Goal: Submit feedback/report problem

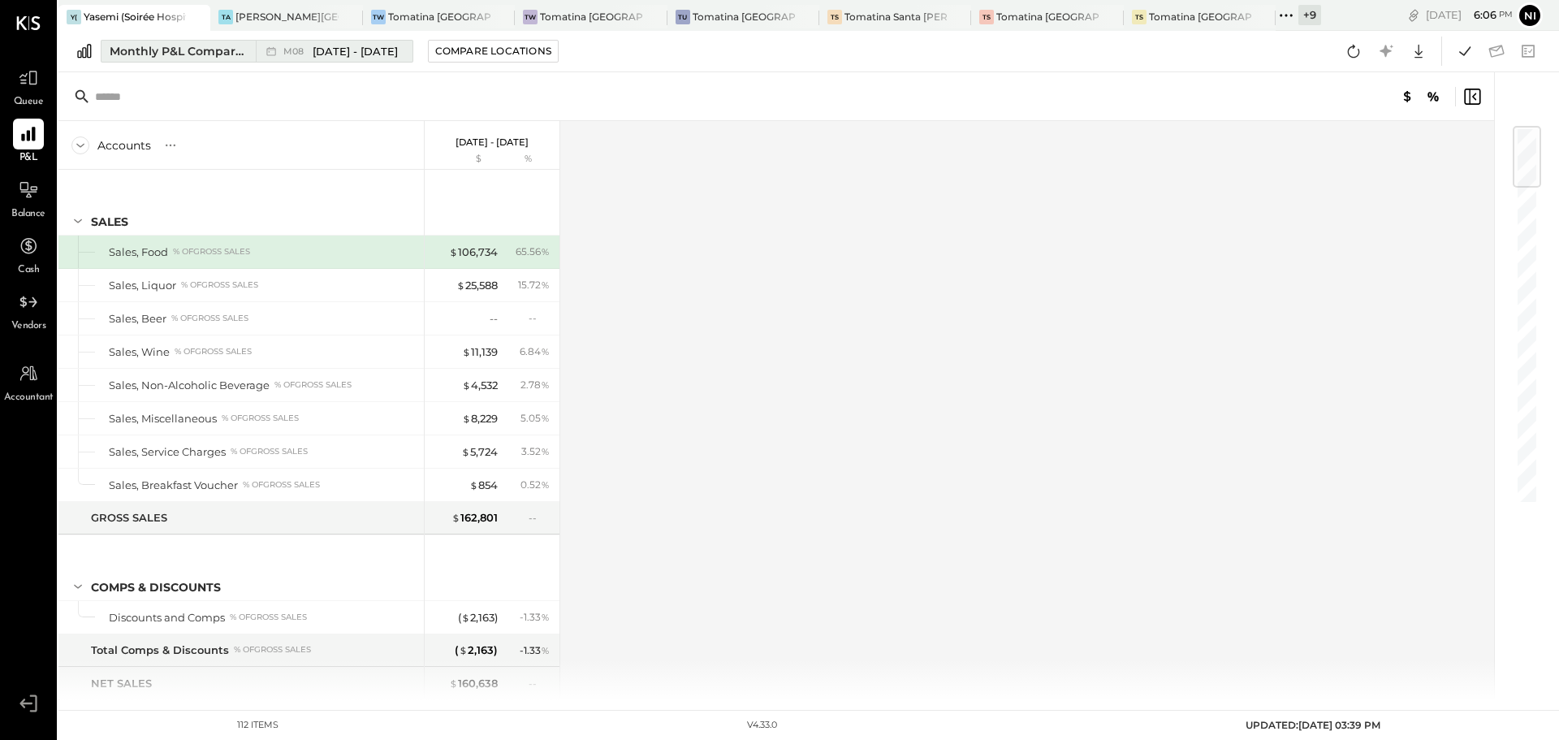
click at [327, 53] on span "[DATE] - [DATE]" at bounding box center [355, 51] width 85 height 15
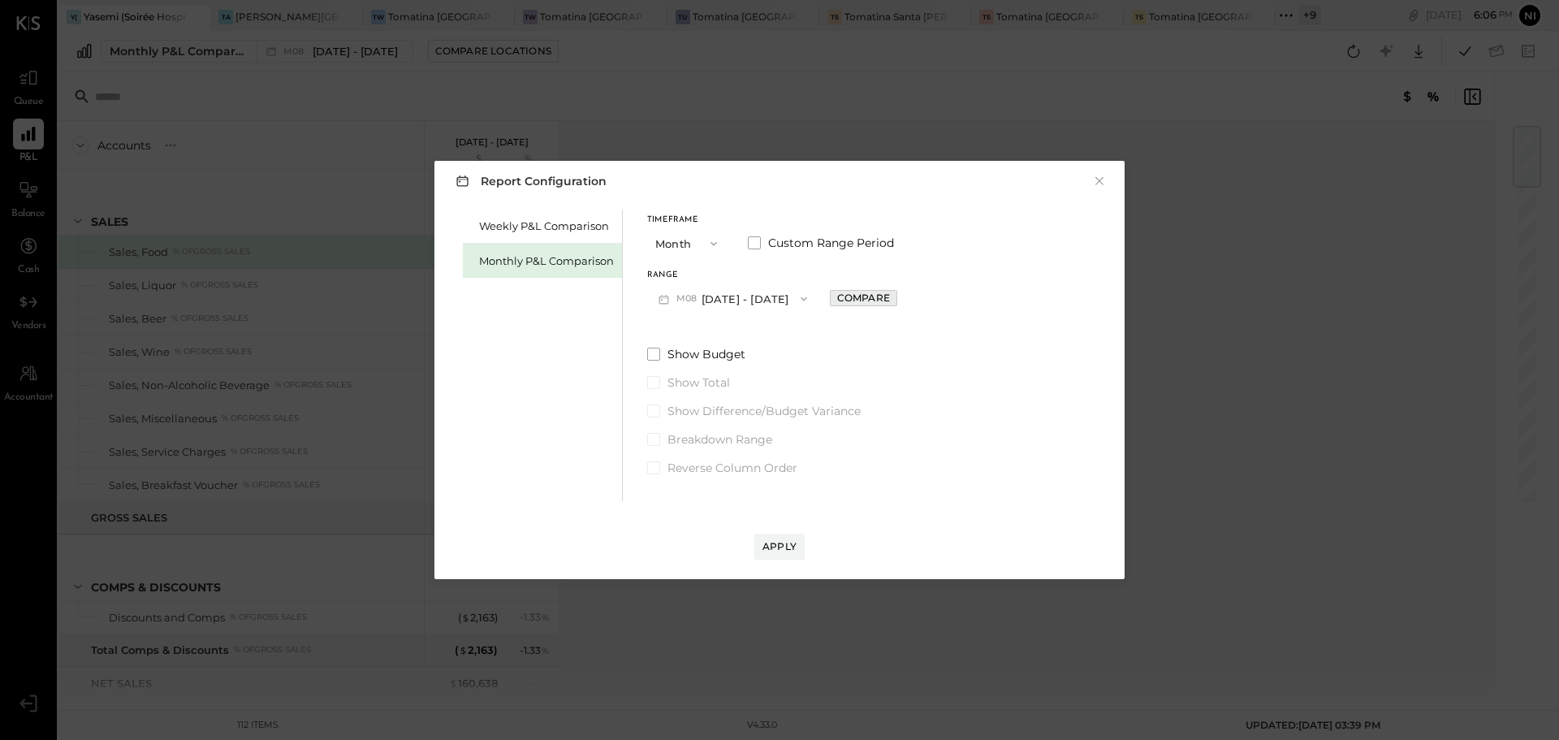
click at [859, 299] on div "Compare" at bounding box center [863, 298] width 53 height 14
click at [895, 300] on icon "button" at bounding box center [900, 299] width 10 height 10
click at [897, 305] on button "button" at bounding box center [899, 299] width 13 height 18
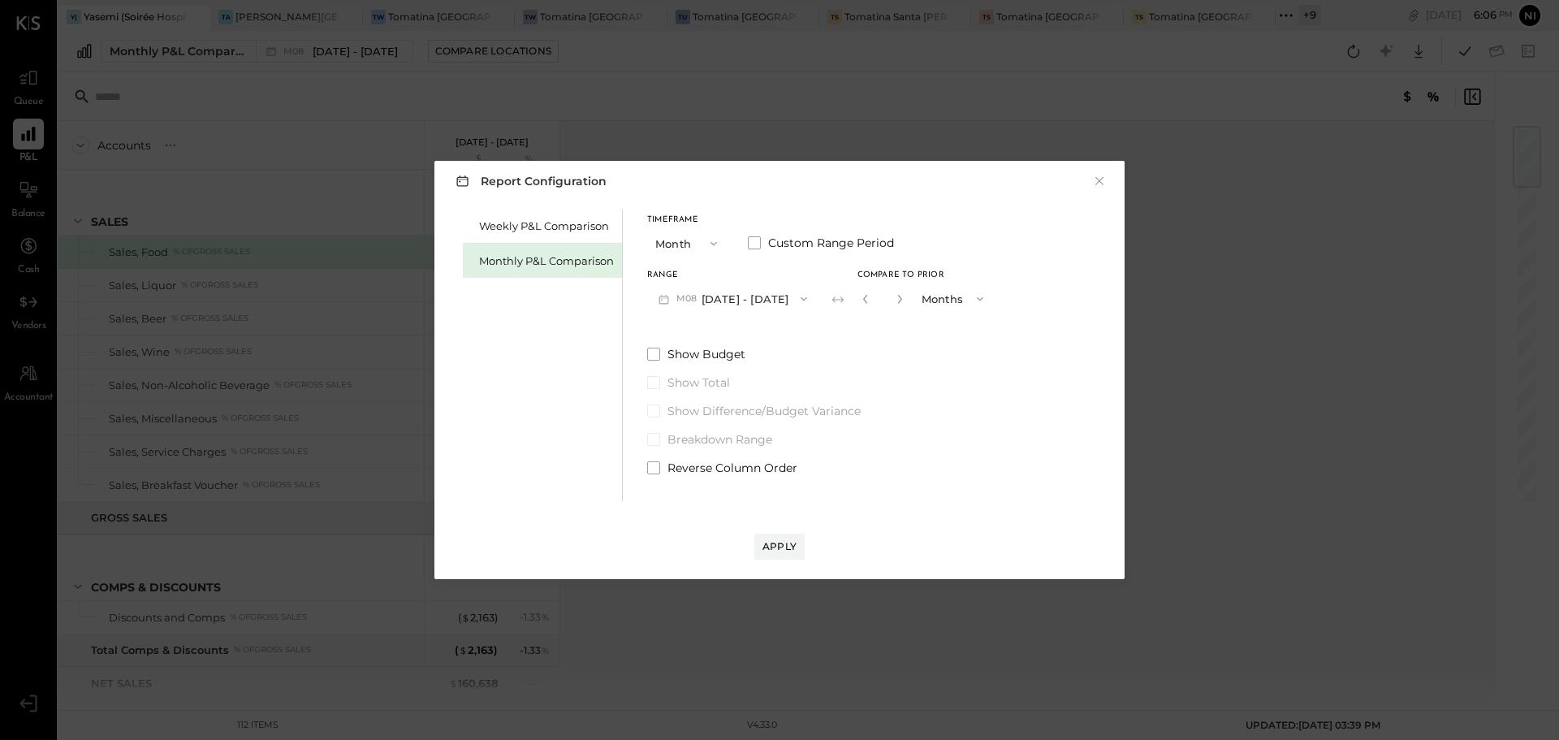
type input "*"
click at [784, 546] on div "Apply" at bounding box center [780, 546] width 34 height 14
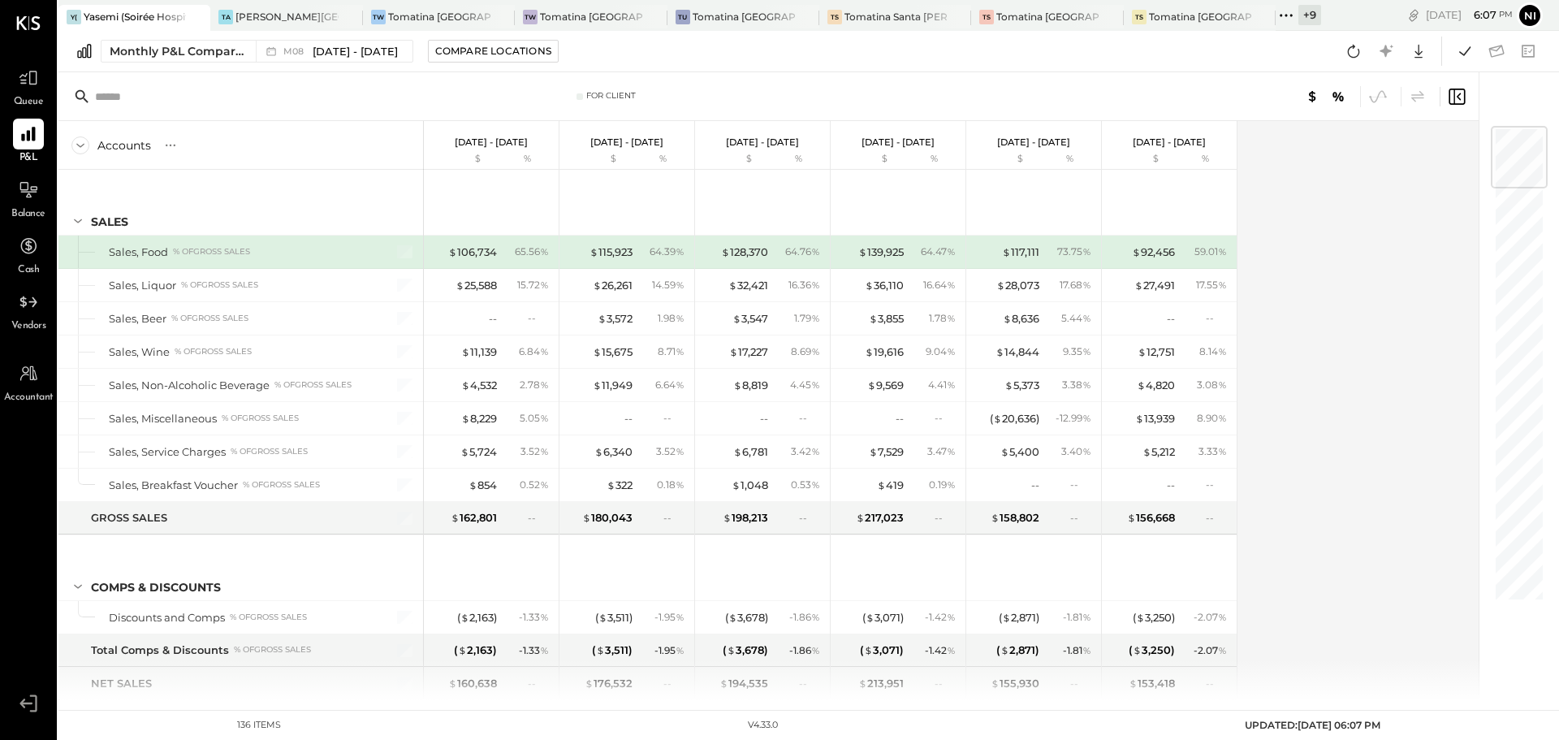
click at [1327, 374] on div "Accounts S % GL [DATE] - [DATE] $ % [DATE] - [DATE] $ % [DATE] - [DATE] $ % [DA…" at bounding box center [769, 410] width 1423 height 579
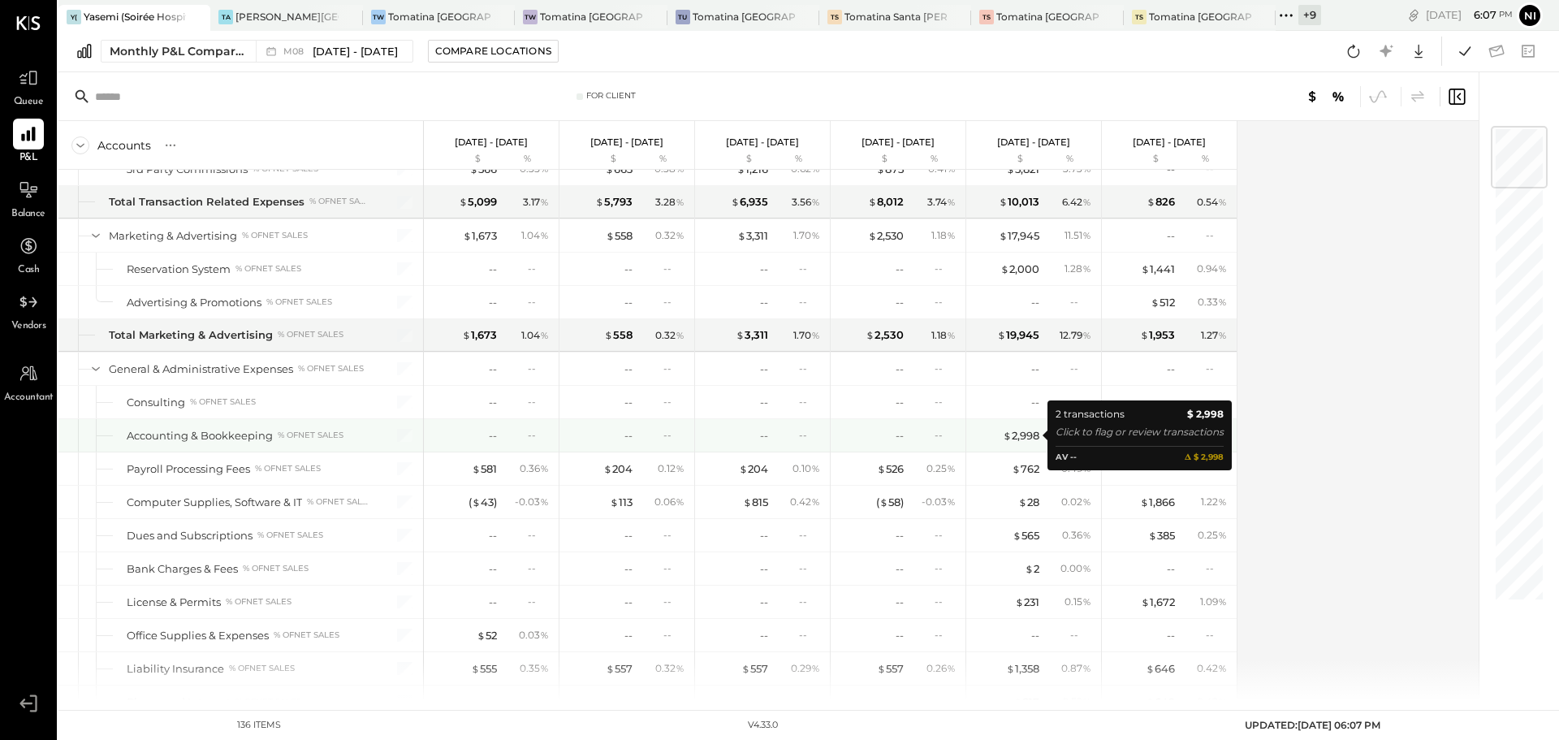
drag, startPoint x: 1026, startPoint y: 439, endPoint x: 1118, endPoint y: 660, distance: 239.2
click at [1026, 439] on div "$ 2,998" at bounding box center [1021, 435] width 37 height 15
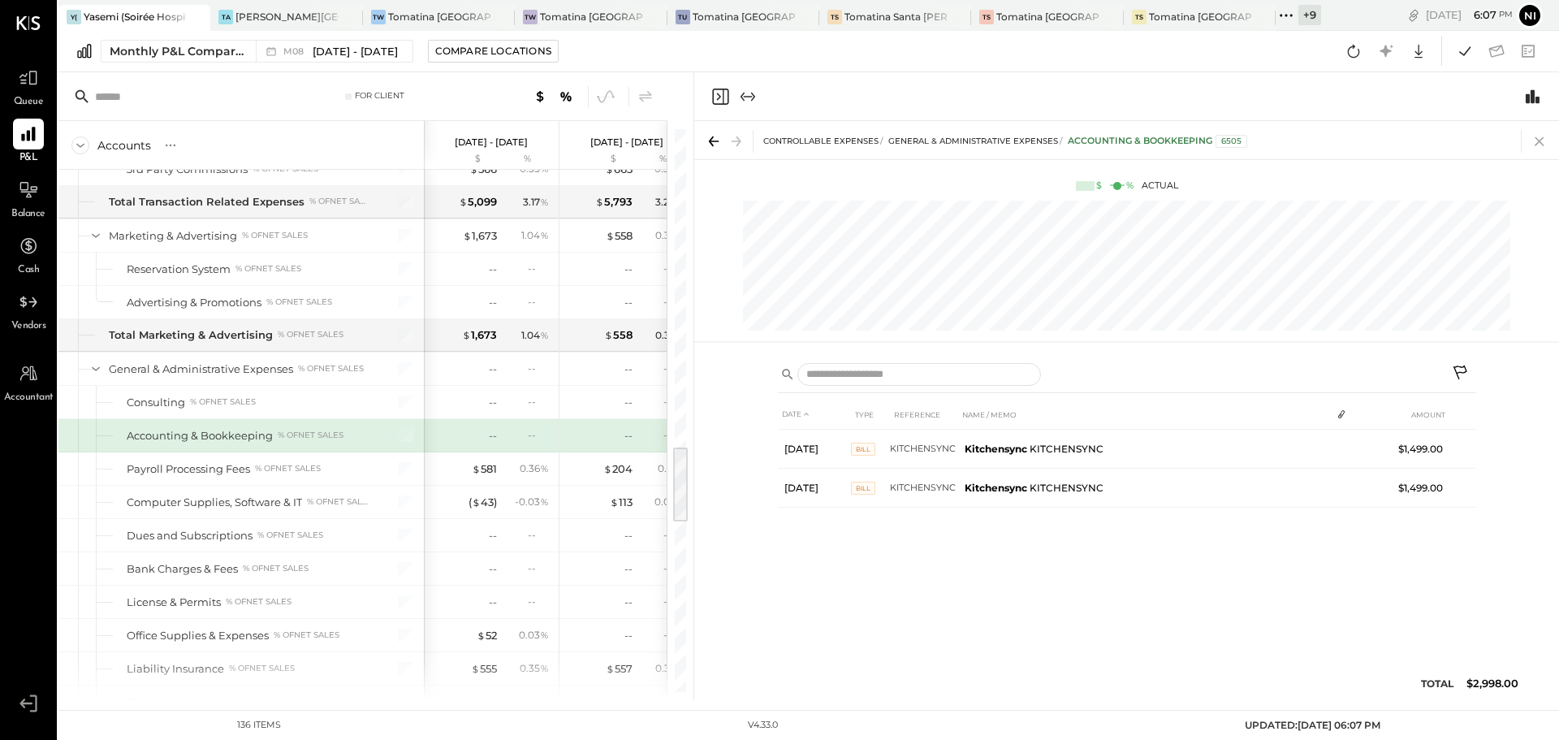
click at [1539, 143] on icon at bounding box center [1540, 141] width 23 height 23
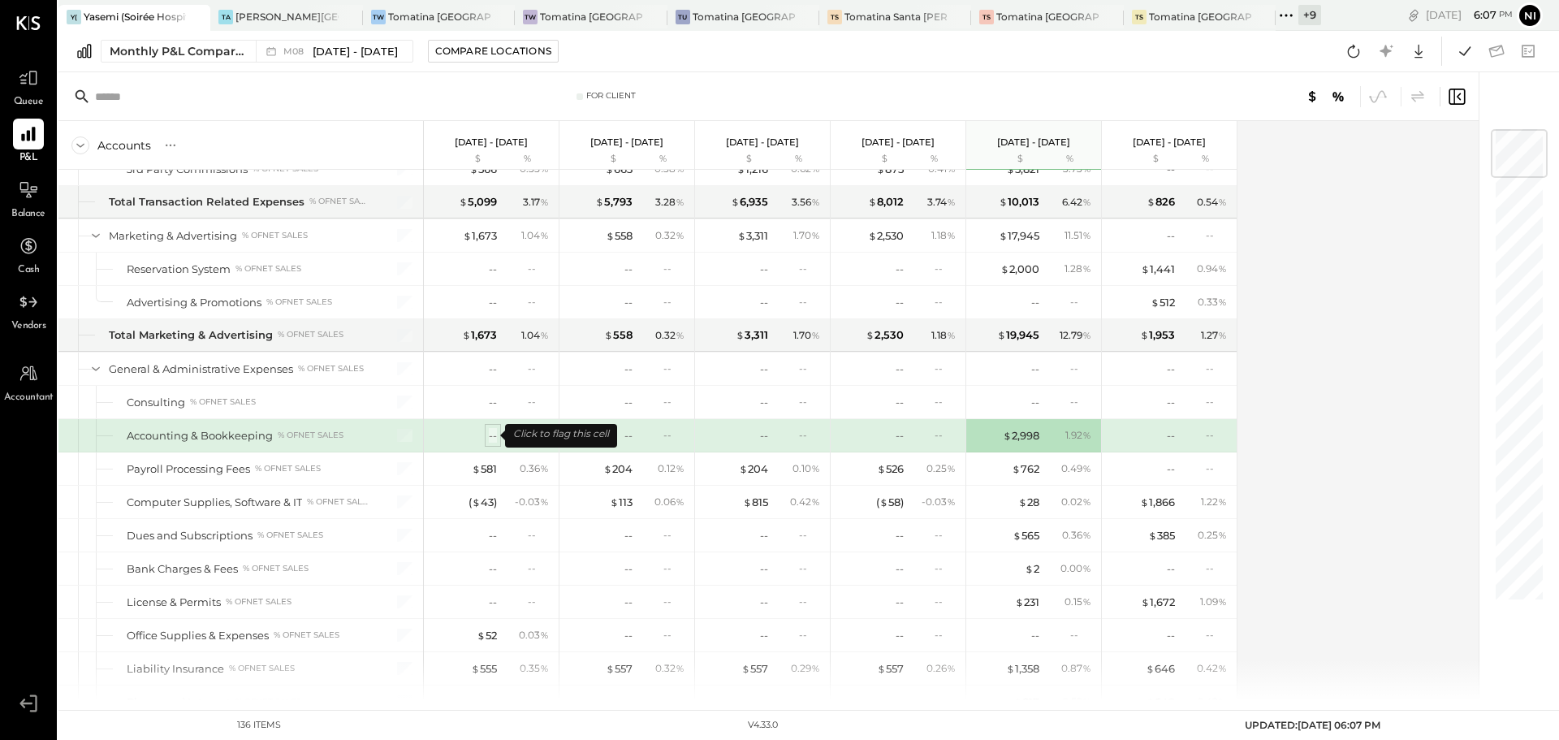
click at [492, 436] on div "--" at bounding box center [493, 435] width 8 height 15
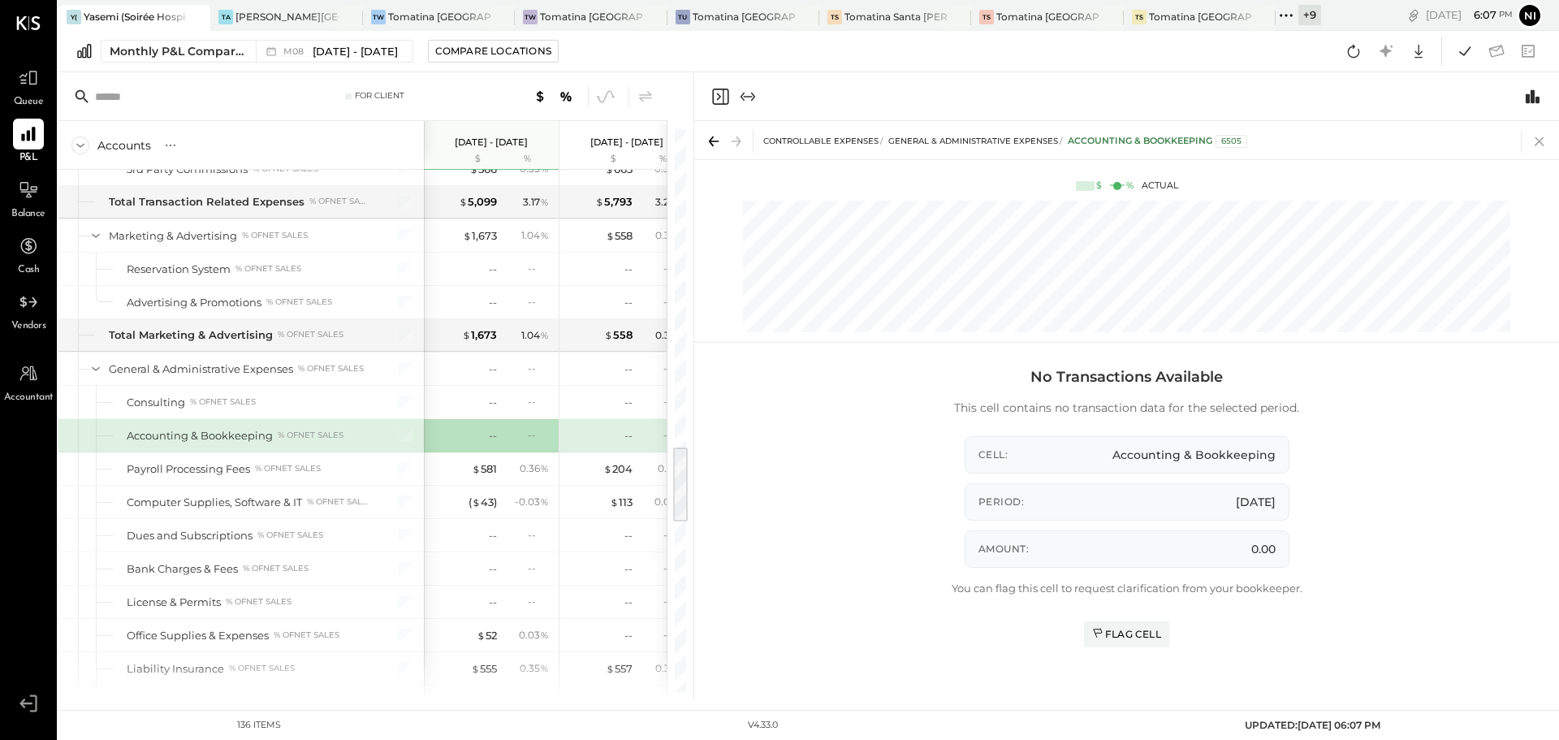
click at [1542, 134] on icon at bounding box center [1540, 141] width 23 height 23
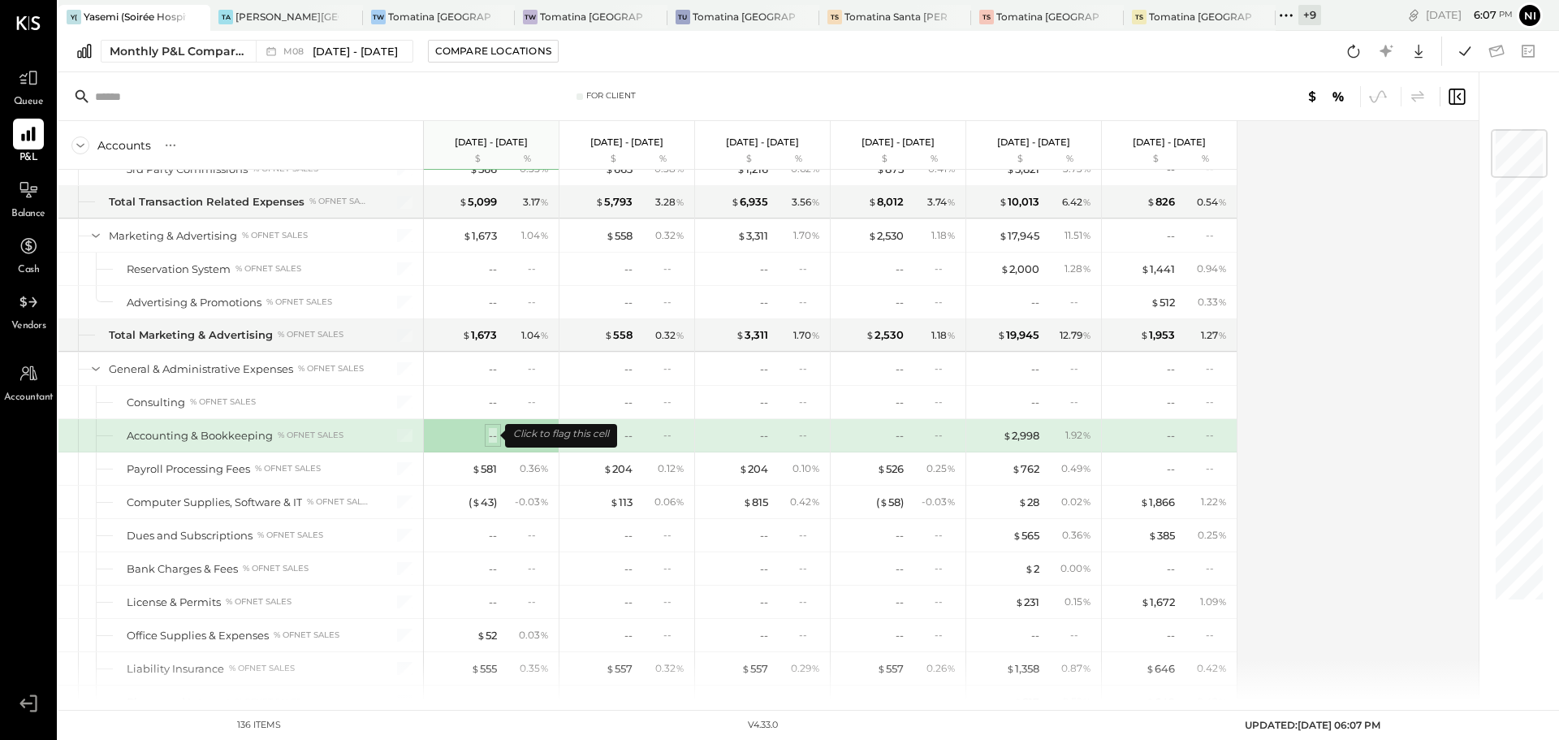
click at [495, 440] on div "--" at bounding box center [493, 435] width 8 height 15
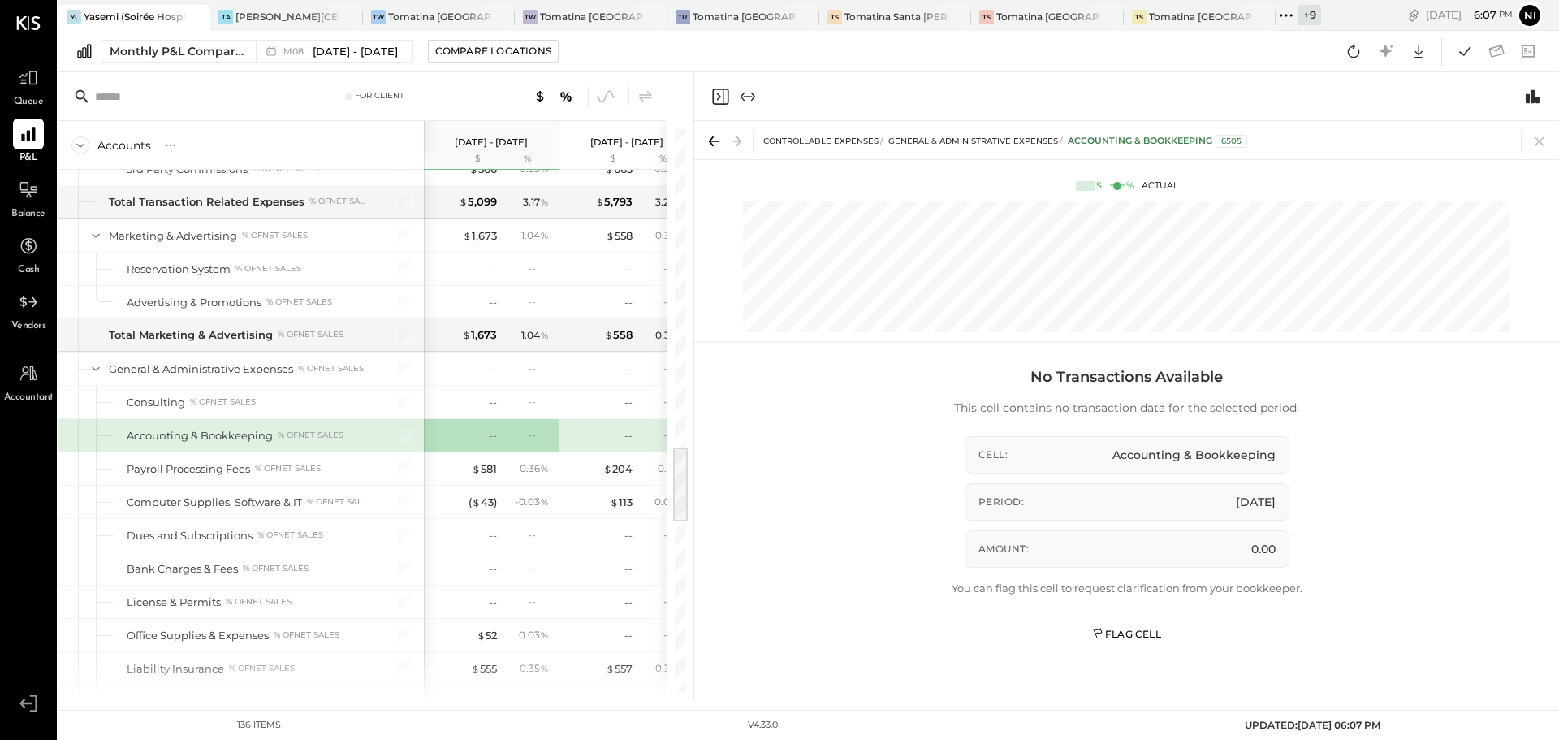
click at [1140, 635] on div "Flag Cell" at bounding box center [1126, 634] width 69 height 14
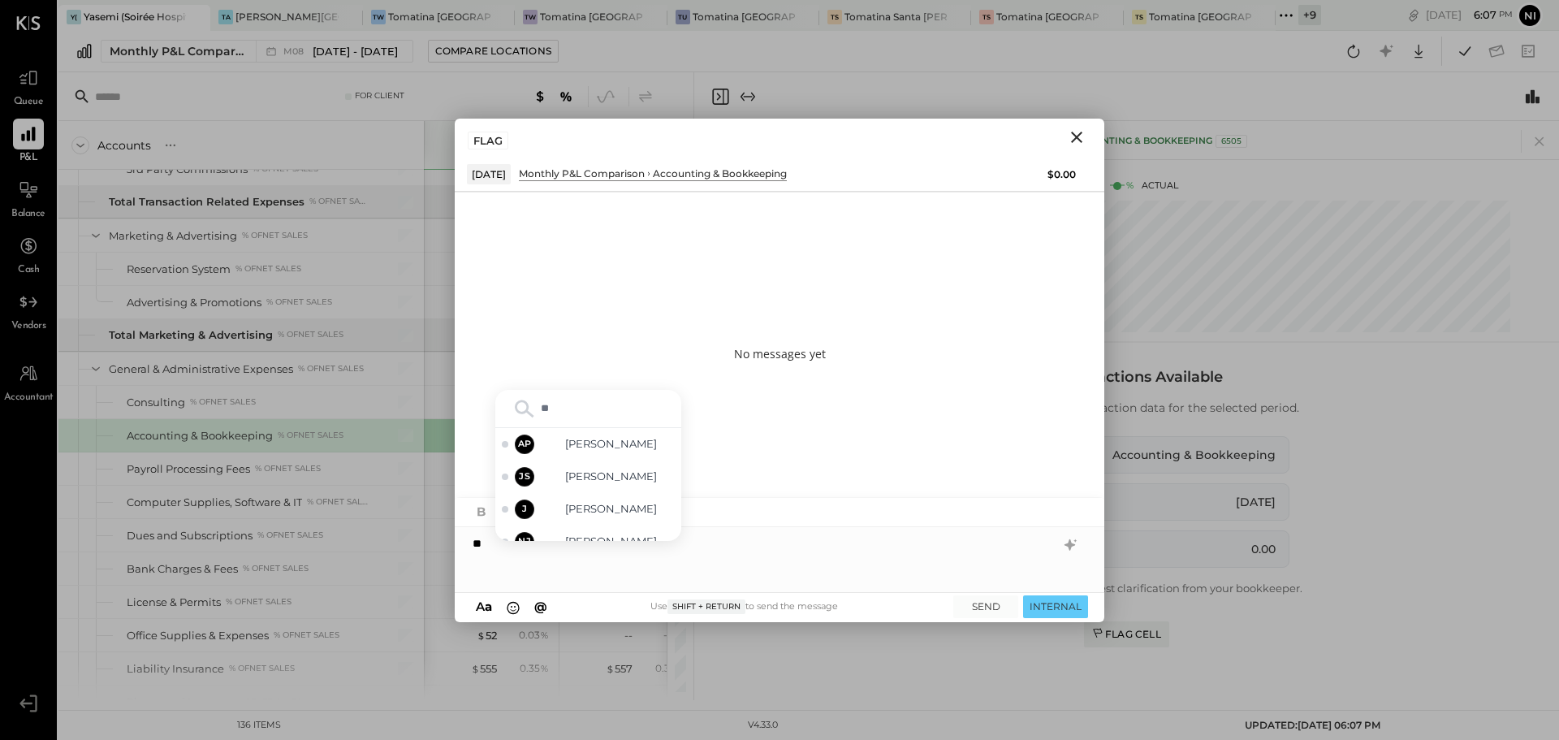
type input "***"
click at [619, 514] on div "JN [PERSON_NAME]" at bounding box center [588, 524] width 186 height 32
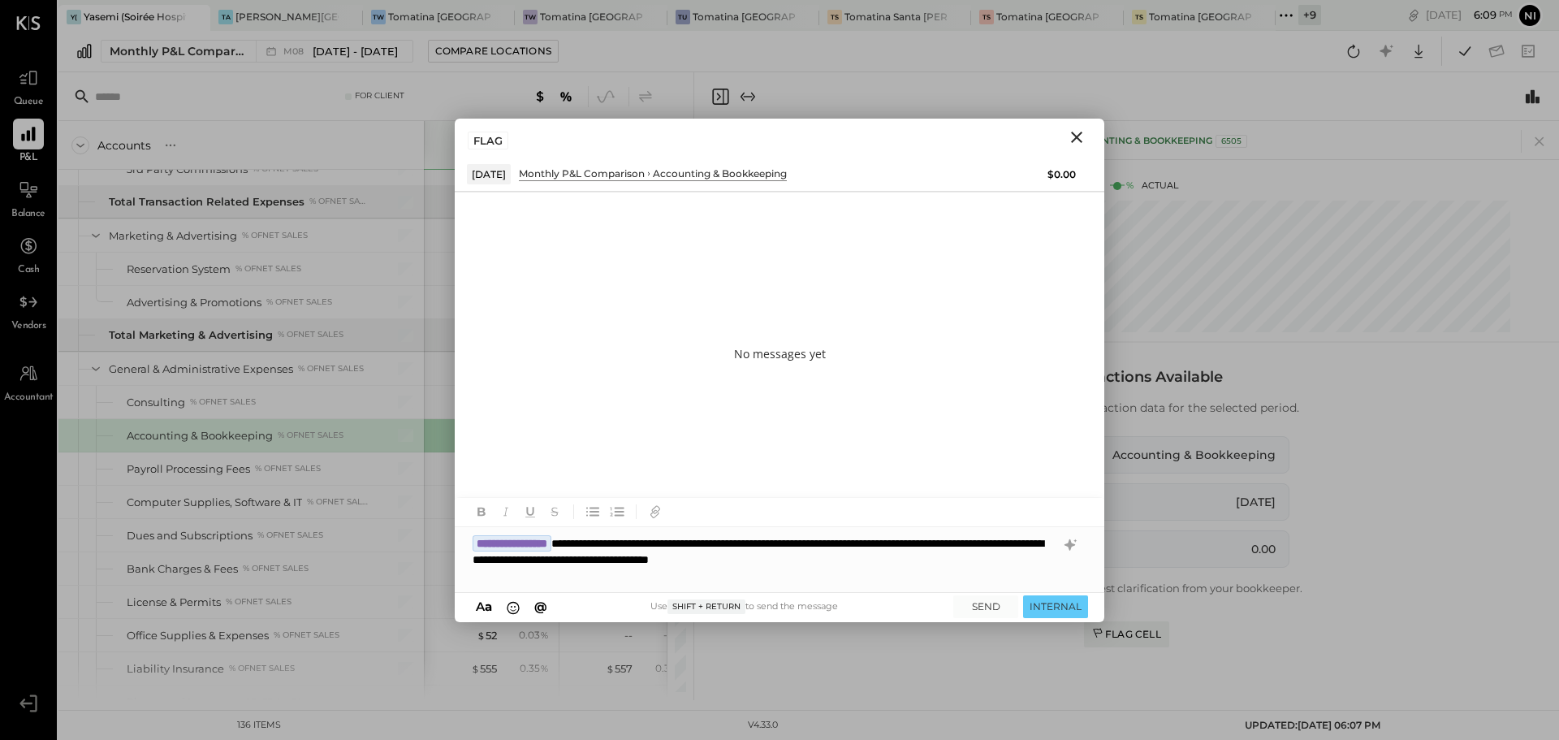
click at [955, 540] on div "**********" at bounding box center [780, 559] width 650 height 65
click at [1046, 606] on button "INTERNAL" at bounding box center [1055, 606] width 65 height 22
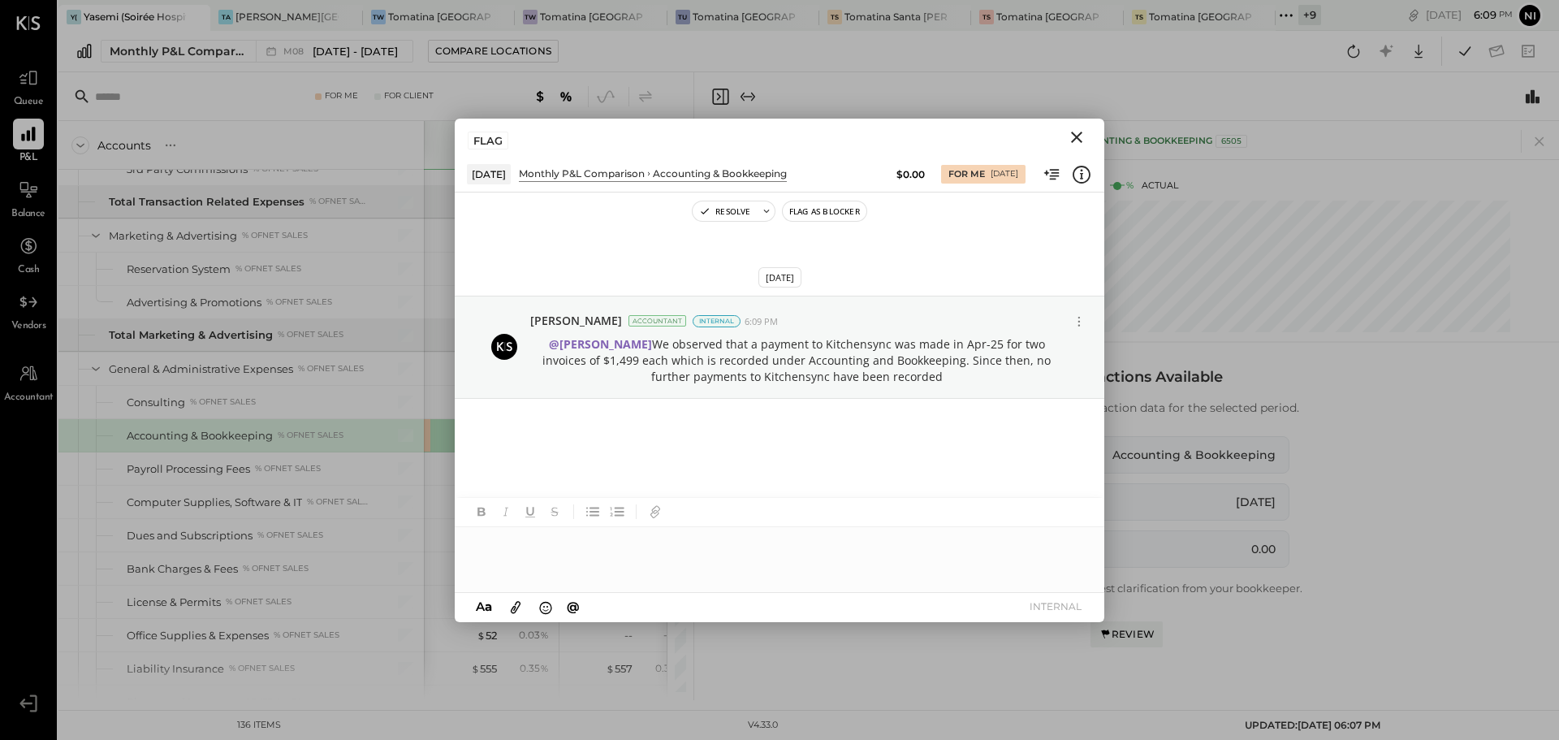
click at [1076, 139] on icon "Close" at bounding box center [1076, 137] width 19 height 19
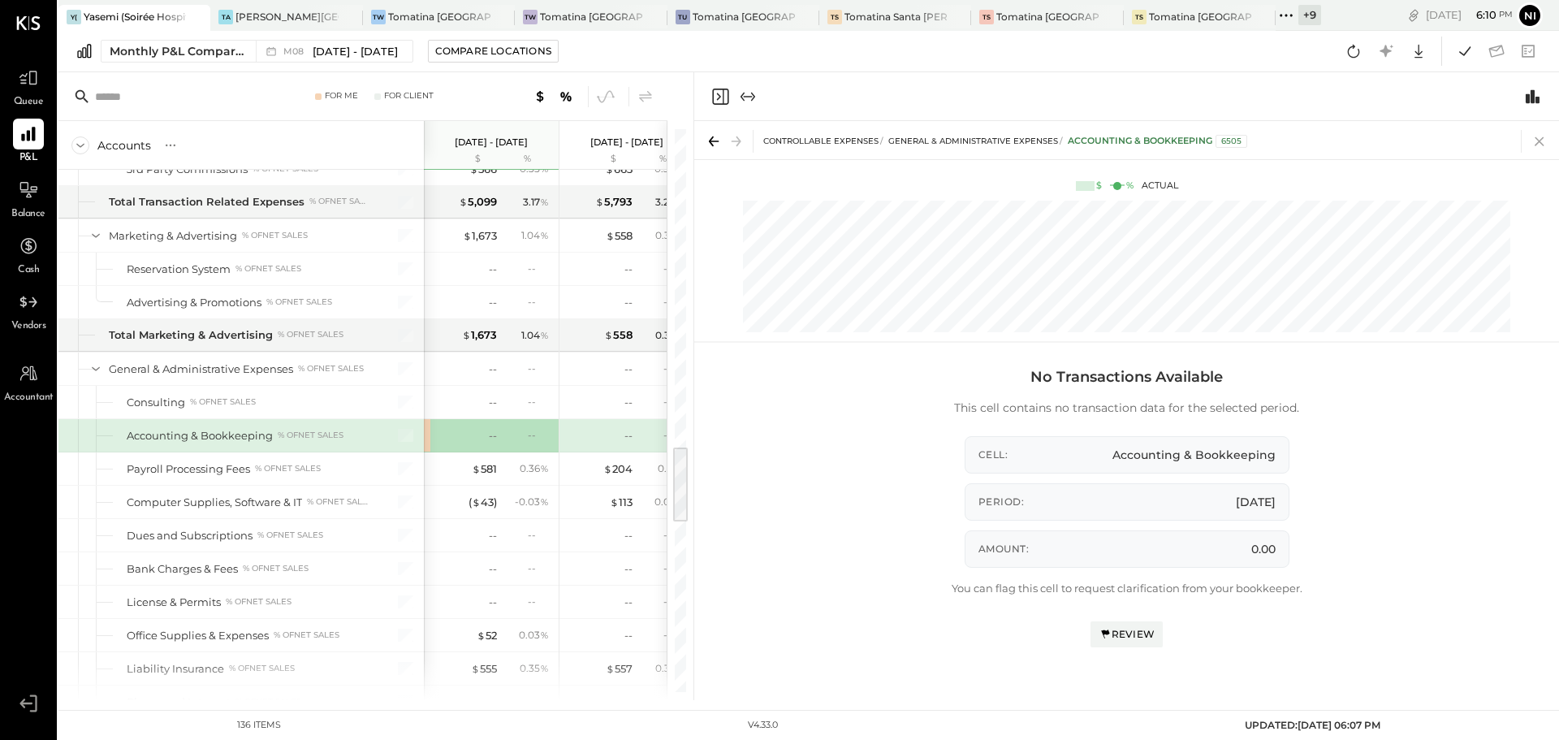
click at [1535, 141] on icon at bounding box center [1540, 141] width 23 height 23
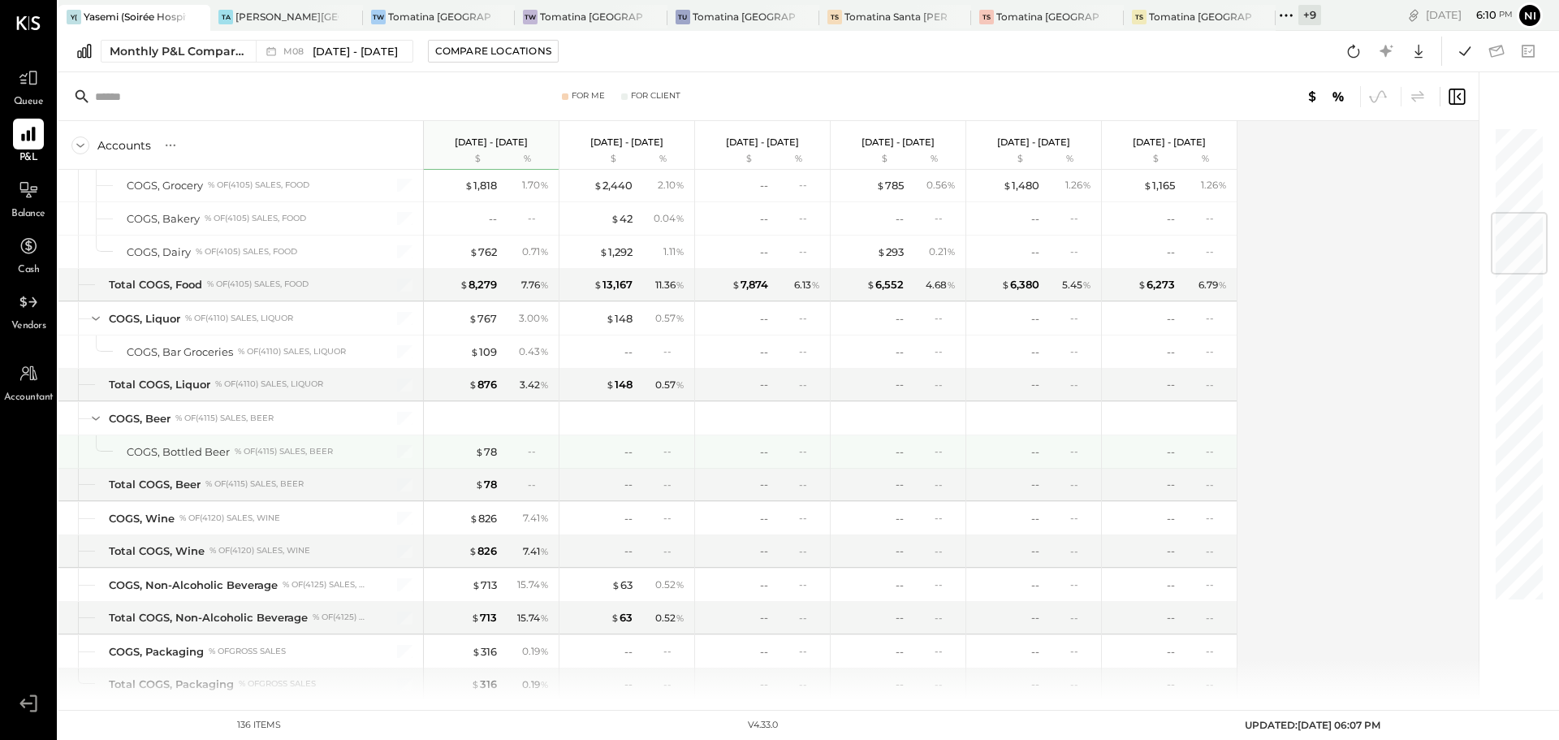
scroll to position [812, 0]
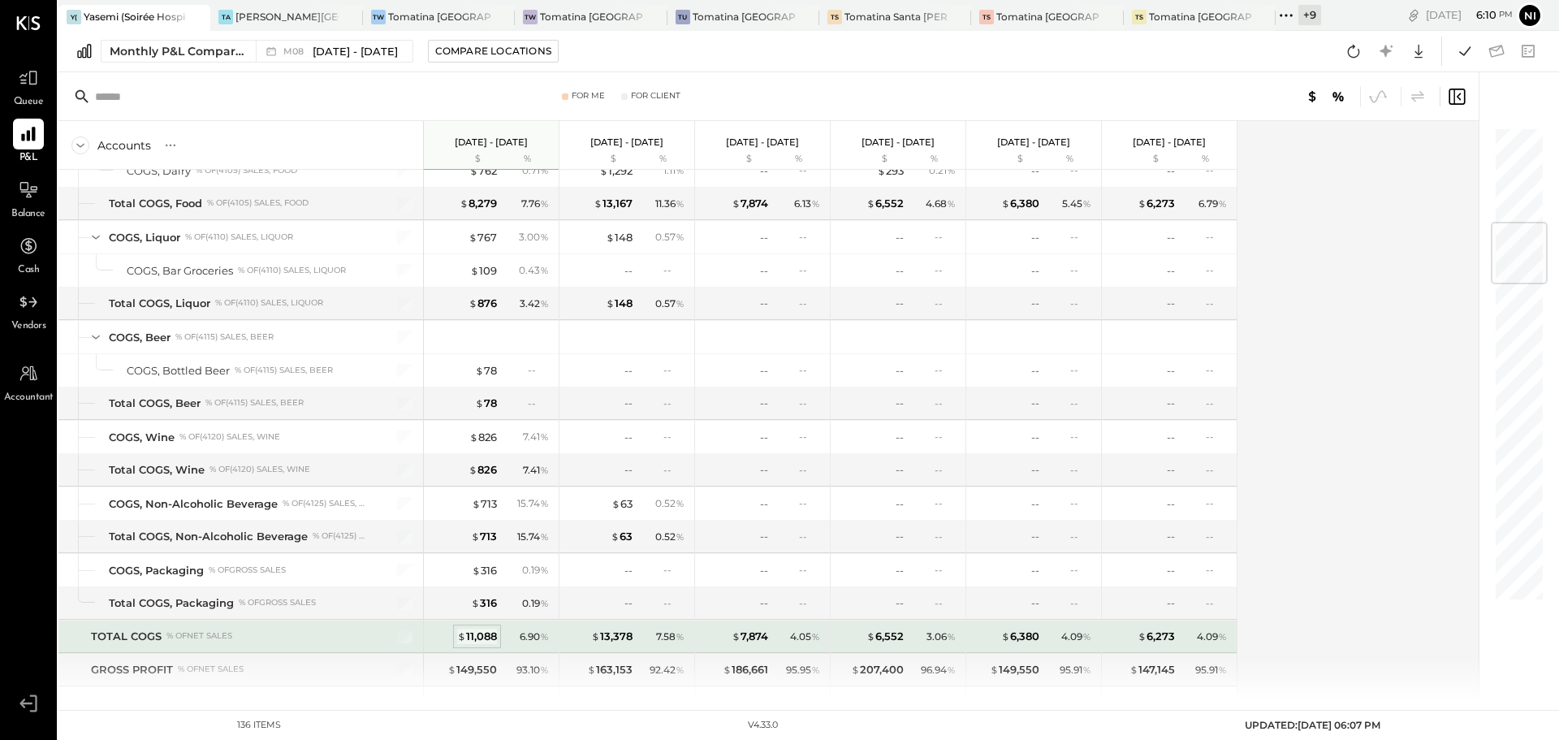
click at [482, 637] on div "$ 11,088" at bounding box center [477, 636] width 40 height 15
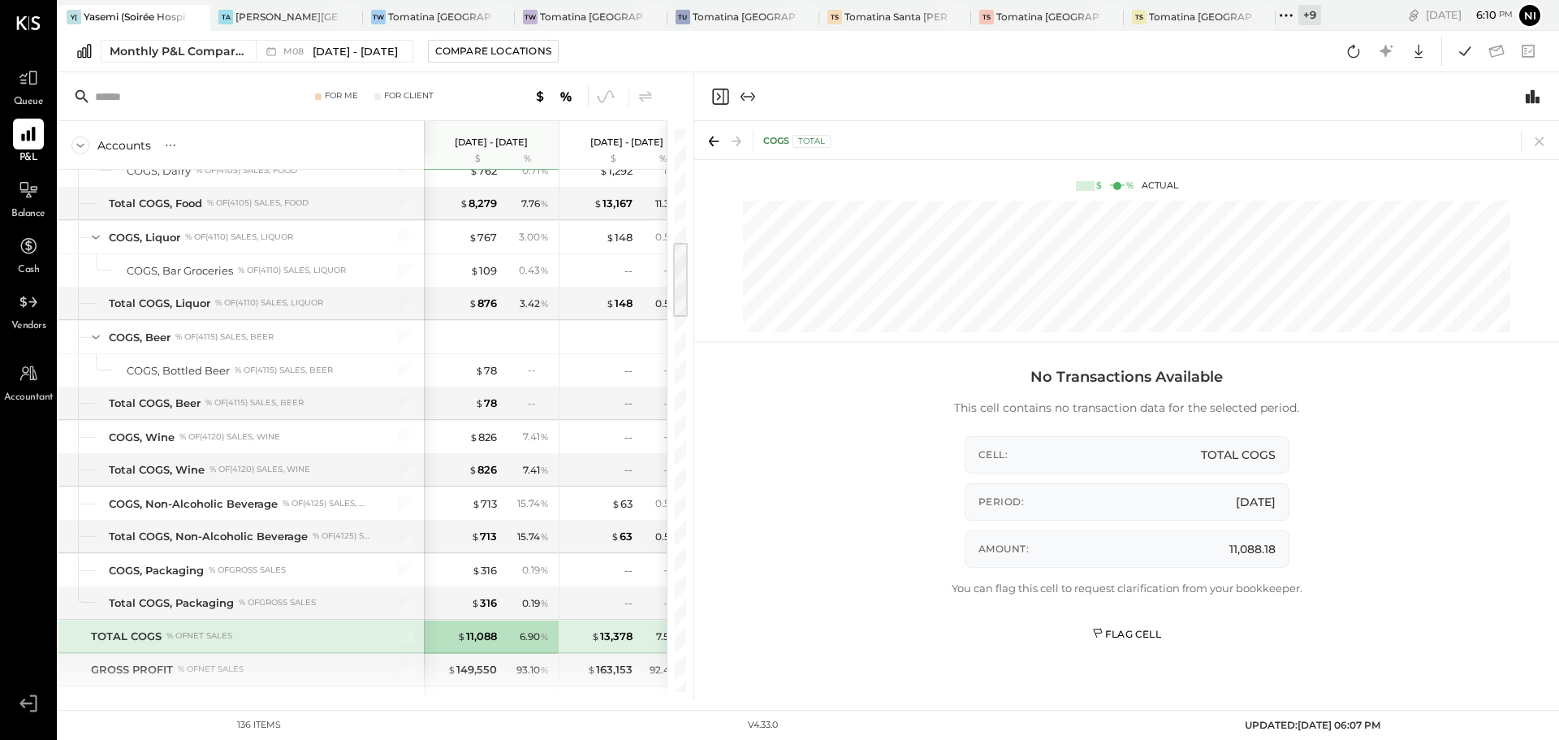
click at [1117, 632] on div "Flag Cell" at bounding box center [1126, 634] width 69 height 14
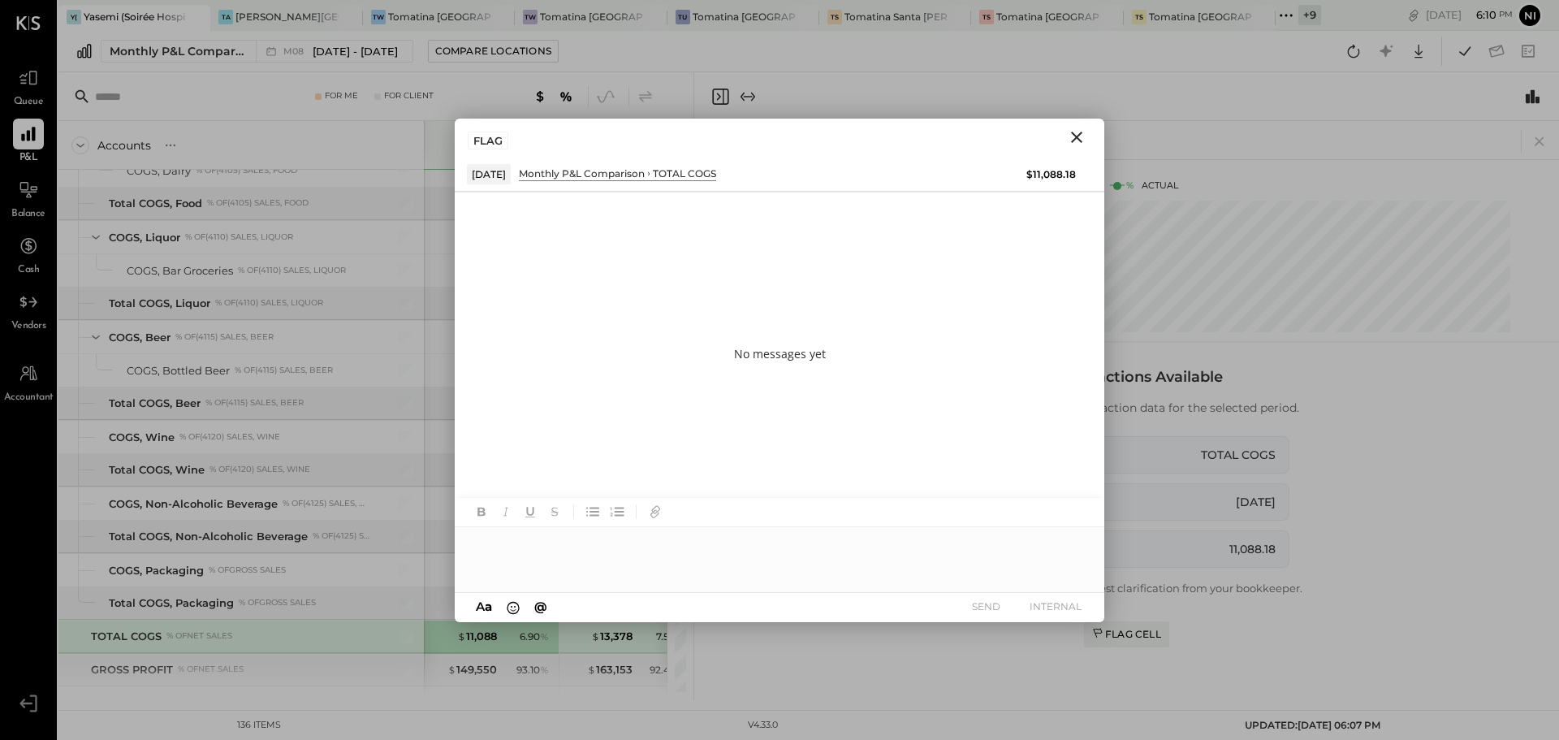
click at [546, 552] on div at bounding box center [780, 559] width 650 height 65
click at [543, 563] on div at bounding box center [780, 559] width 650 height 65
type input "****"
click at [608, 530] on span "manish" at bounding box center [611, 524] width 128 height 15
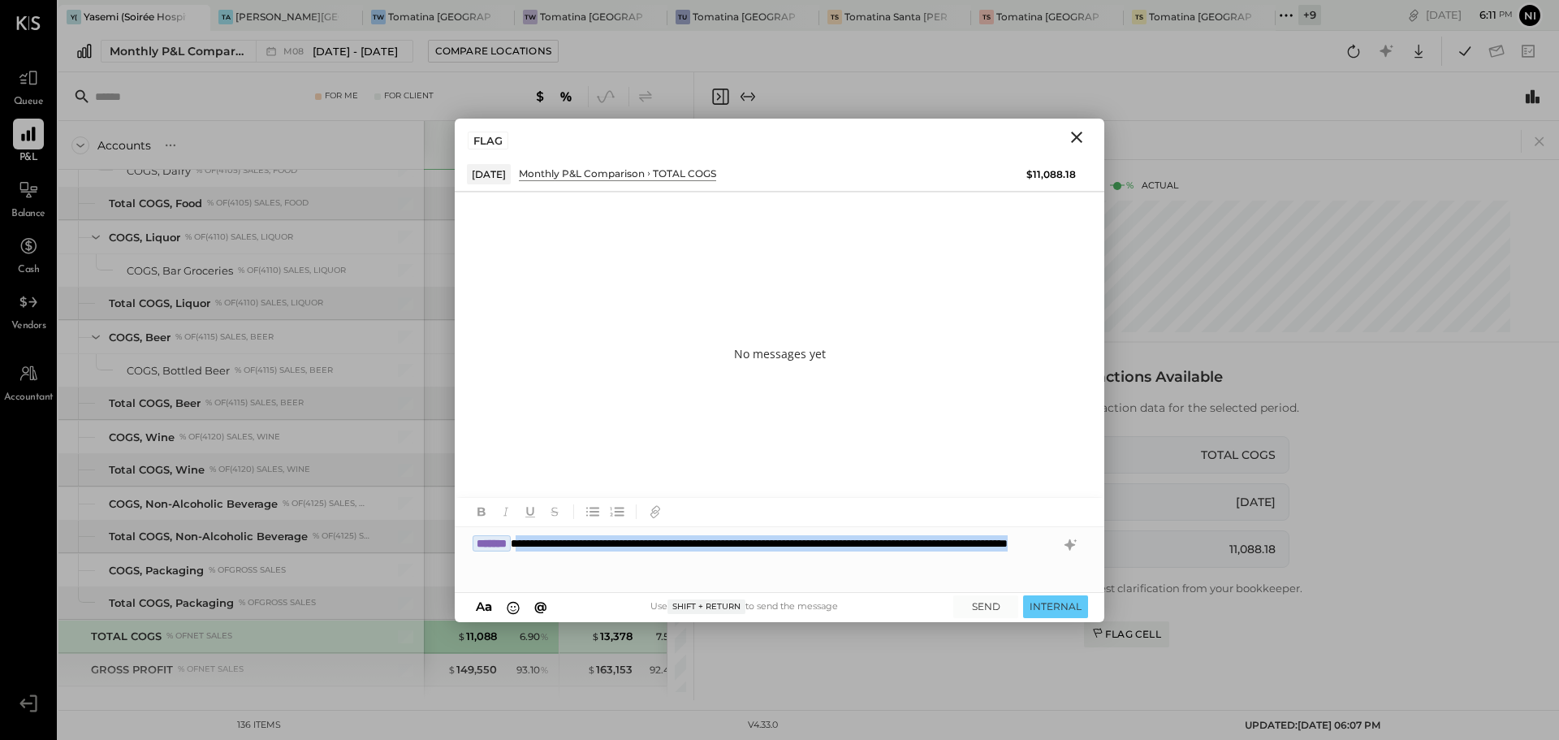
drag, startPoint x: 542, startPoint y: 538, endPoint x: 710, endPoint y: 555, distance: 169.0
click at [710, 555] on div "**********" at bounding box center [780, 559] width 650 height 65
copy div "**********"
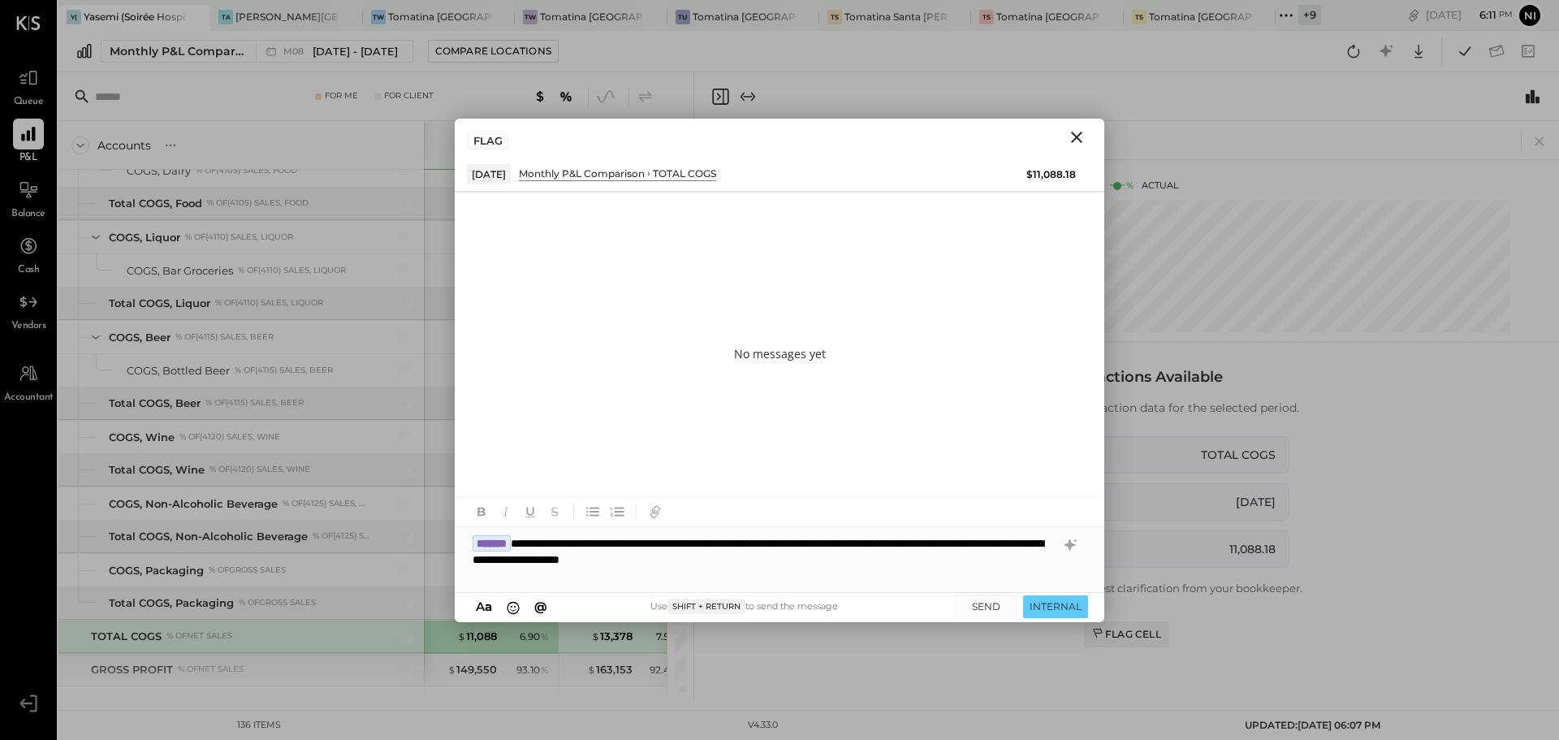
click at [538, 543] on div "**********" at bounding box center [780, 559] width 650 height 65
click at [543, 541] on div "**********" at bounding box center [780, 559] width 650 height 65
click at [749, 547] on div "**********" at bounding box center [780, 559] width 650 height 65
click at [996, 544] on div "**********" at bounding box center [780, 559] width 650 height 65
click at [984, 603] on button "SEND" at bounding box center [986, 606] width 65 height 22
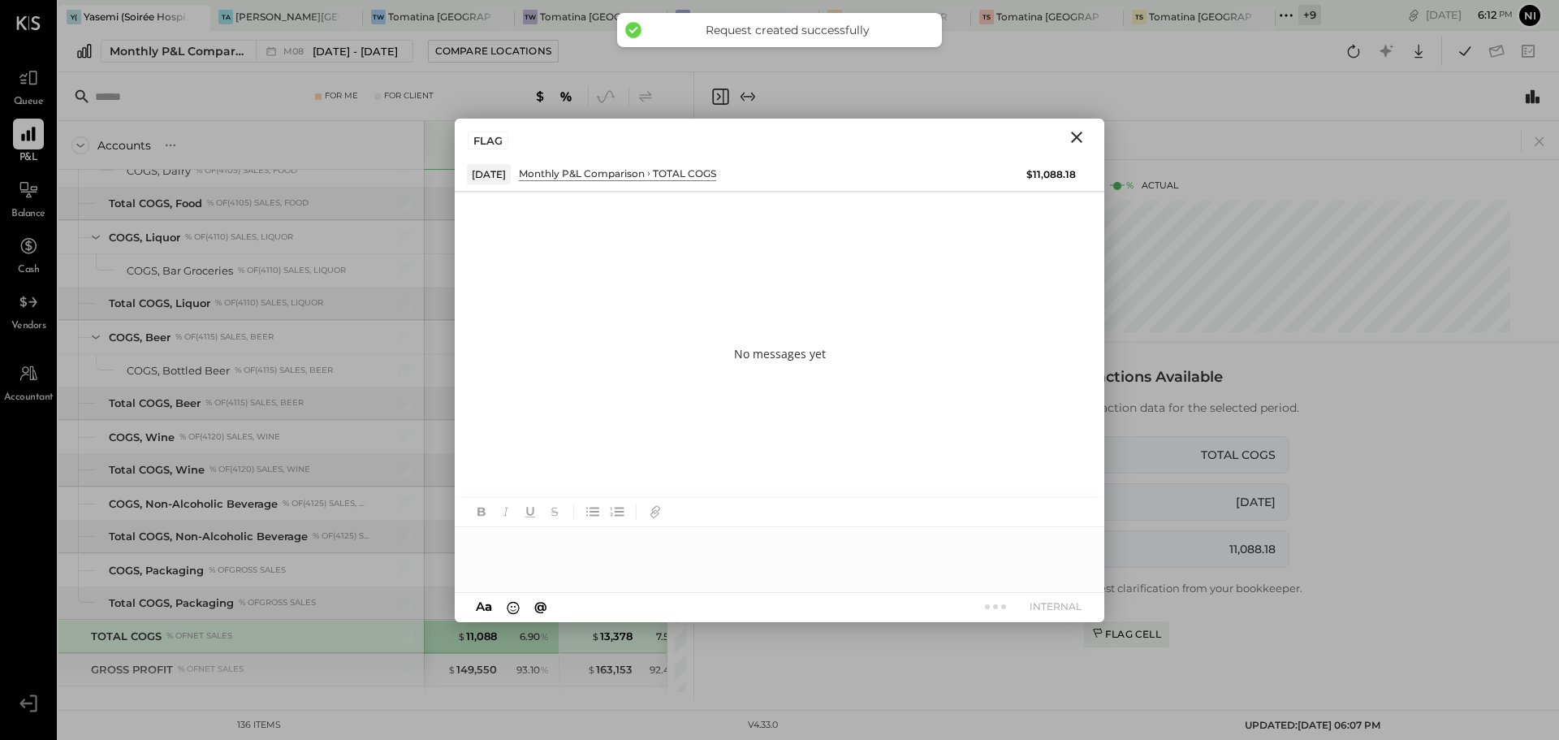
click at [1076, 137] on icon "Close" at bounding box center [1076, 137] width 11 height 11
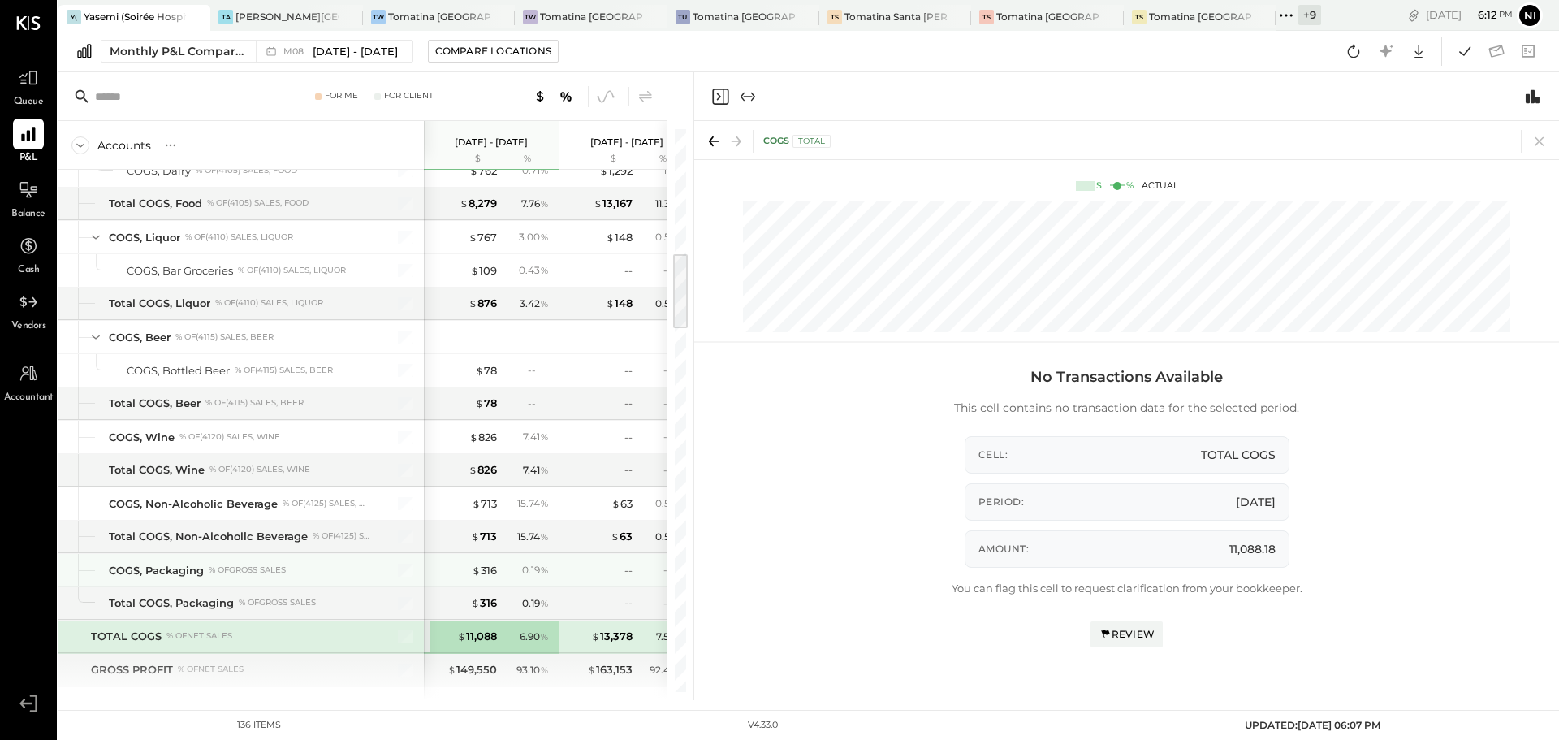
scroll to position [975, 0]
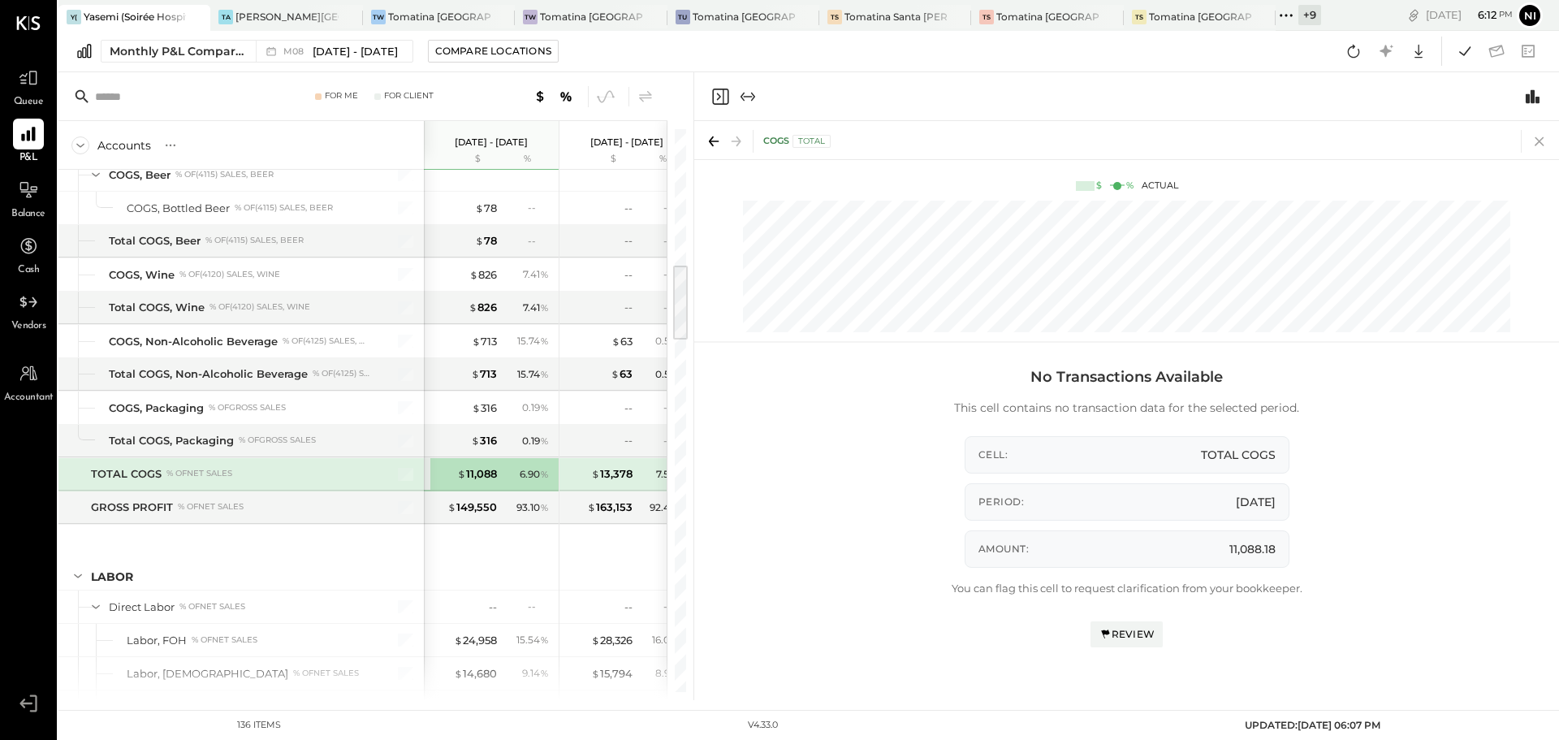
click at [1540, 142] on icon at bounding box center [1539, 141] width 9 height 9
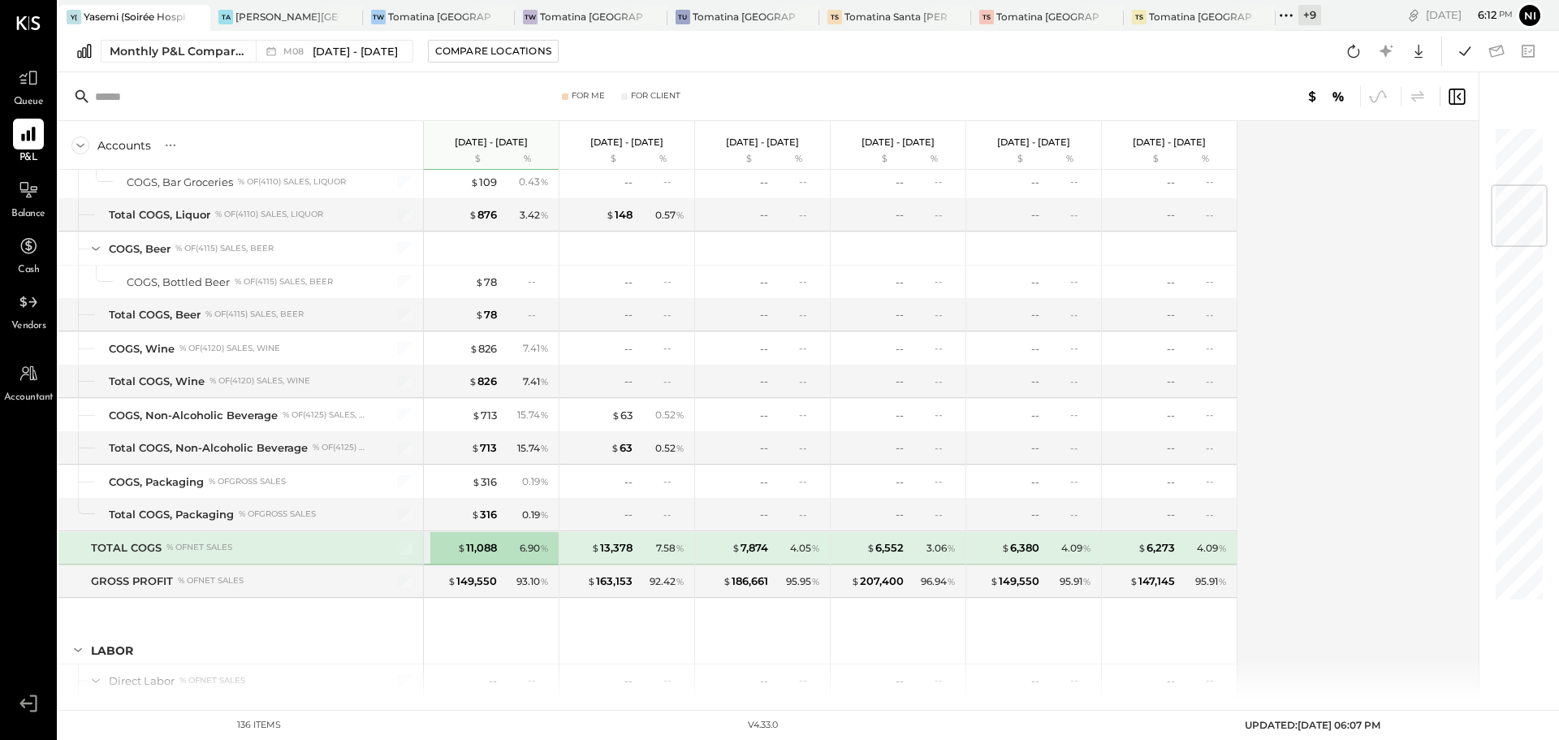
scroll to position [495, 0]
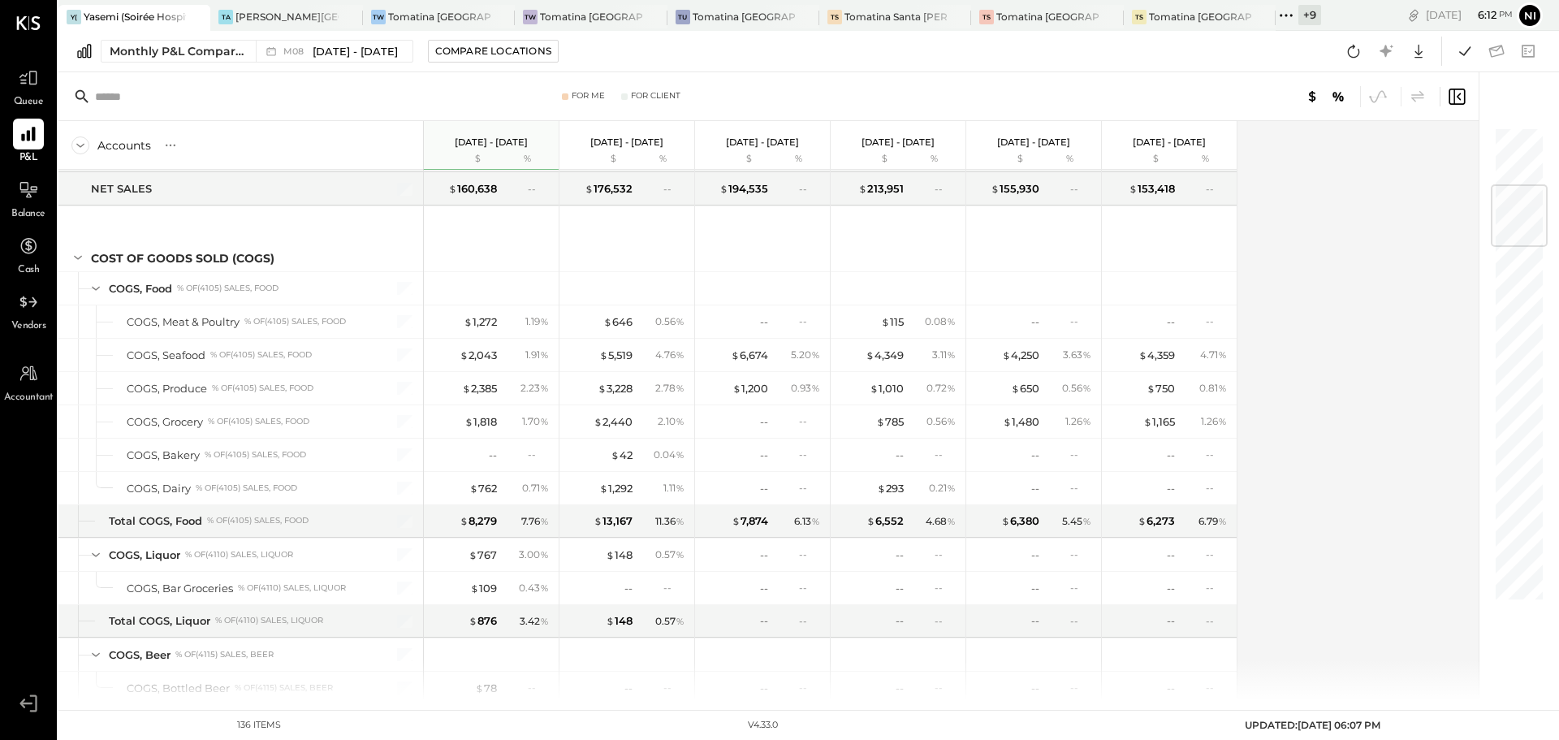
click at [1358, 443] on div "Accounts S % GL [DATE] - [DATE] $ % [DATE] - [DATE] $ % [DATE] - [DATE] $ % [DA…" at bounding box center [769, 410] width 1423 height 579
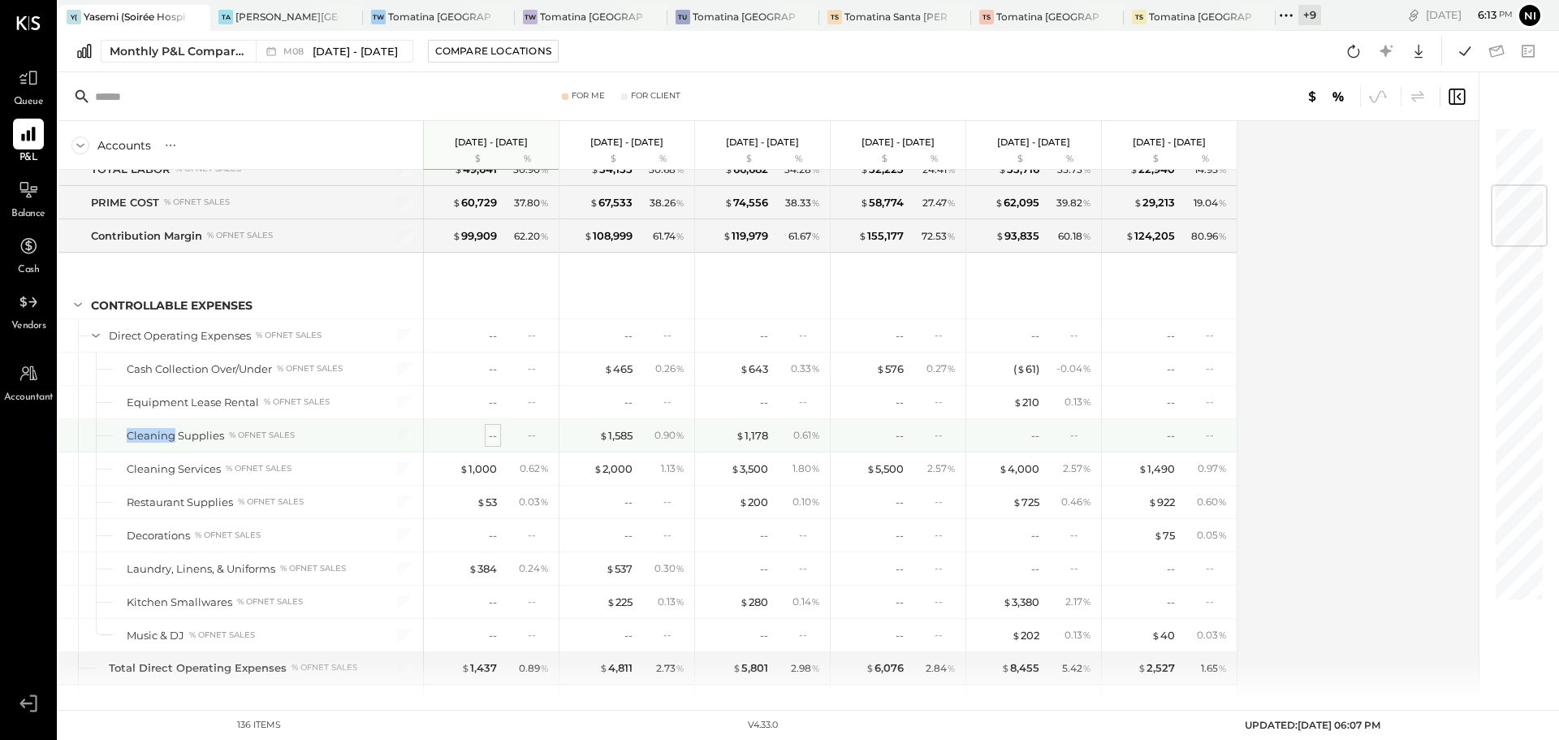
click at [491, 437] on div "--" at bounding box center [493, 435] width 8 height 15
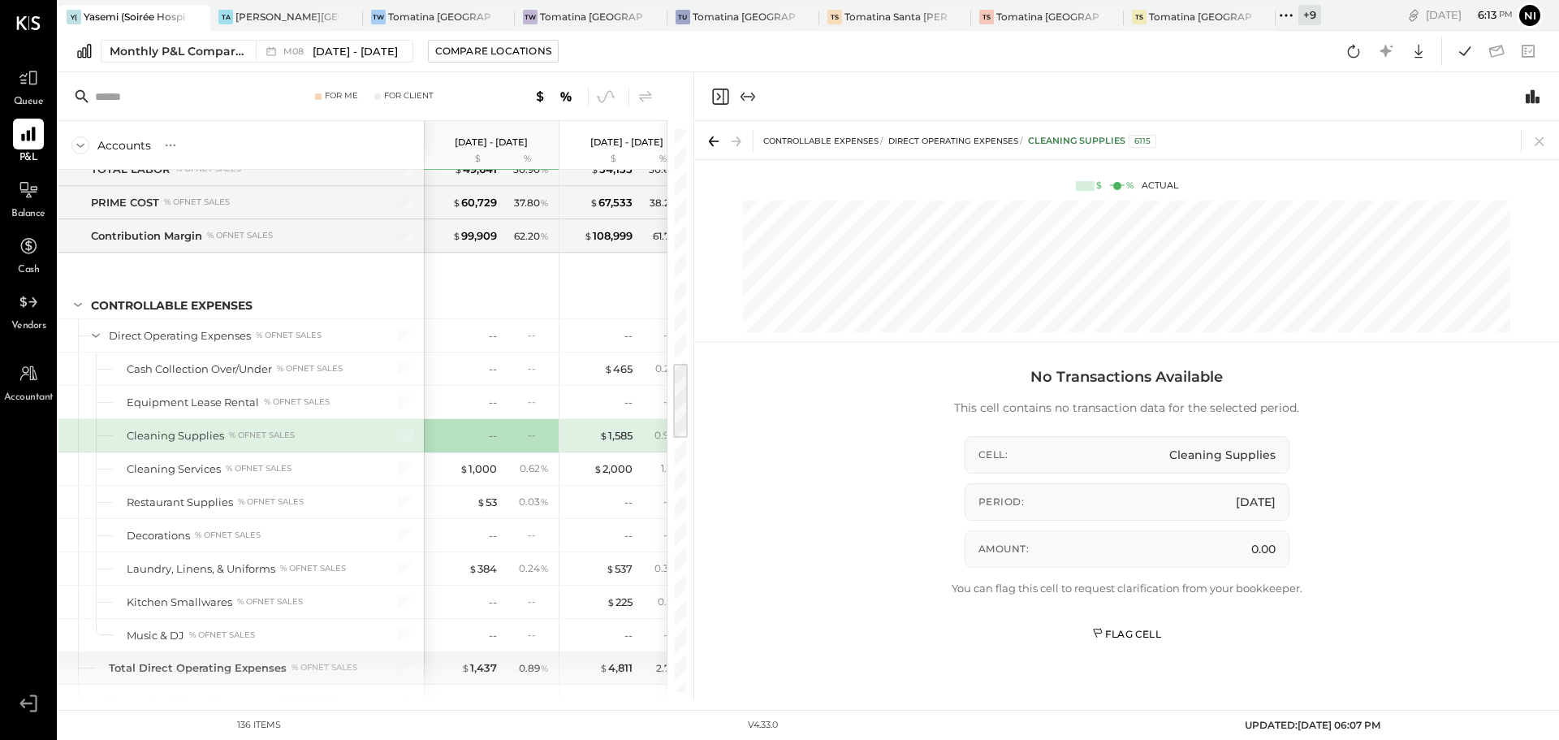
click at [1129, 633] on div "Flag Cell" at bounding box center [1126, 634] width 69 height 14
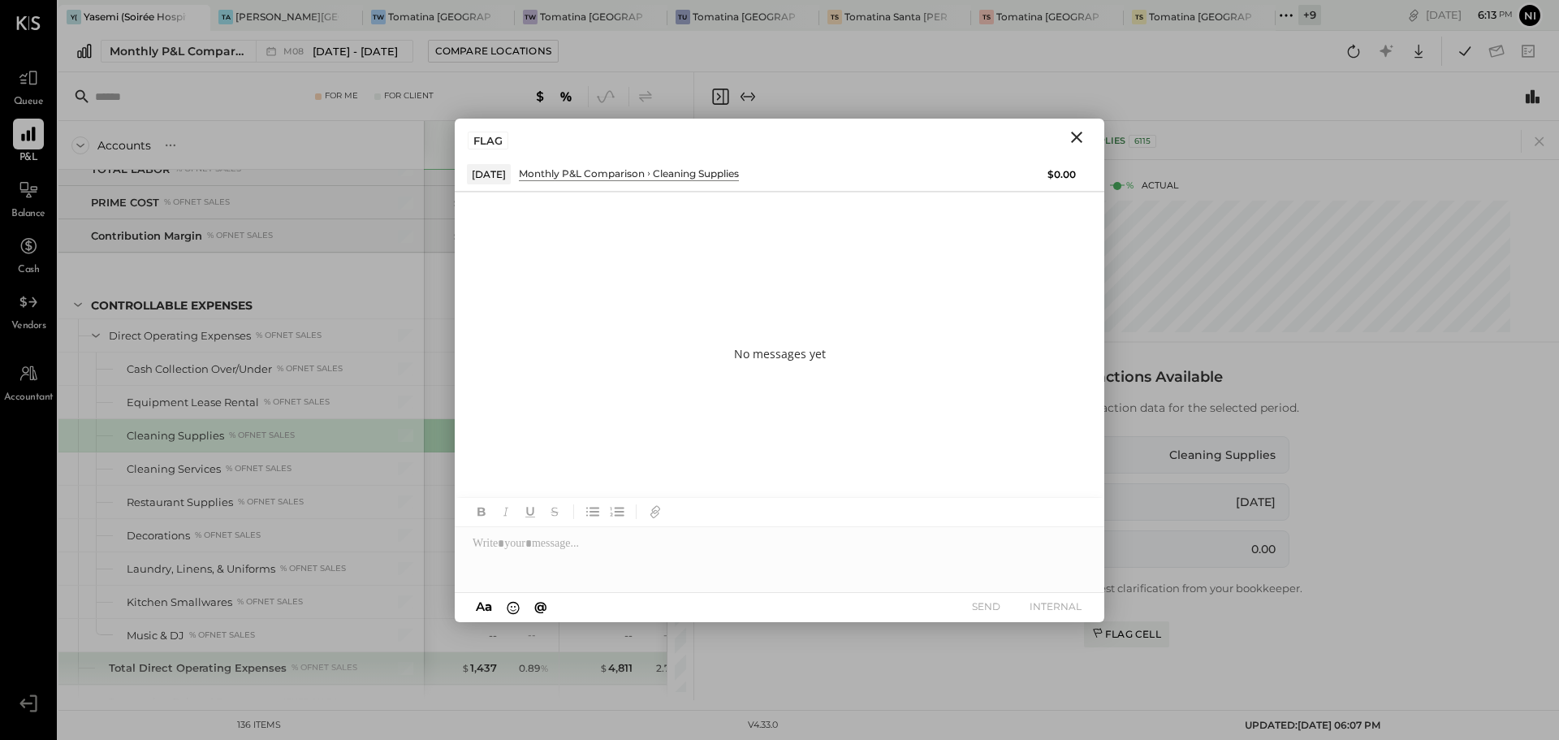
click at [532, 538] on div at bounding box center [780, 559] width 650 height 65
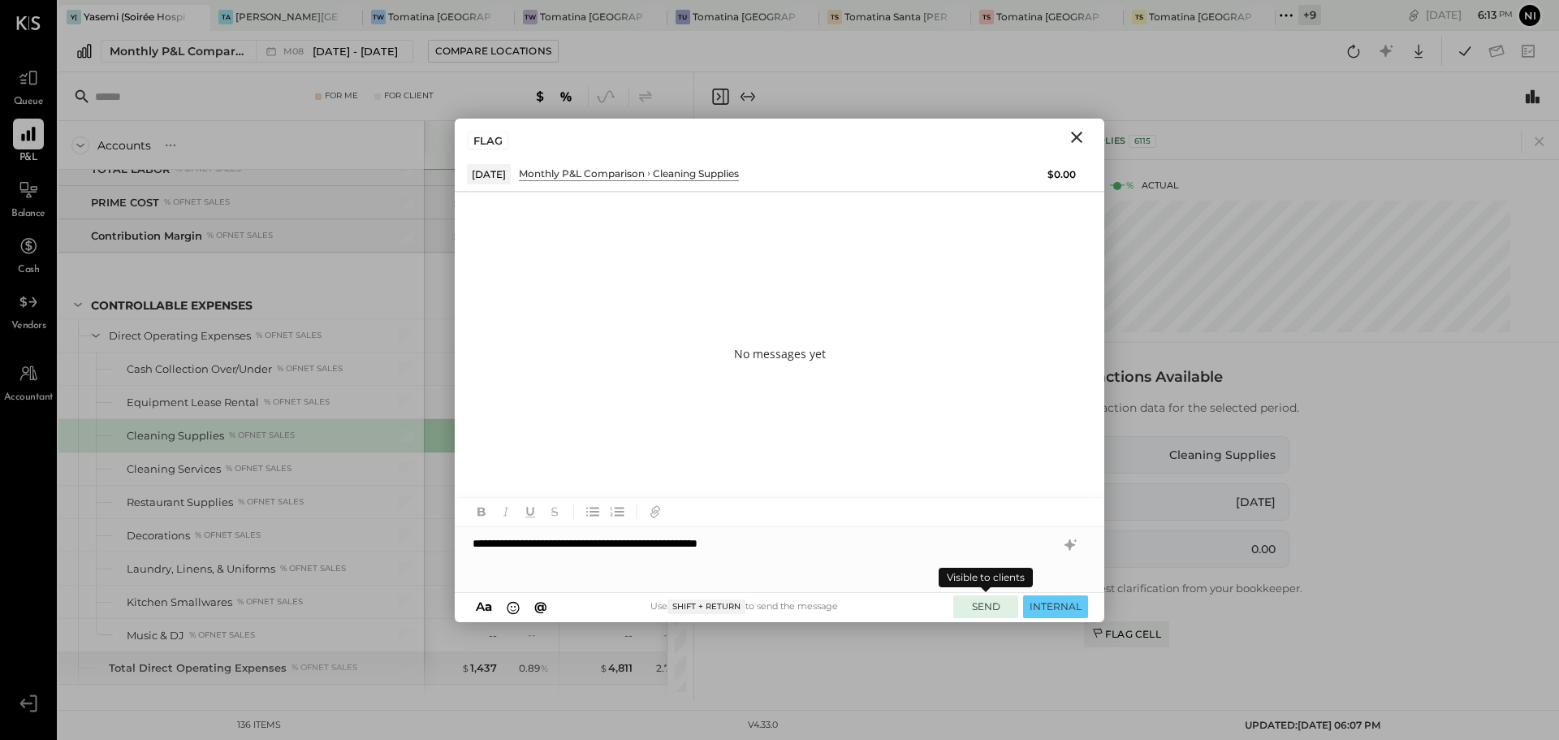
click at [990, 605] on button "SEND" at bounding box center [986, 606] width 65 height 22
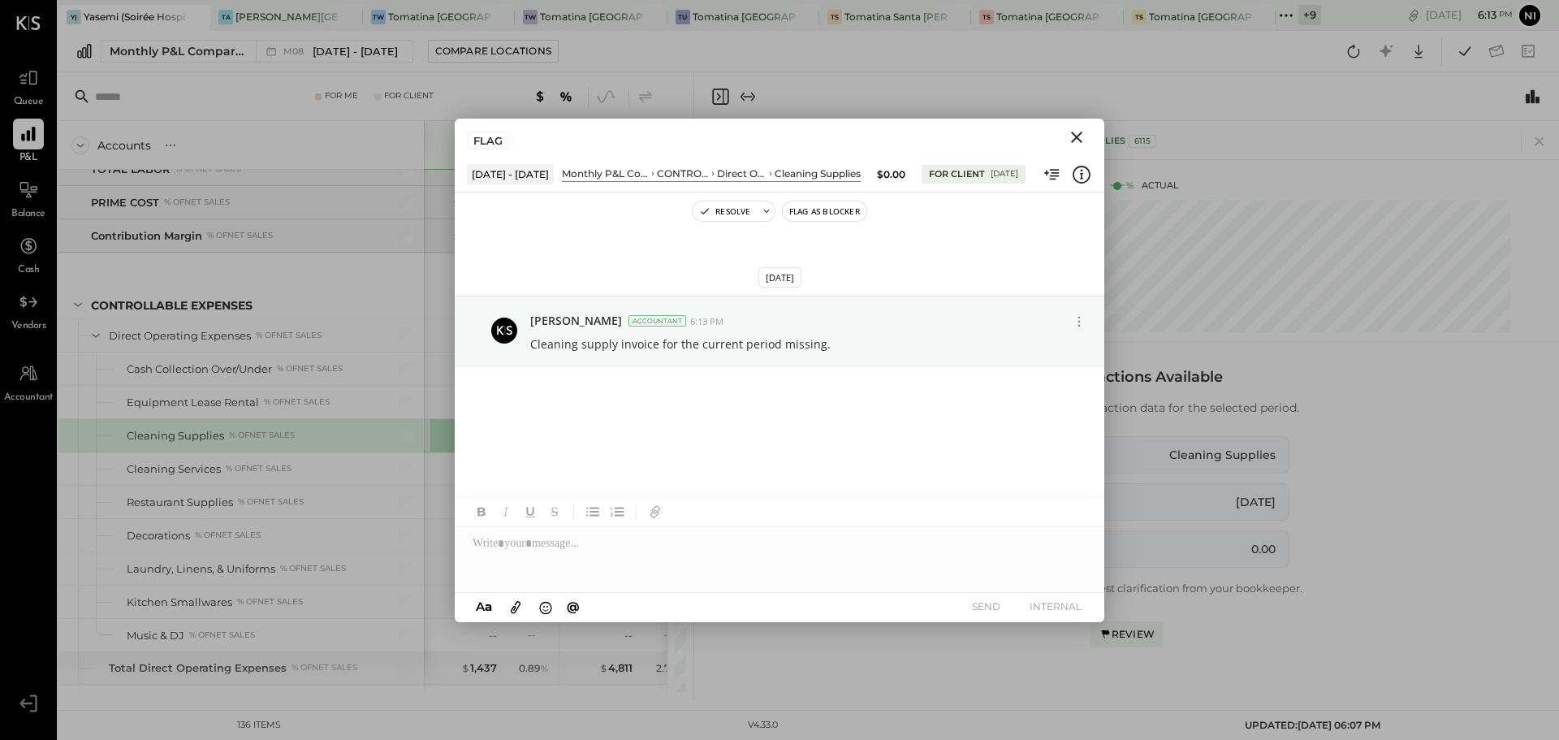
click at [1072, 141] on icon "Close" at bounding box center [1076, 137] width 19 height 19
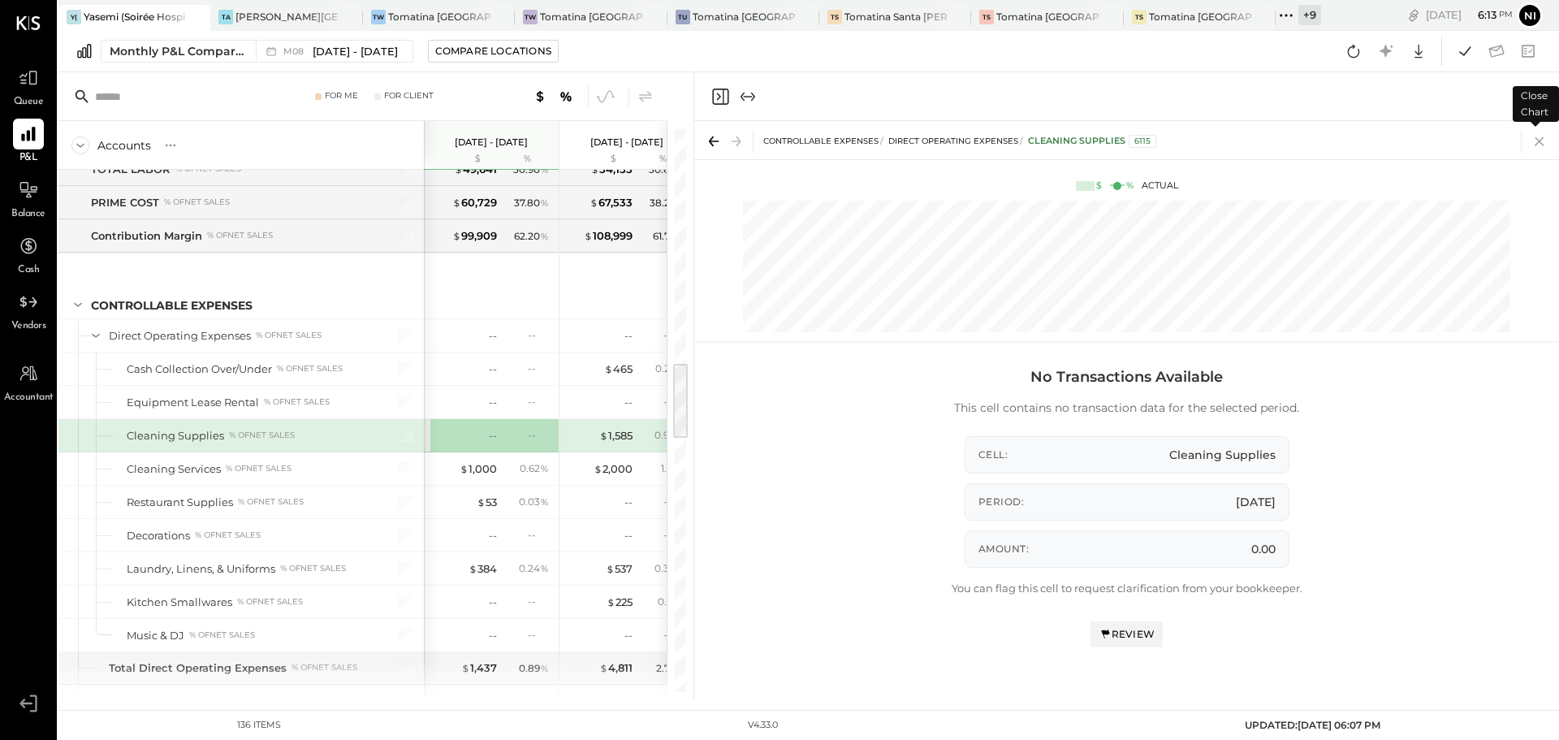
click at [1538, 145] on icon at bounding box center [1540, 141] width 23 height 23
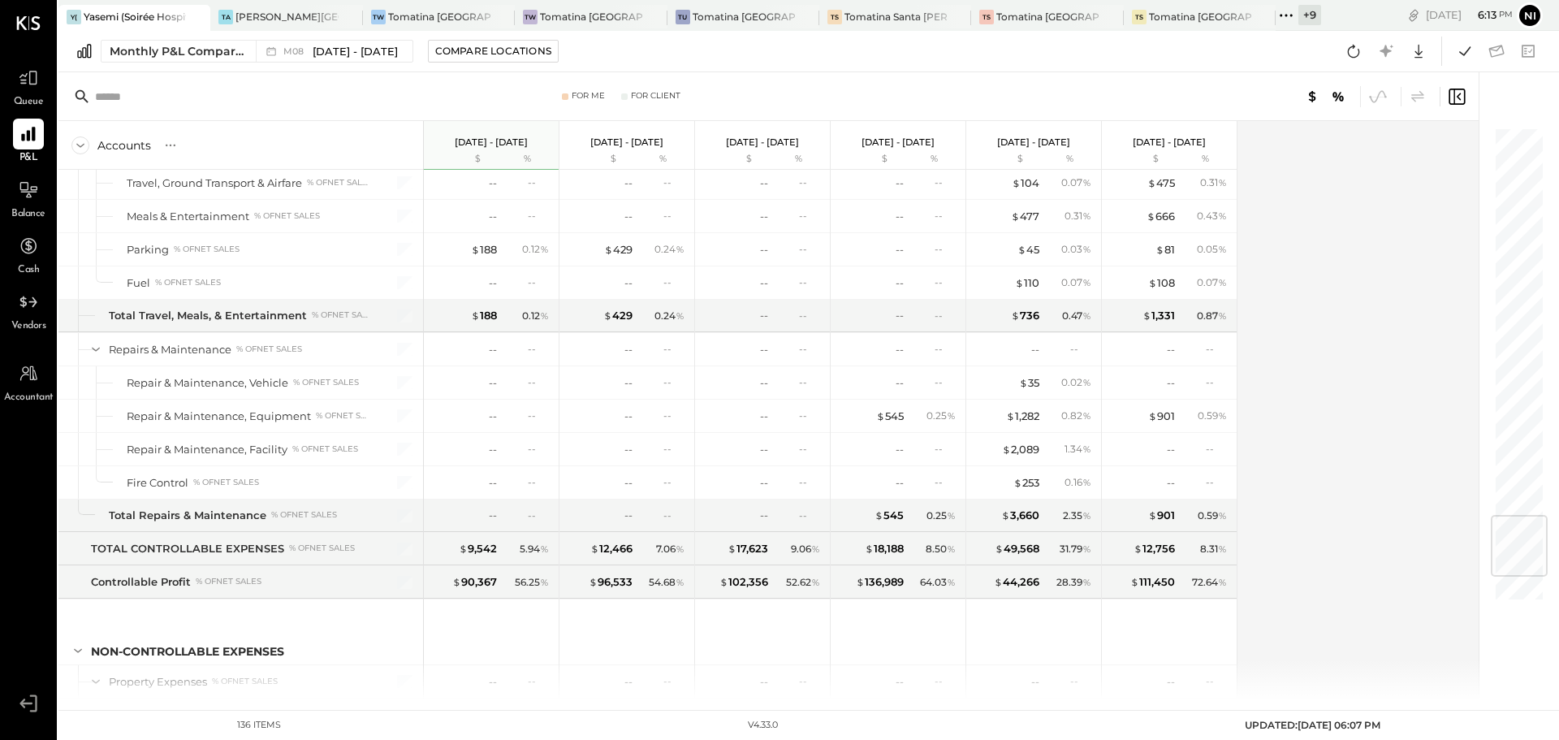
scroll to position [3302, 0]
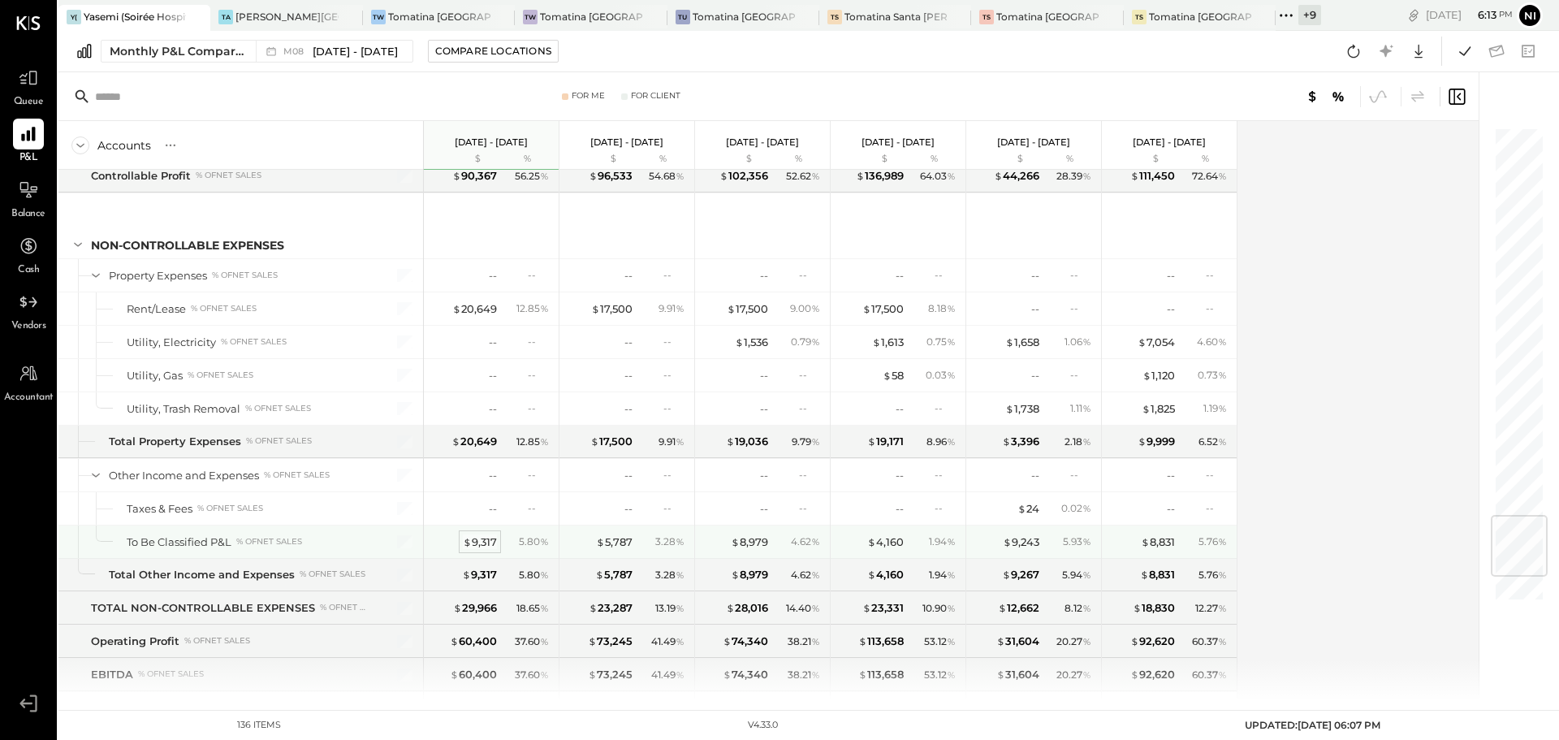
click at [492, 535] on div "$ 9,317" at bounding box center [480, 541] width 34 height 15
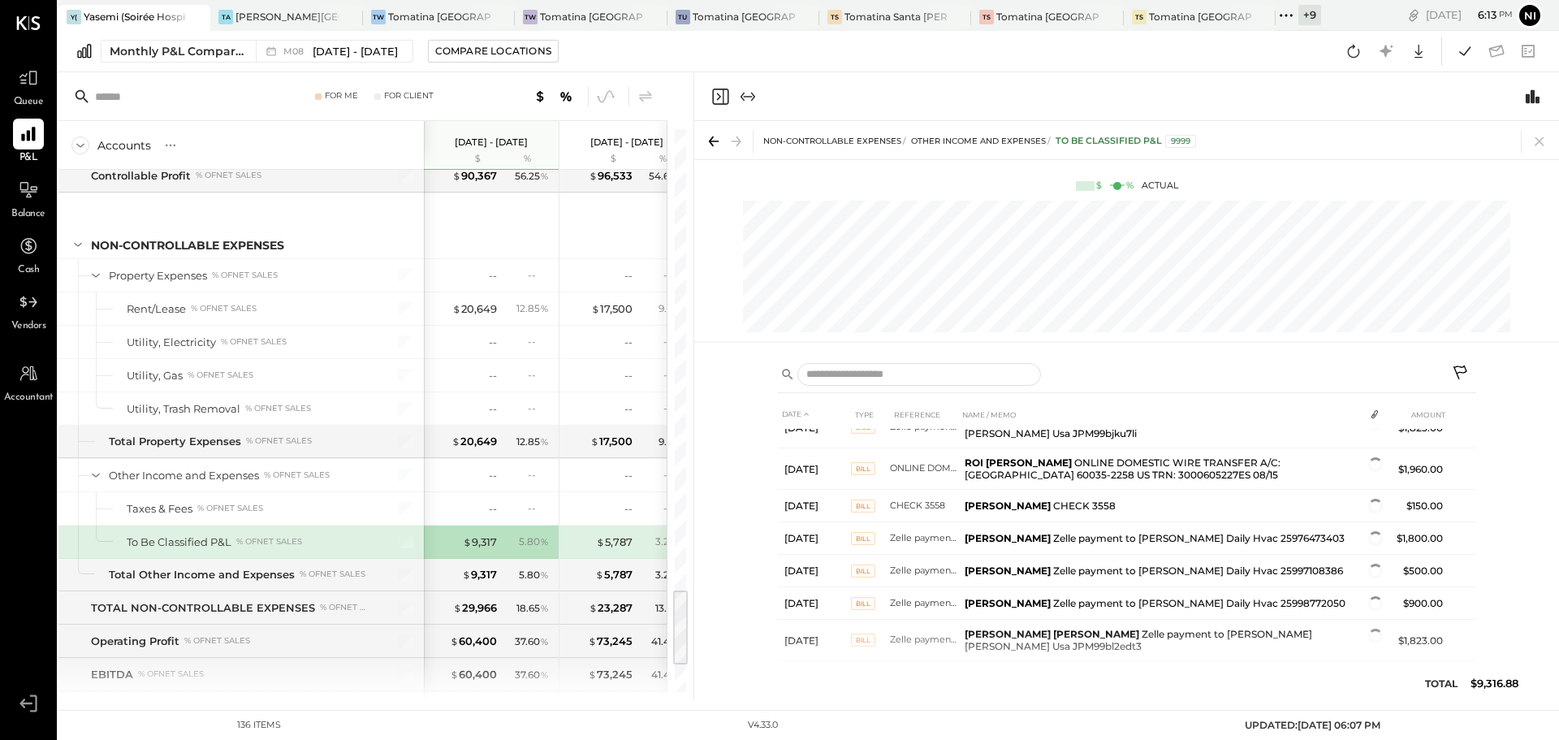
scroll to position [115, 0]
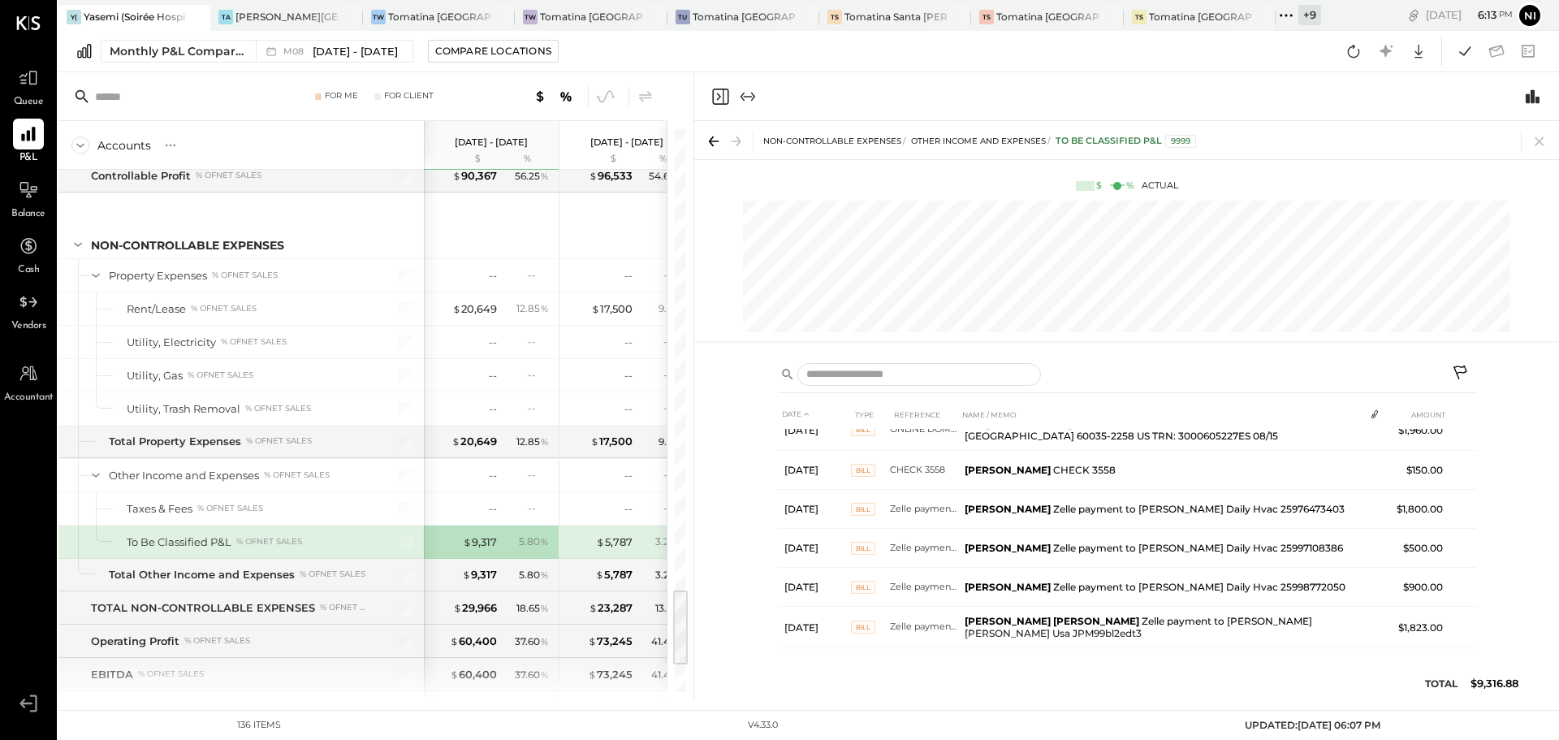
click at [1457, 370] on icon at bounding box center [1461, 374] width 19 height 19
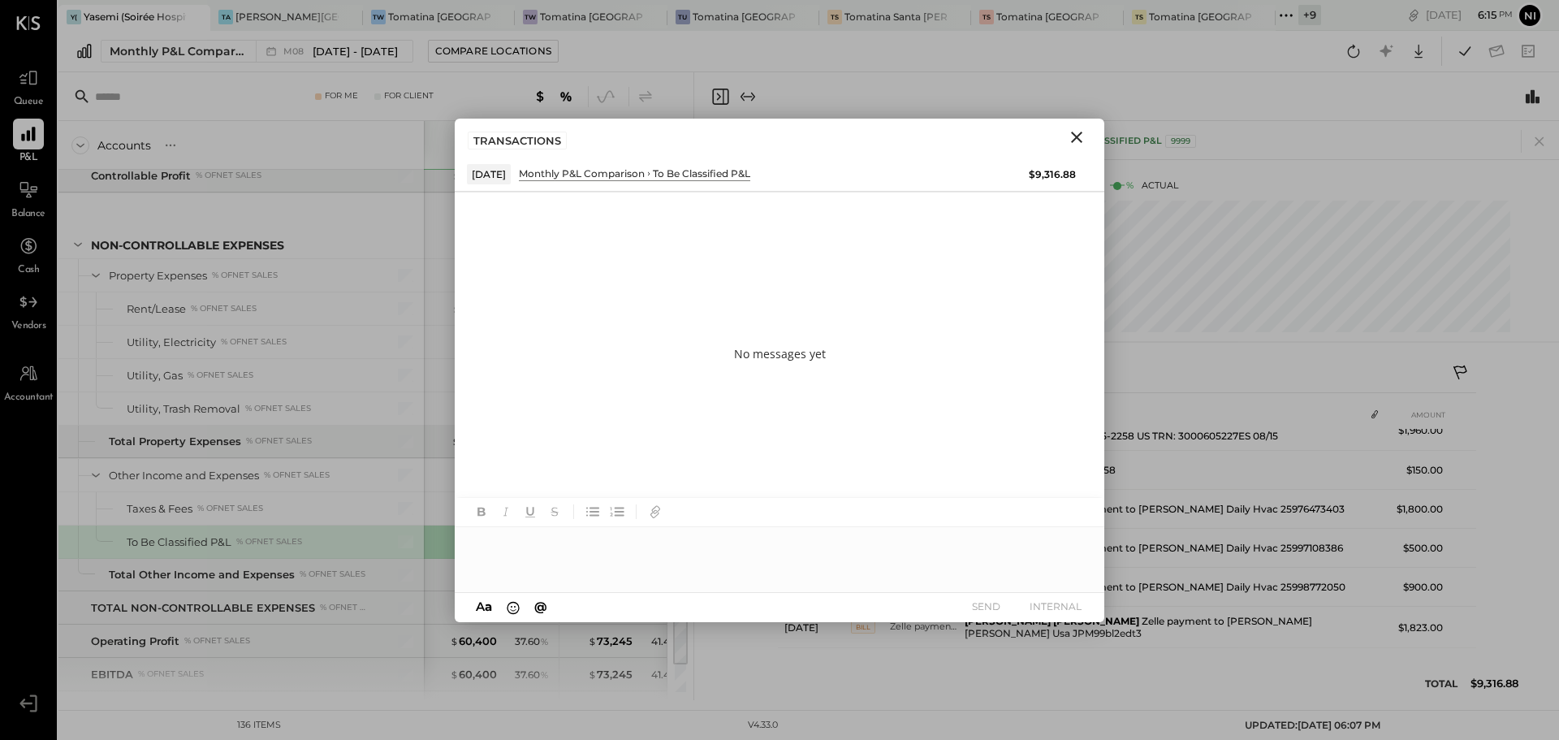
click at [519, 551] on div at bounding box center [780, 559] width 650 height 65
type input "*****"
click at [641, 524] on span "manish" at bounding box center [611, 524] width 128 height 15
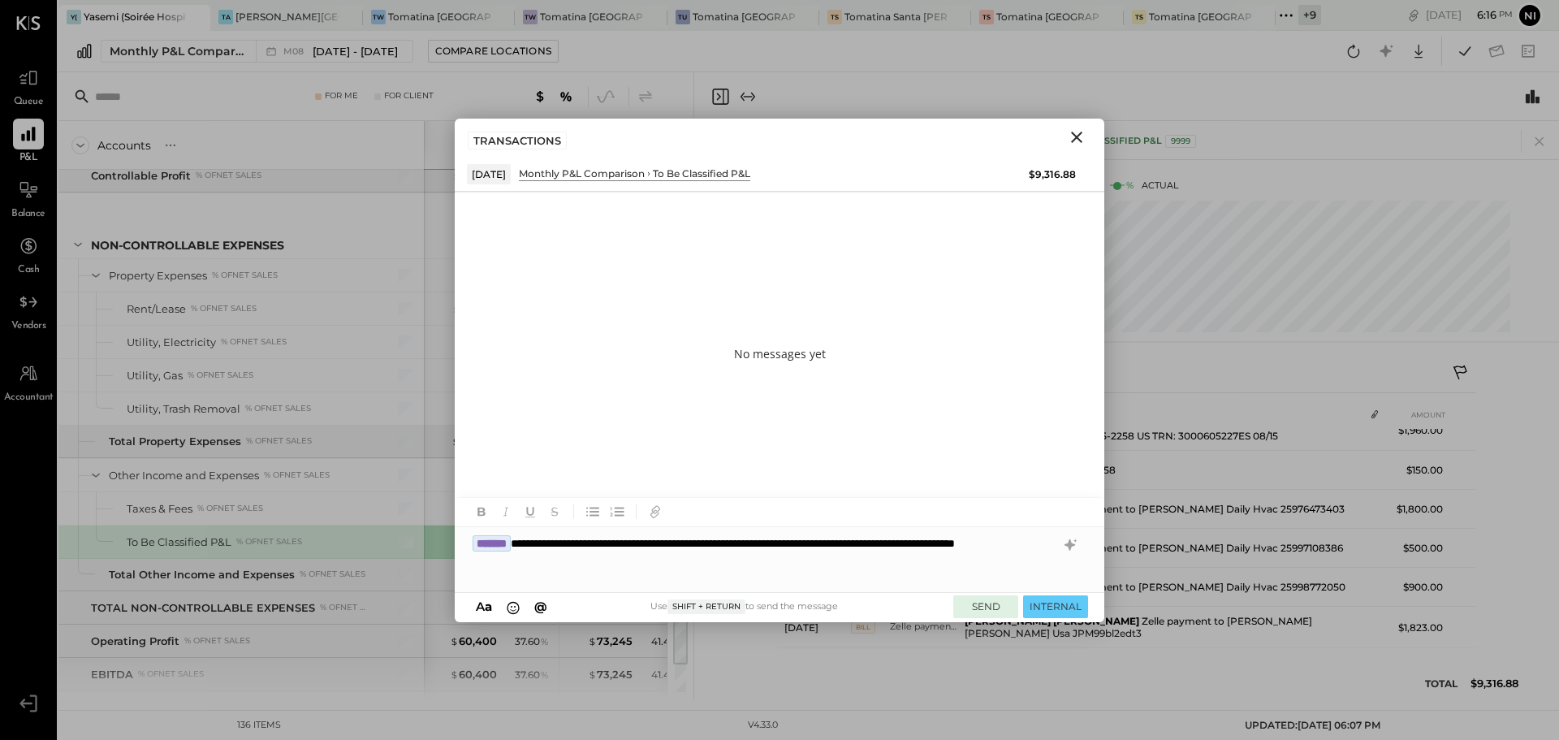
click at [979, 608] on button "SEND" at bounding box center [986, 606] width 65 height 22
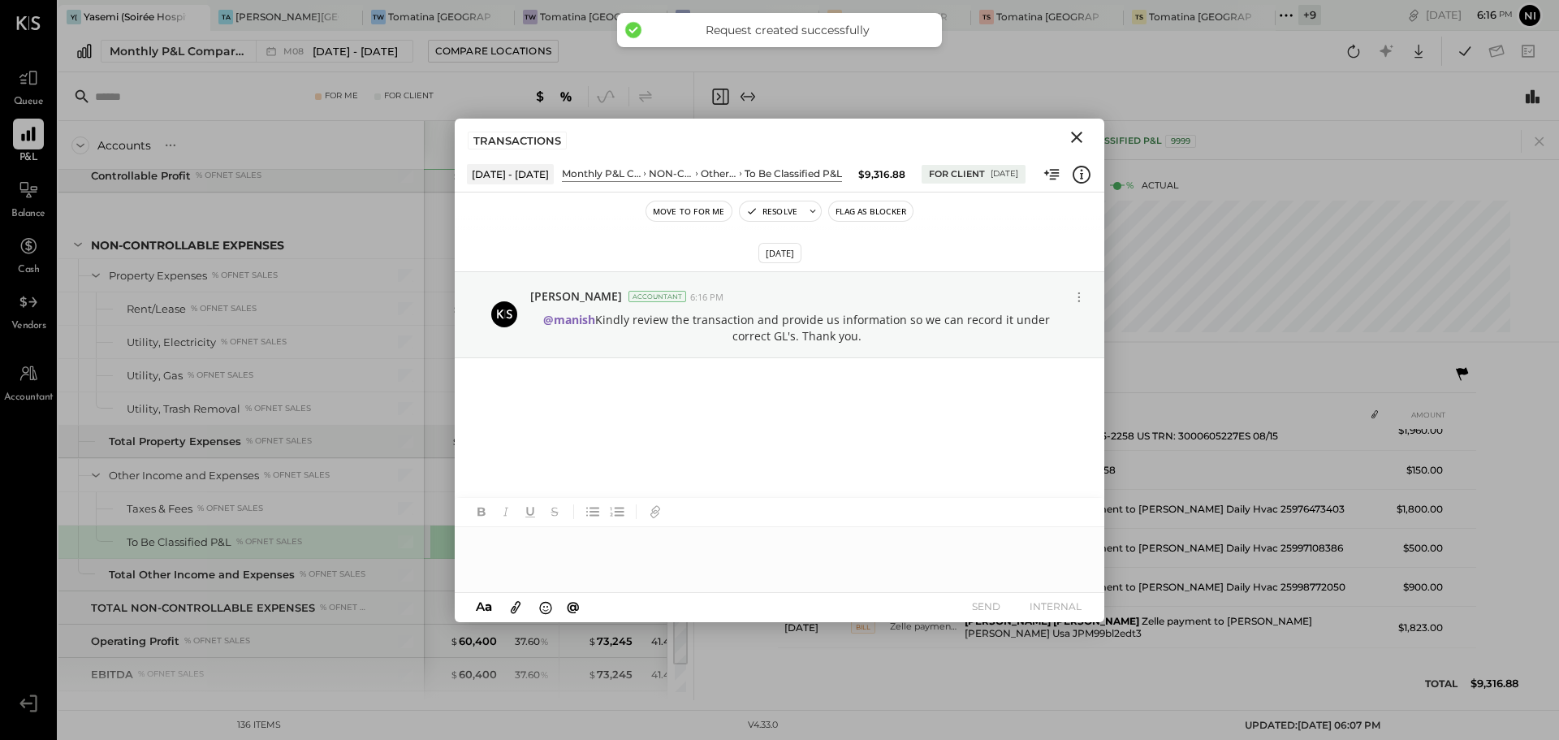
click at [1083, 133] on icon "Close" at bounding box center [1076, 137] width 19 height 19
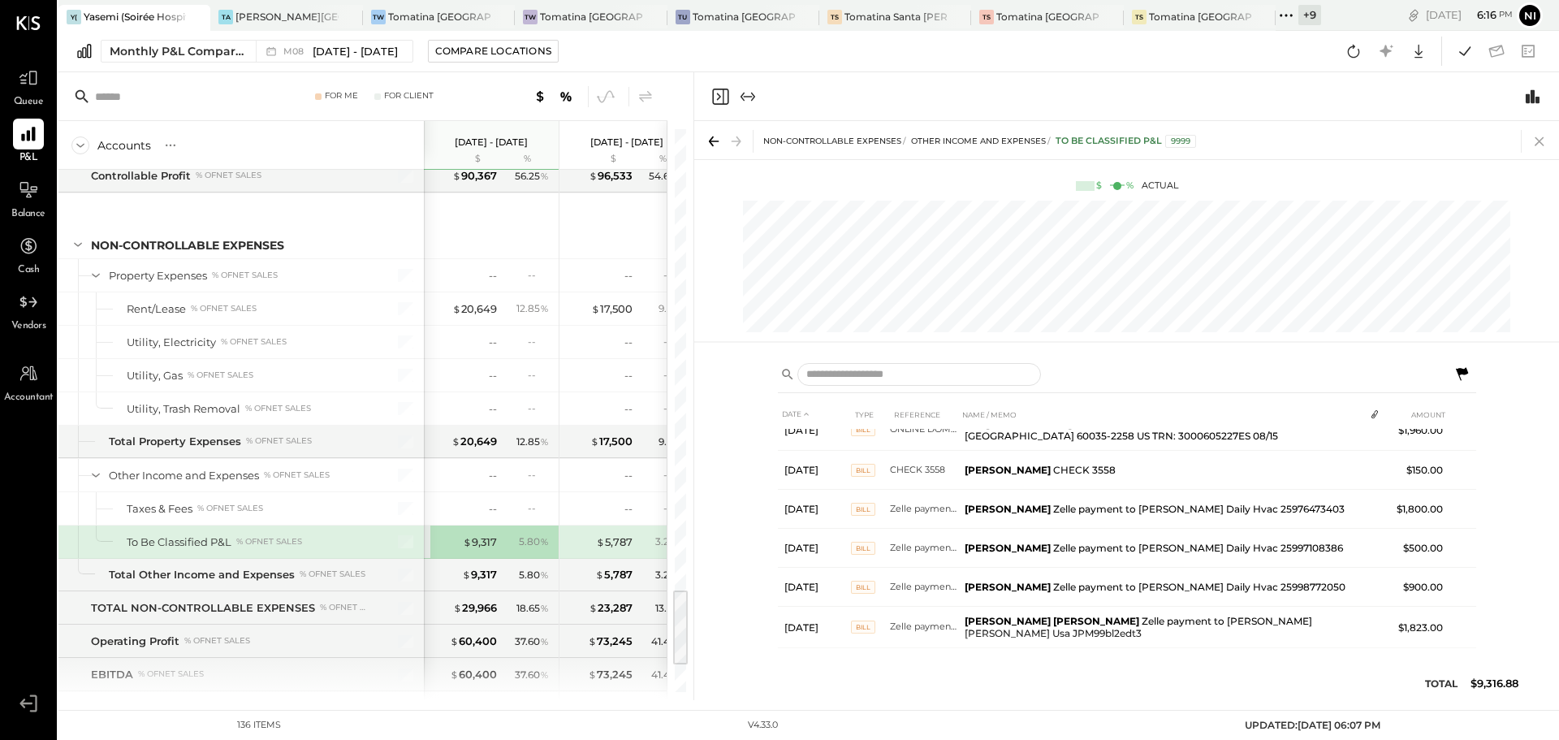
click at [1545, 140] on icon at bounding box center [1540, 141] width 23 height 23
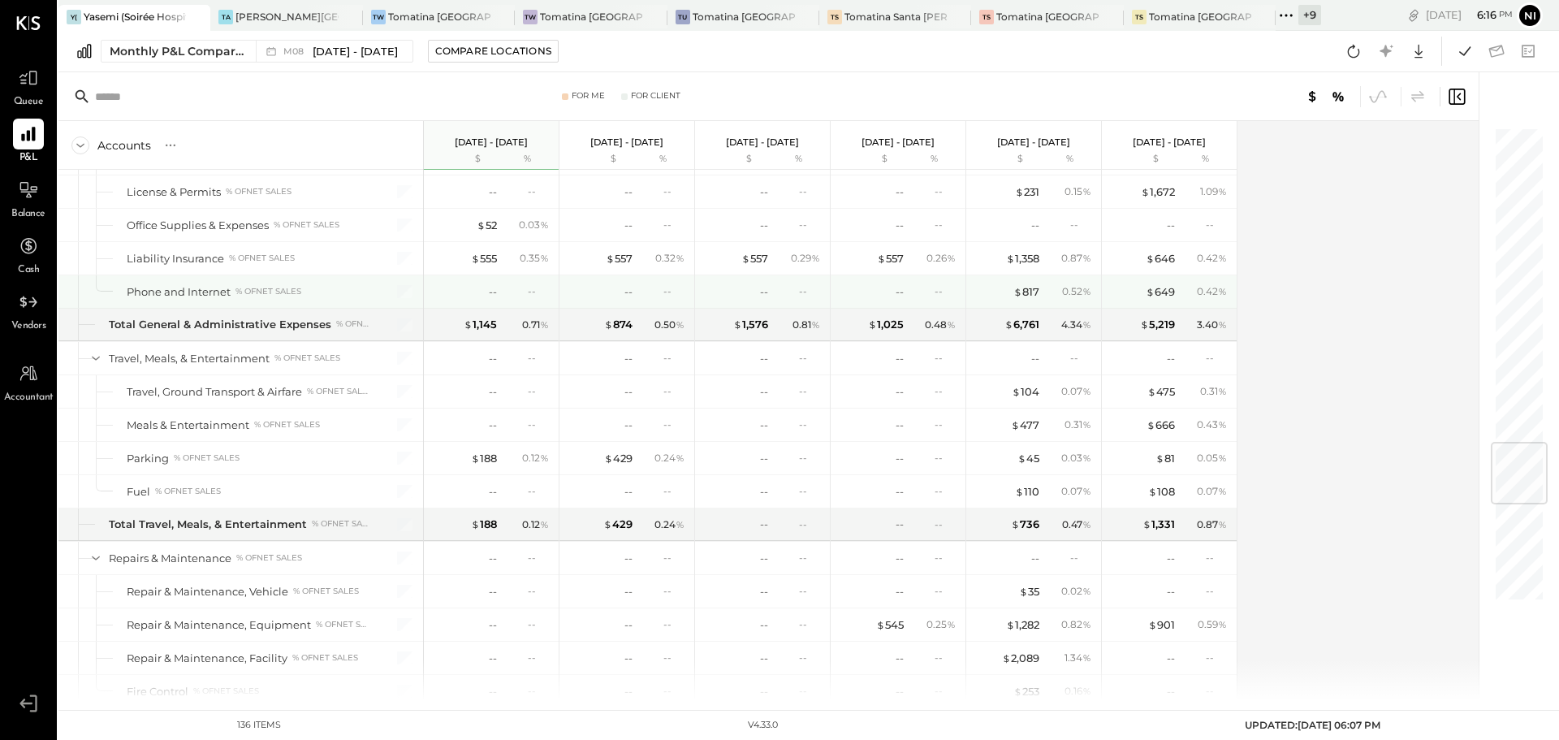
scroll to position [2200, 0]
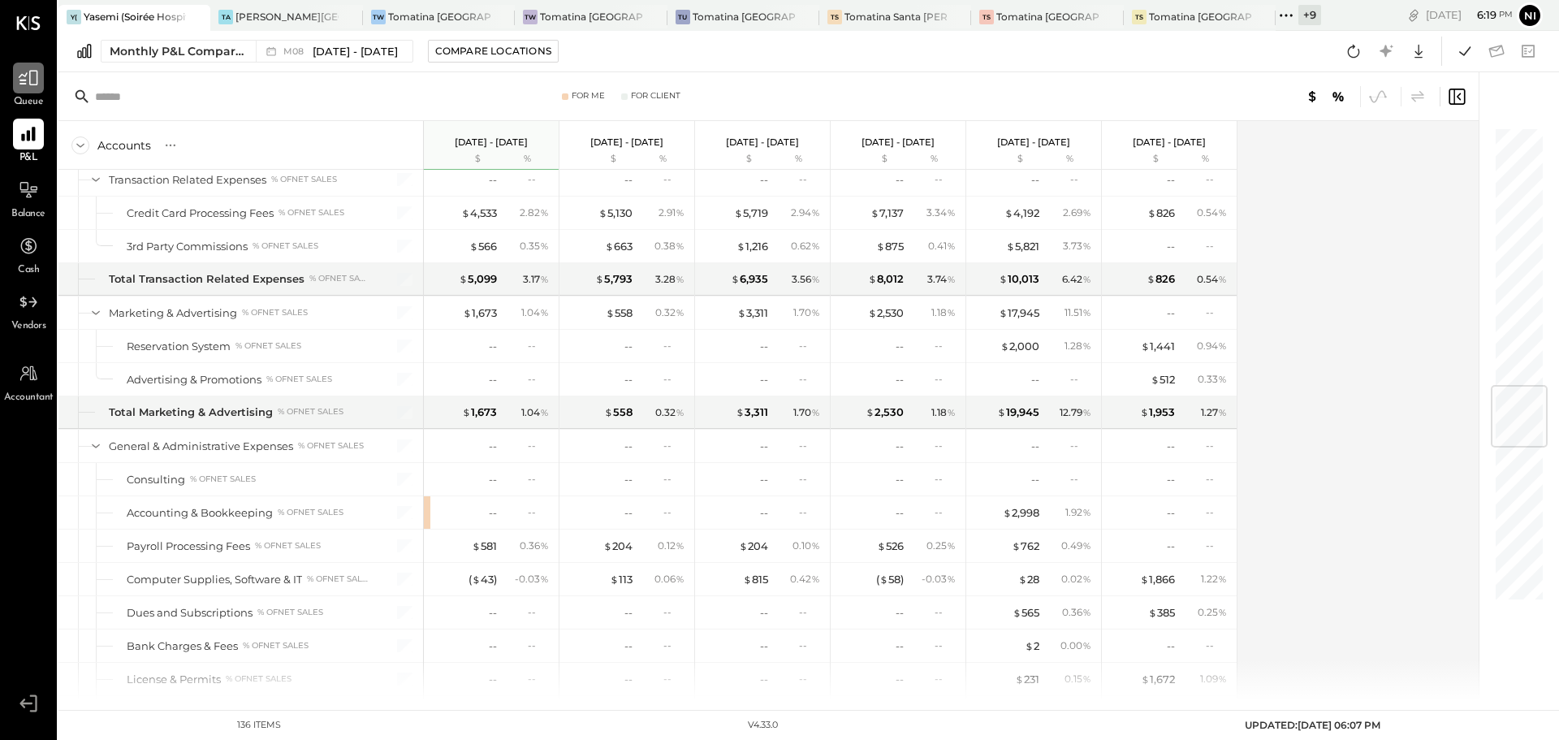
click at [26, 81] on icon at bounding box center [28, 77] width 21 height 21
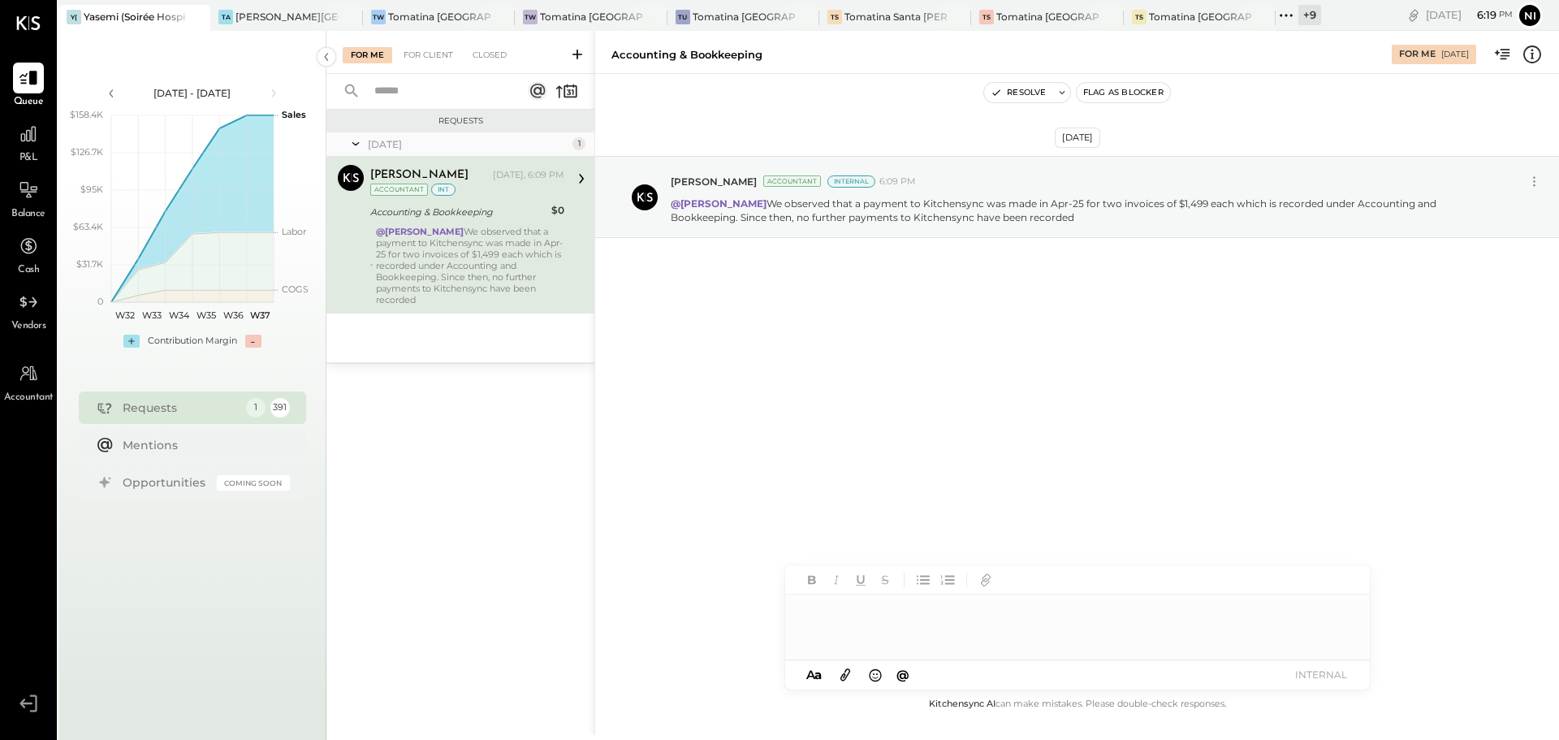
click at [579, 59] on icon at bounding box center [577, 54] width 16 height 16
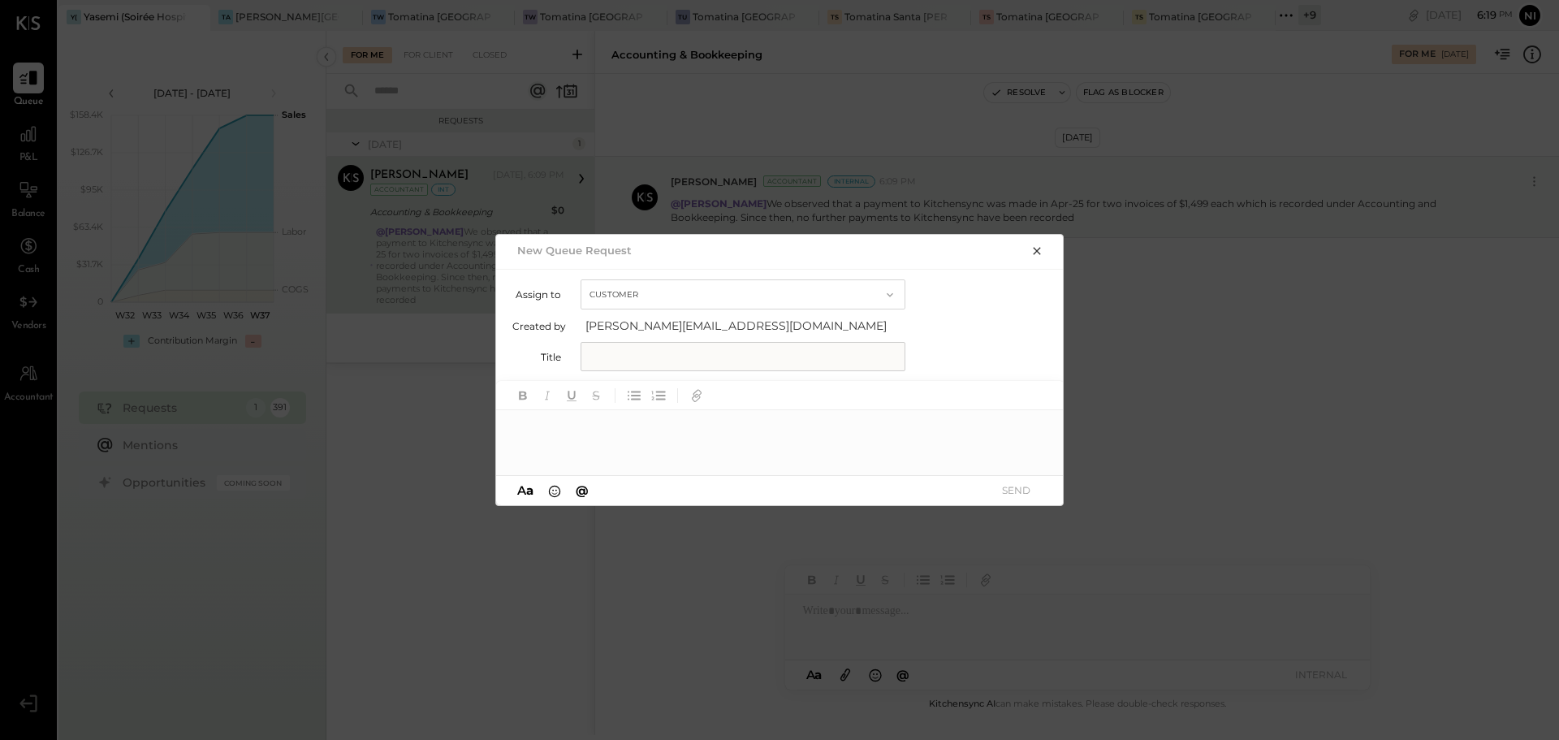
click at [649, 298] on button "Customer" at bounding box center [743, 294] width 325 height 30
click at [646, 293] on div "Customer" at bounding box center [743, 294] width 323 height 29
click at [626, 365] on input "text" at bounding box center [743, 356] width 325 height 29
click at [587, 451] on div at bounding box center [780, 442] width 569 height 65
paste div
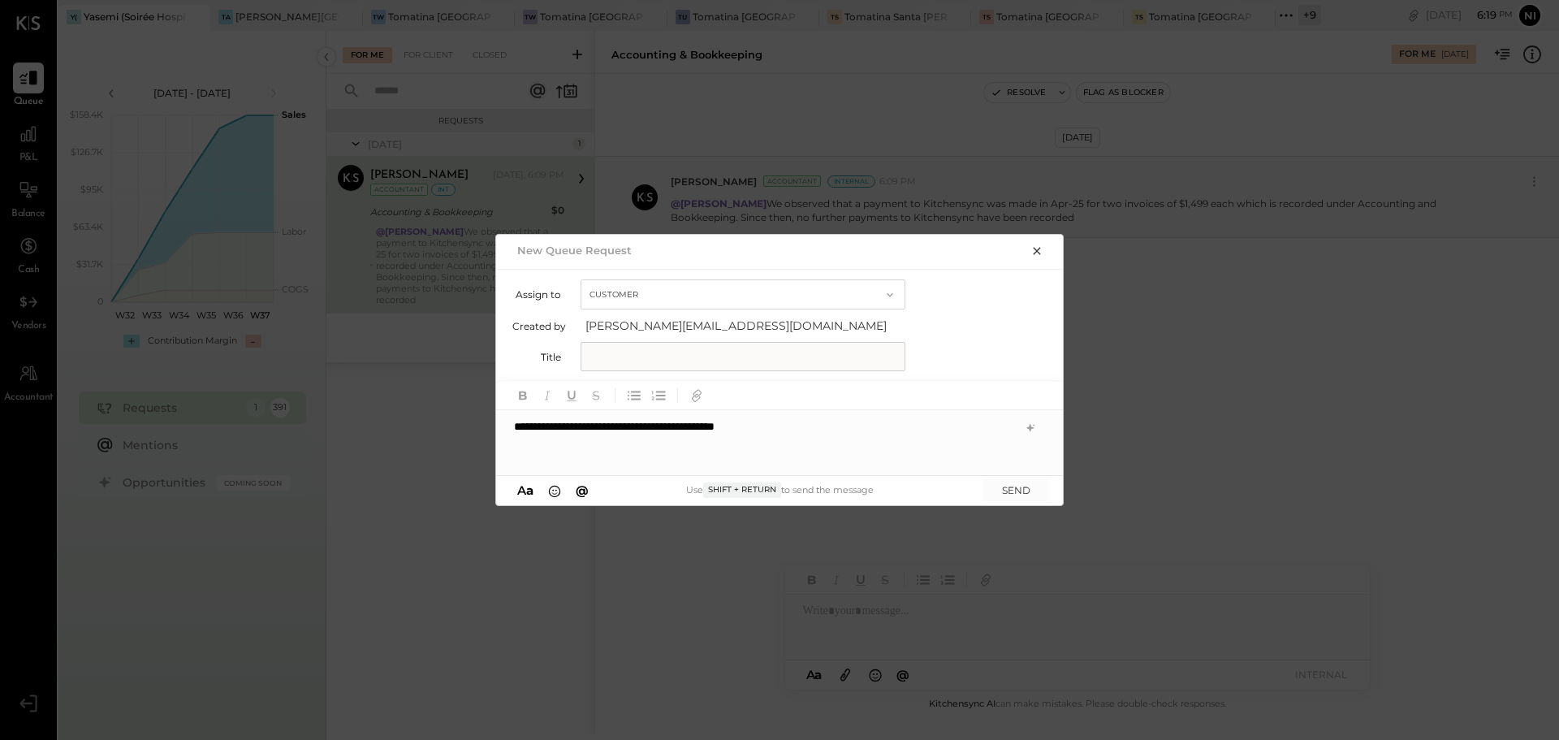
click at [608, 365] on input "text" at bounding box center [743, 356] width 325 height 29
type input "**********"
click at [811, 431] on div "**********" at bounding box center [780, 442] width 569 height 65
click at [1031, 493] on button "SEND" at bounding box center [1016, 490] width 65 height 22
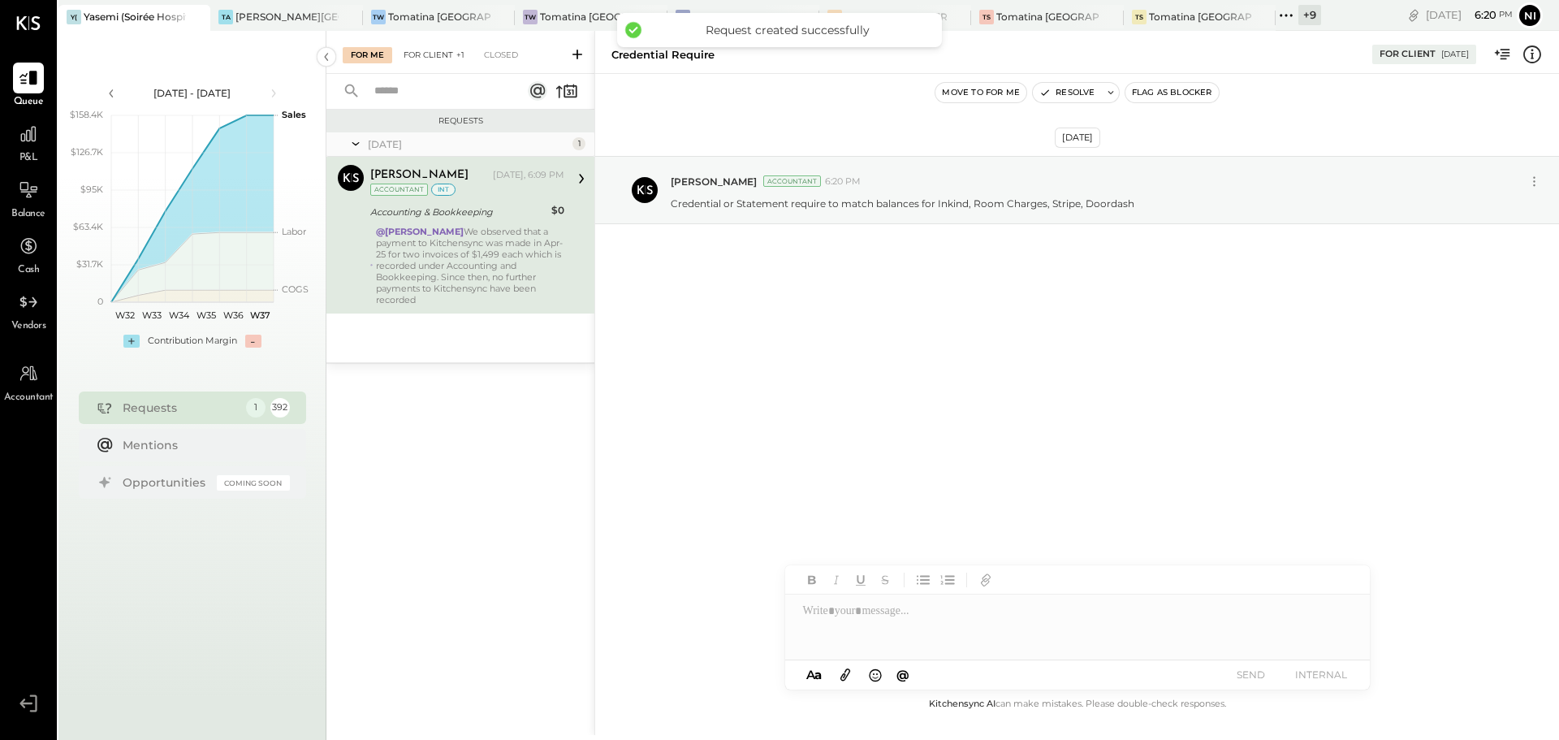
click at [433, 48] on div "For Client +1" at bounding box center [434, 55] width 77 height 16
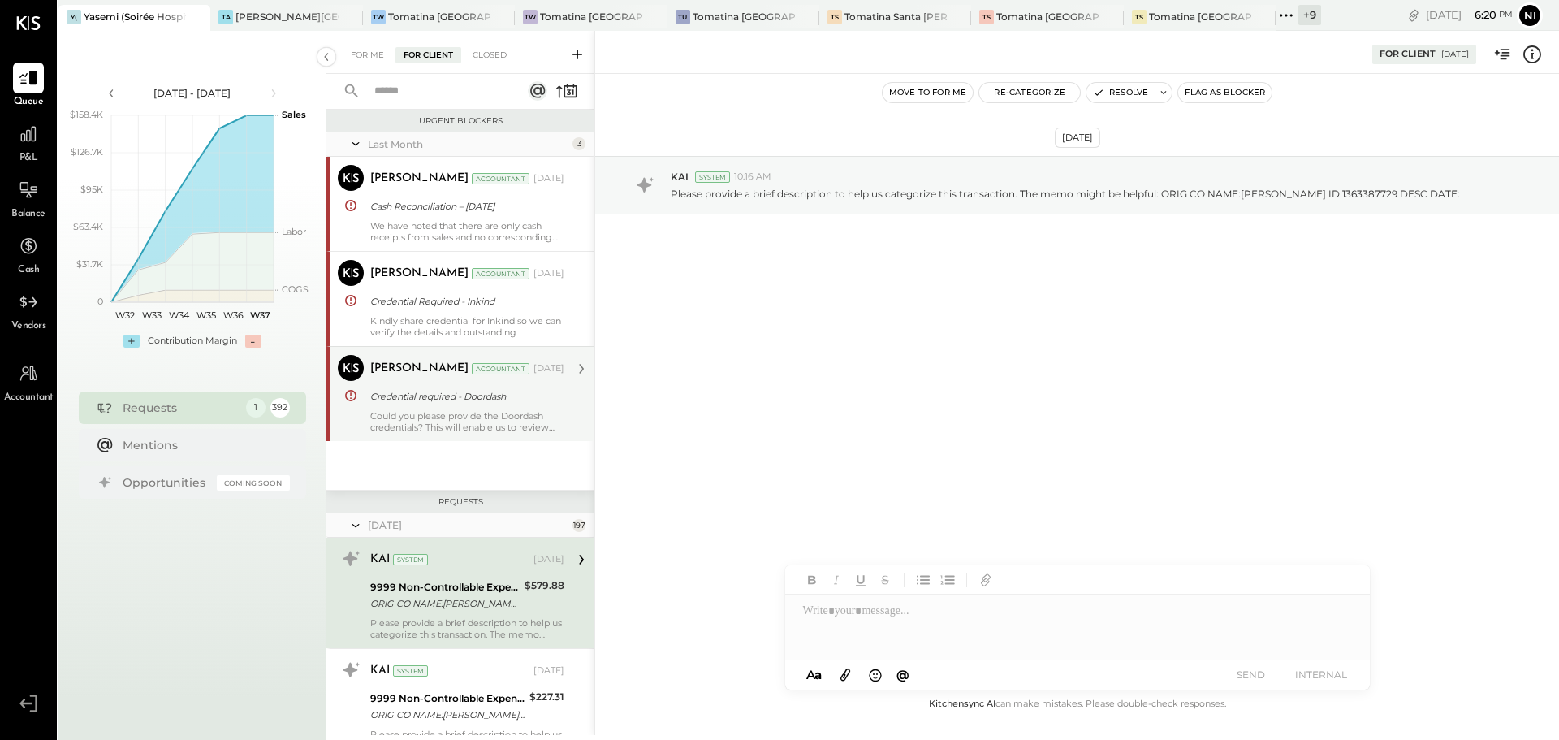
click at [486, 412] on div "Could you please provide the Doordash credentials? This will enable us to revie…" at bounding box center [467, 421] width 194 height 23
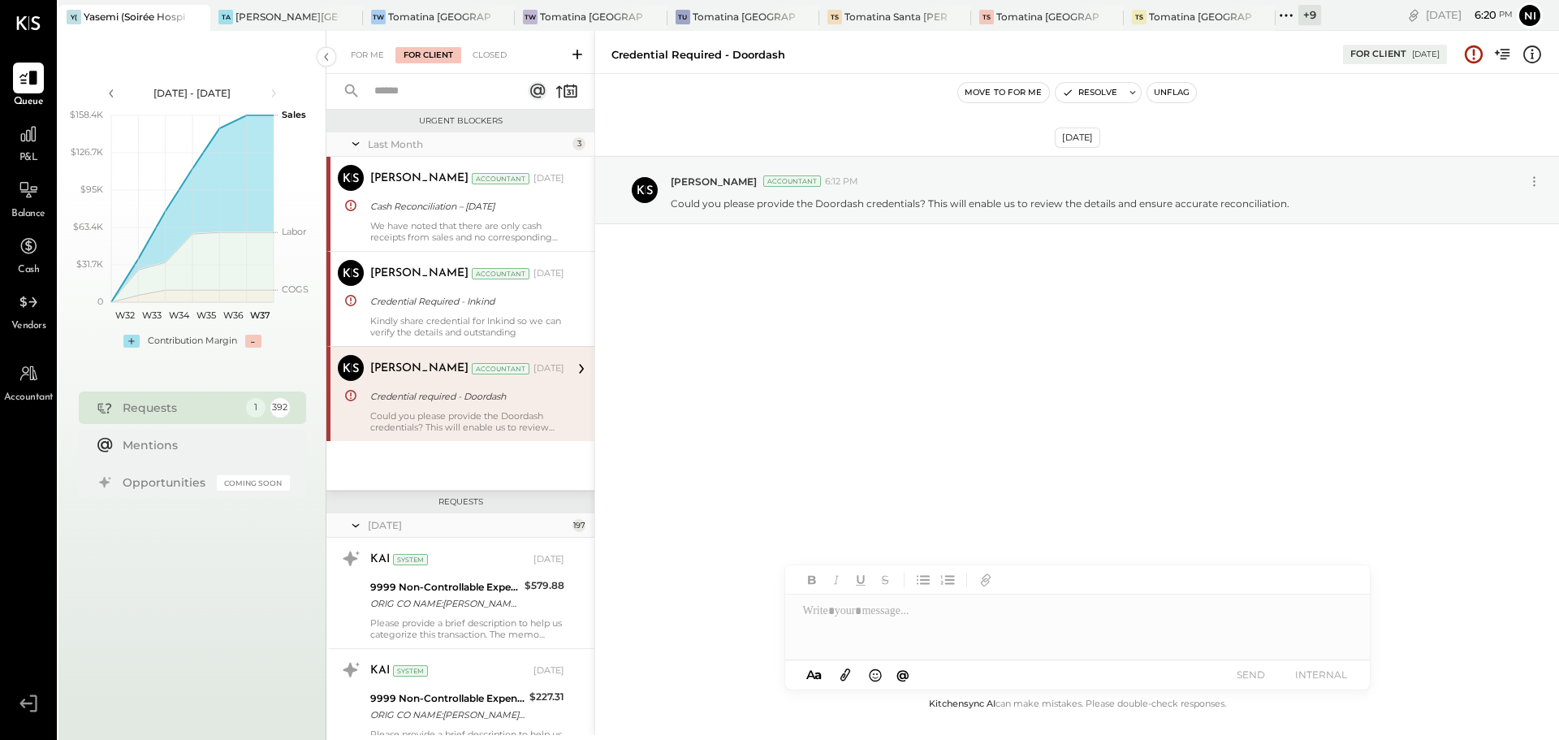
click at [356, 527] on icon at bounding box center [356, 525] width 16 height 41
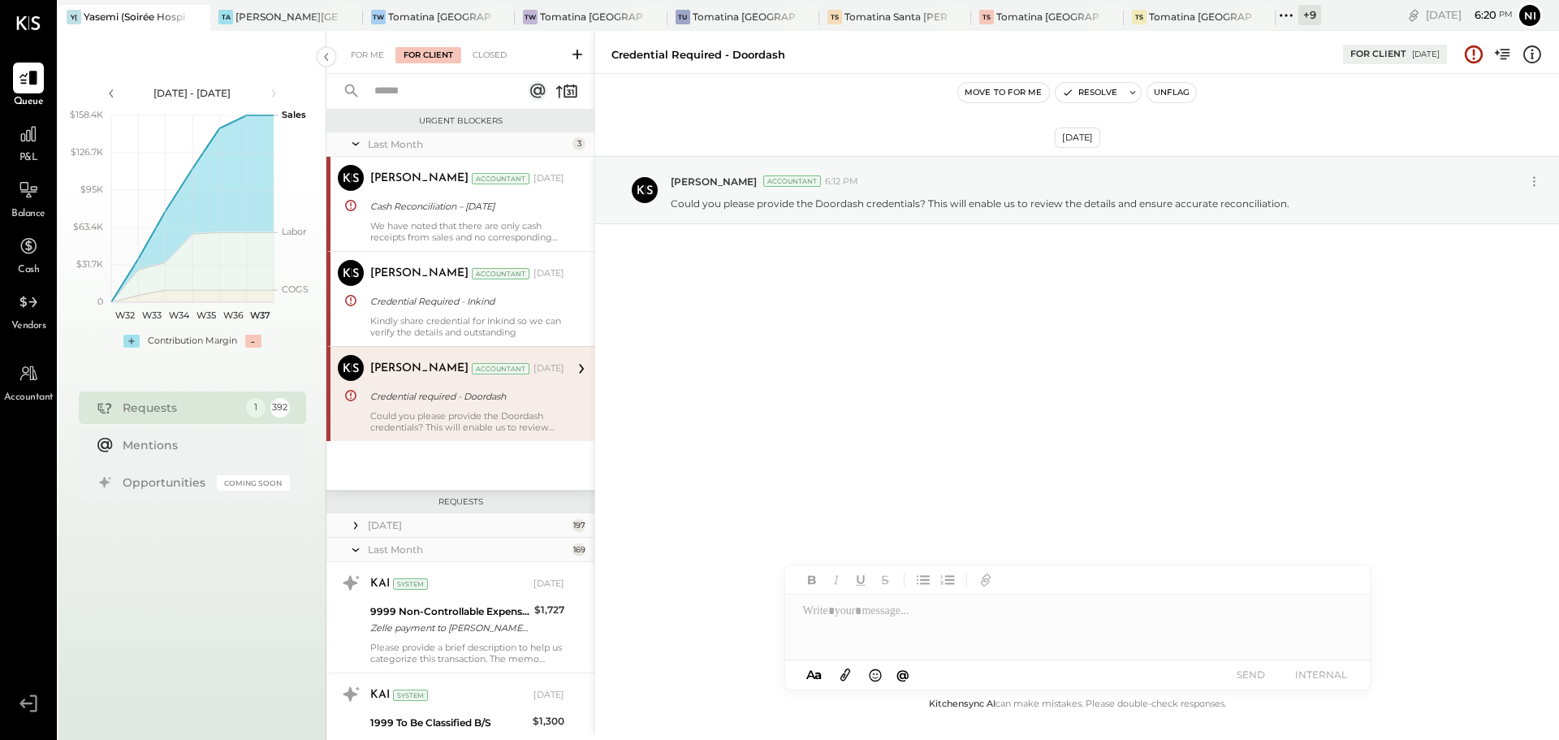
click at [352, 548] on icon at bounding box center [355, 549] width 7 height 3
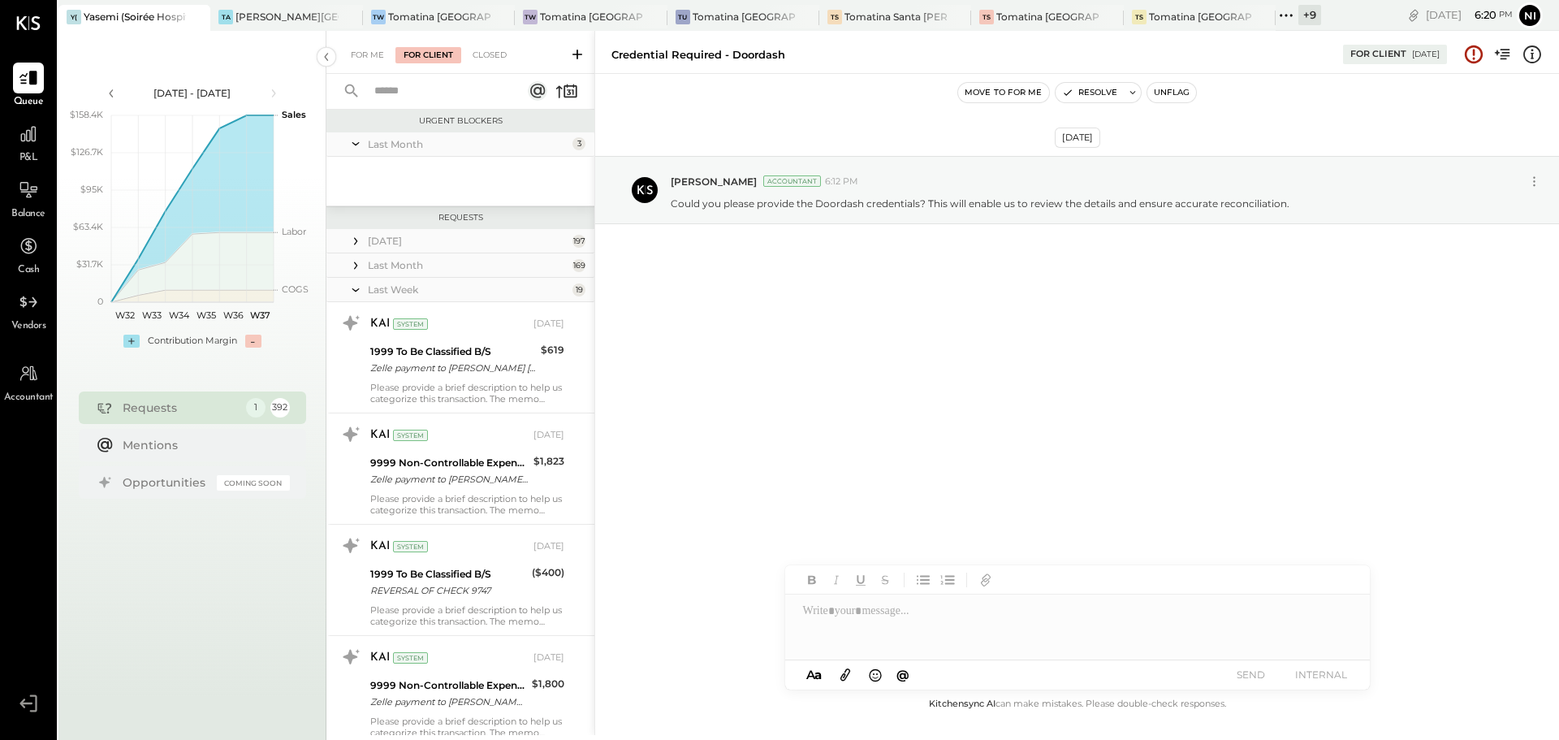
click at [354, 288] on icon at bounding box center [356, 290] width 16 height 41
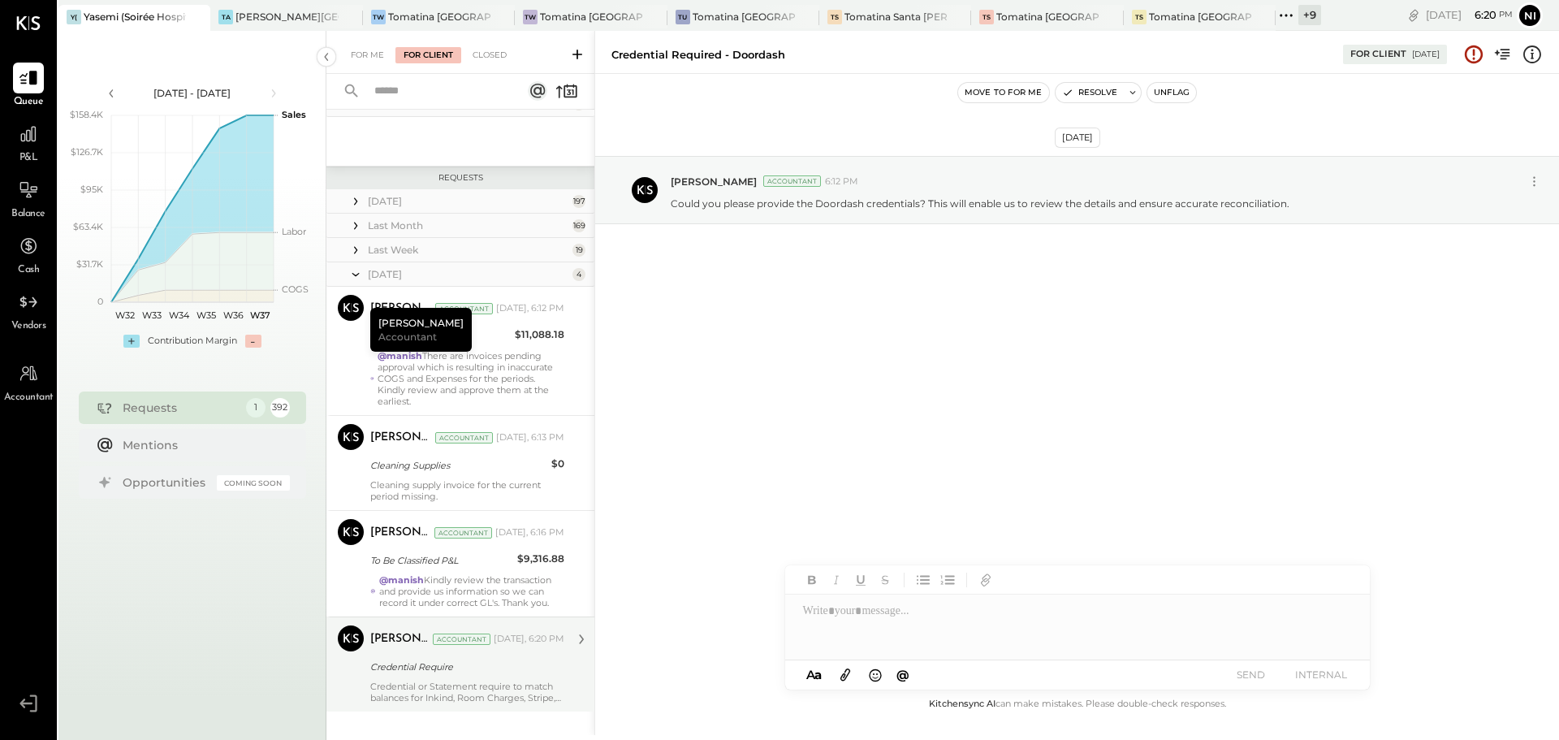
scroll to position [61, 0]
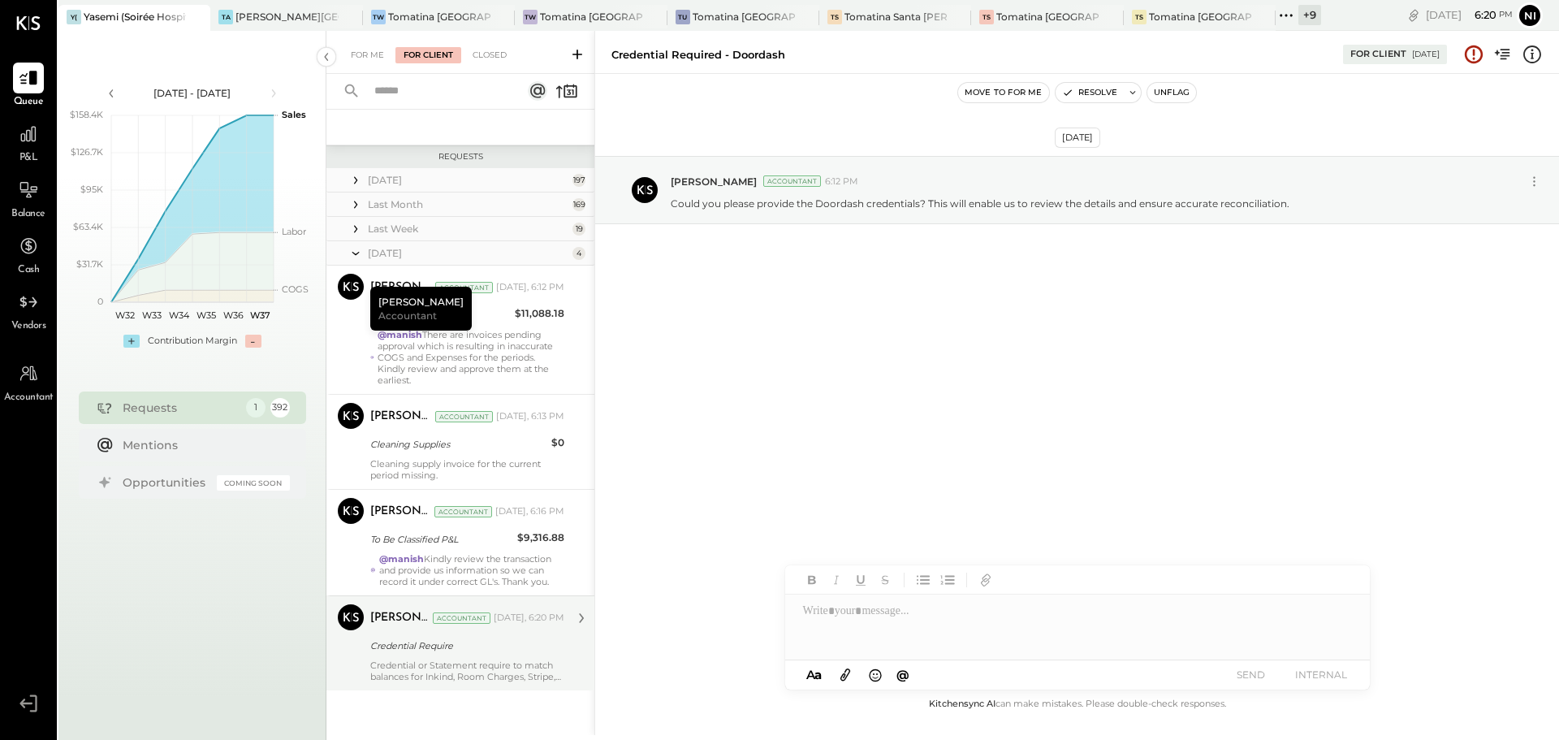
click at [426, 651] on div "Credential Require" at bounding box center [464, 646] width 189 height 16
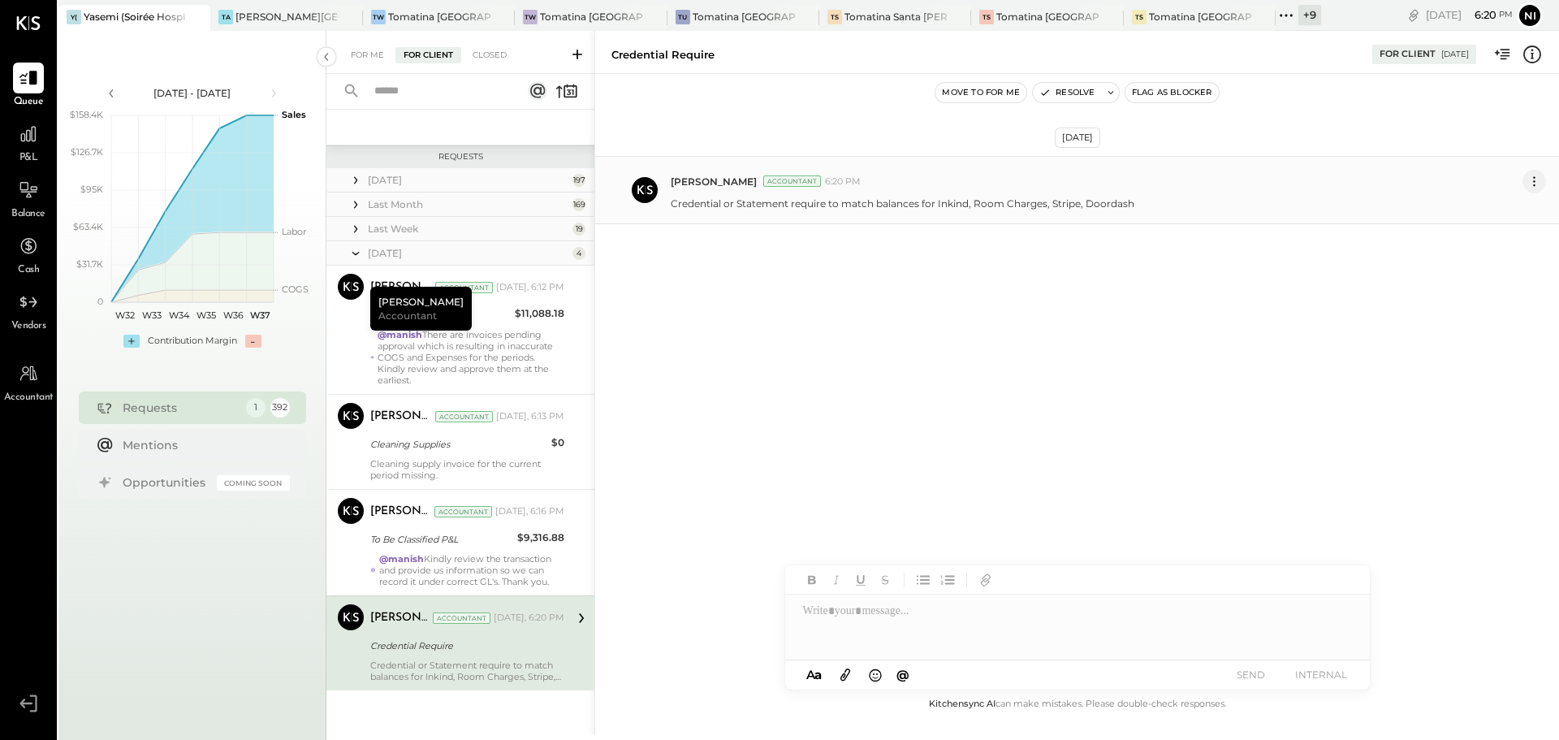
click at [1537, 186] on icon at bounding box center [1534, 181] width 17 height 17
click at [1511, 211] on button "Edit Message" at bounding box center [1494, 209] width 104 height 27
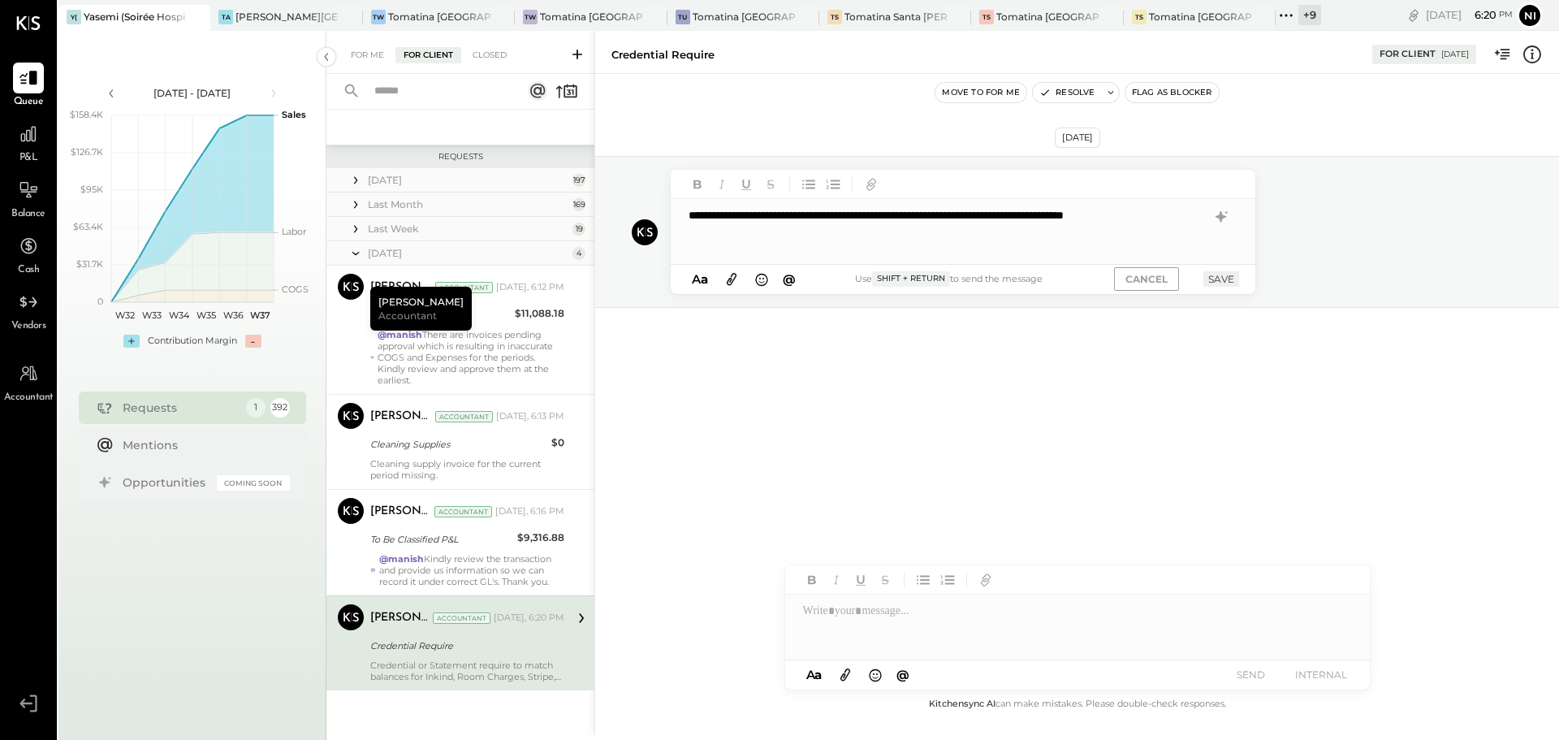
drag, startPoint x: 1144, startPoint y: 281, endPoint x: 1131, endPoint y: 273, distance: 15.3
click at [1143, 281] on button "CANCEL" at bounding box center [1146, 279] width 65 height 24
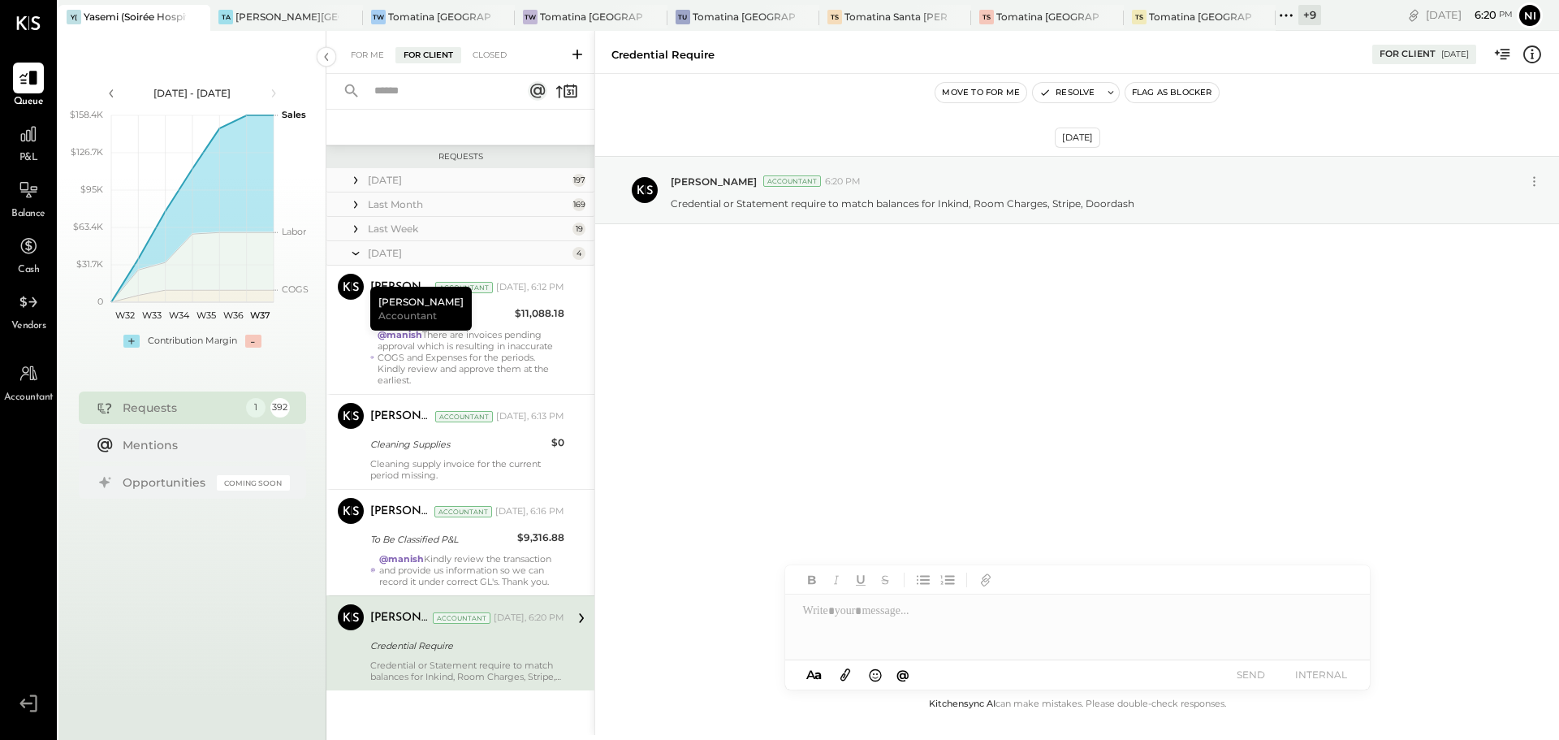
drag, startPoint x: 798, startPoint y: 186, endPoint x: 841, endPoint y: 376, distance: 195.0
click at [707, 376] on div "[DATE] [PERSON_NAME] Accountant 6:20 PM Credential or Statement require to matc…" at bounding box center [1077, 384] width 964 height 621
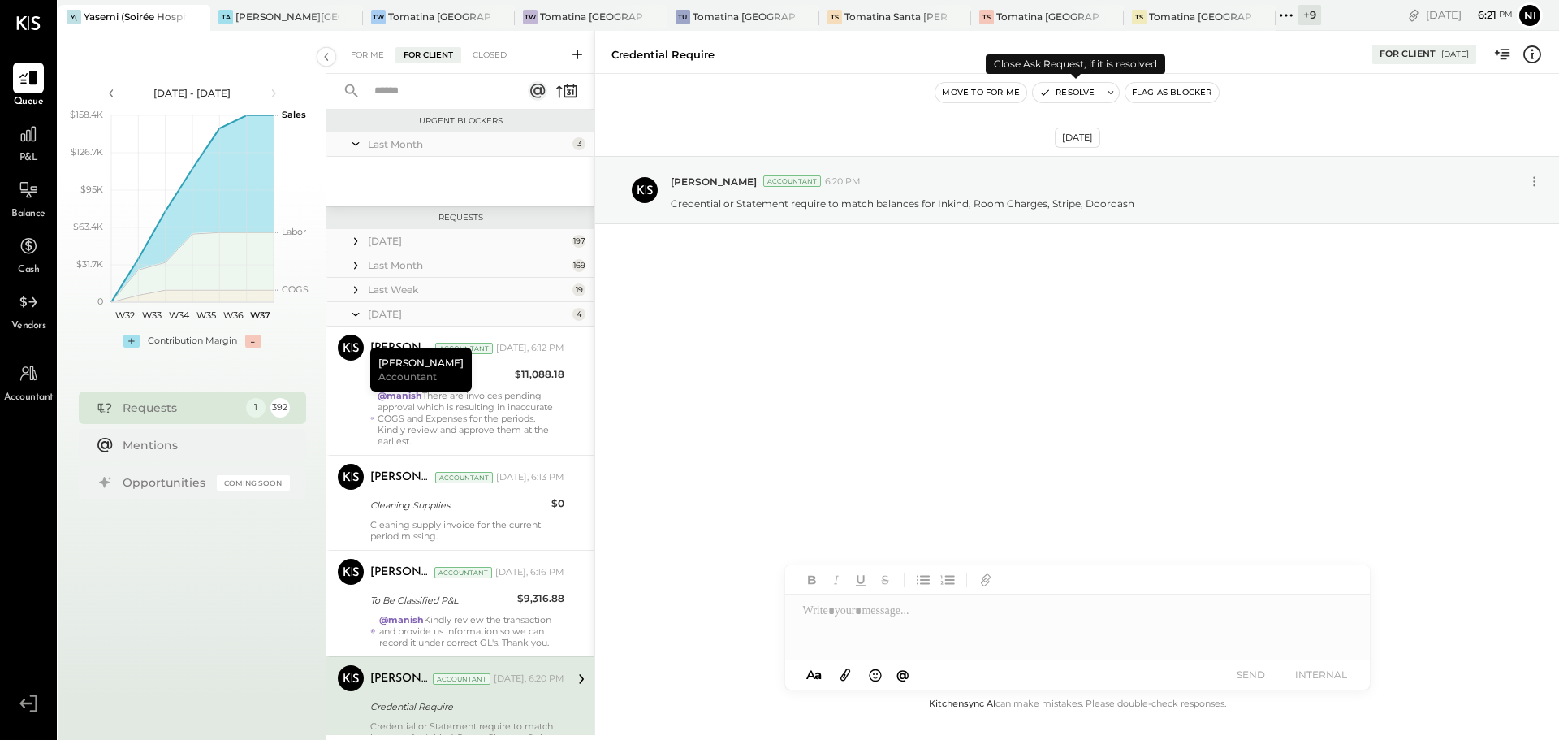
click at [1080, 96] on button "Resolve" at bounding box center [1067, 92] width 68 height 19
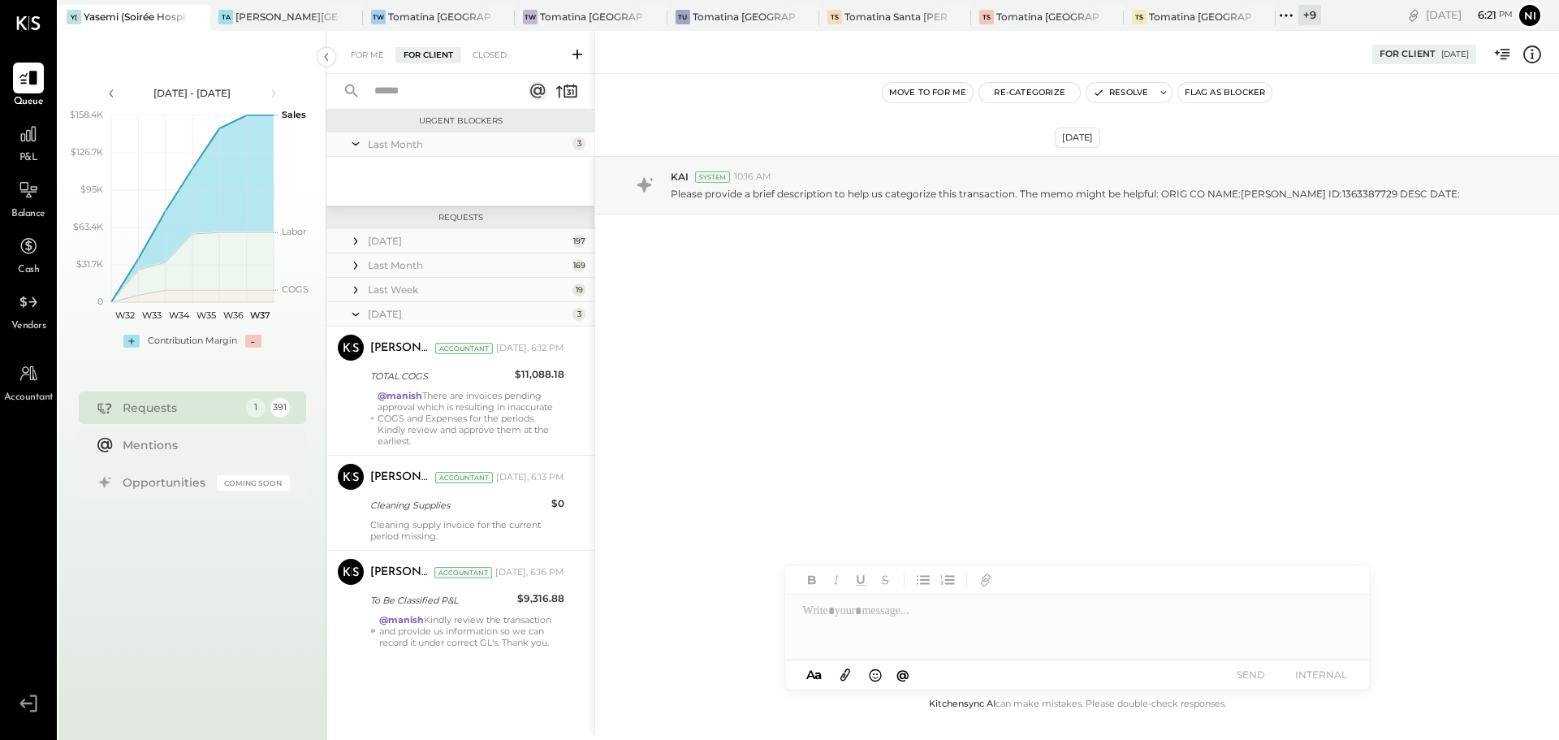
click at [812, 396] on div "[DATE] KAI System 10:16 AM Please provide a brief description to help us catego…" at bounding box center [1077, 384] width 964 height 621
click at [358, 142] on icon at bounding box center [356, 143] width 16 height 41
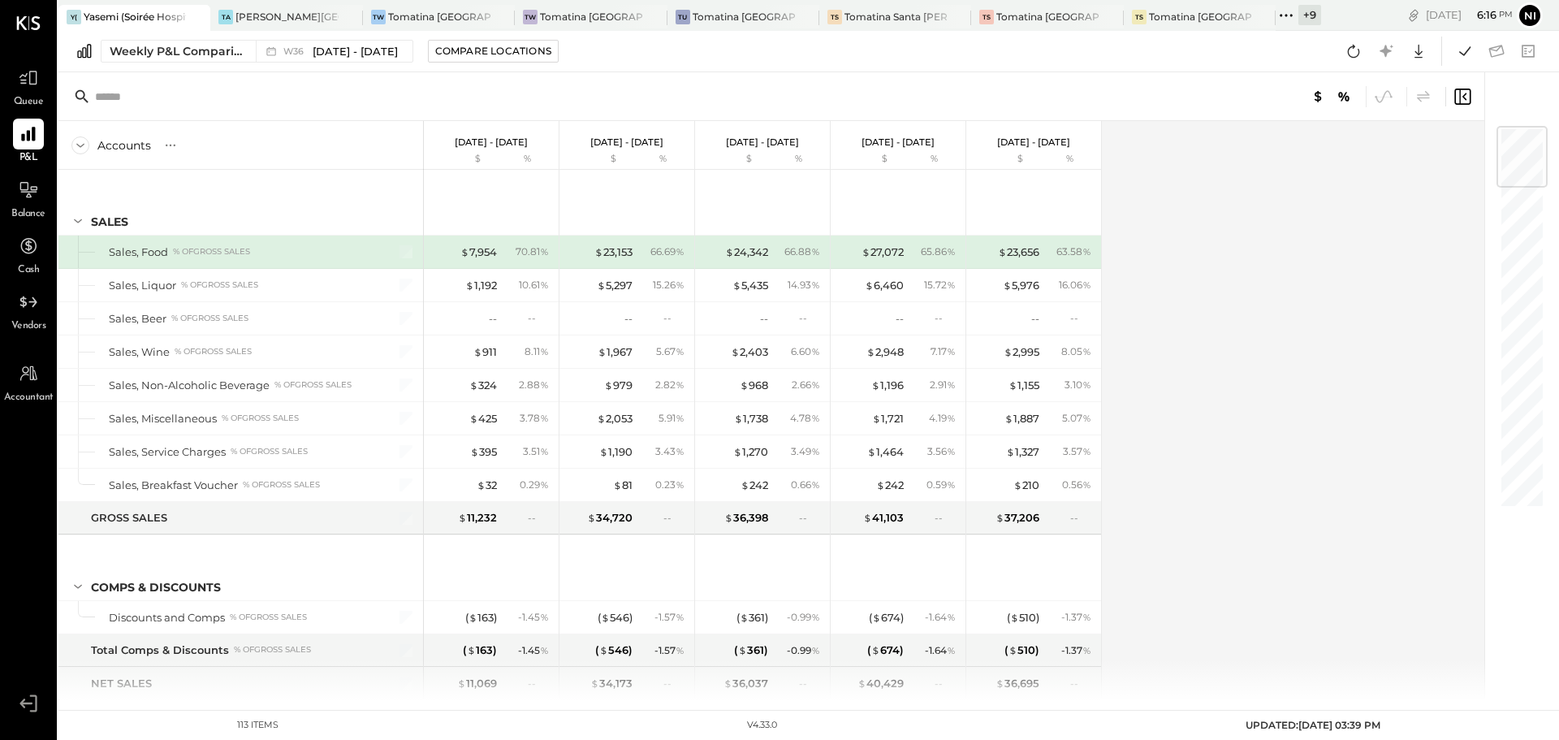
click at [9, 181] on div "Balance" at bounding box center [28, 198] width 47 height 47
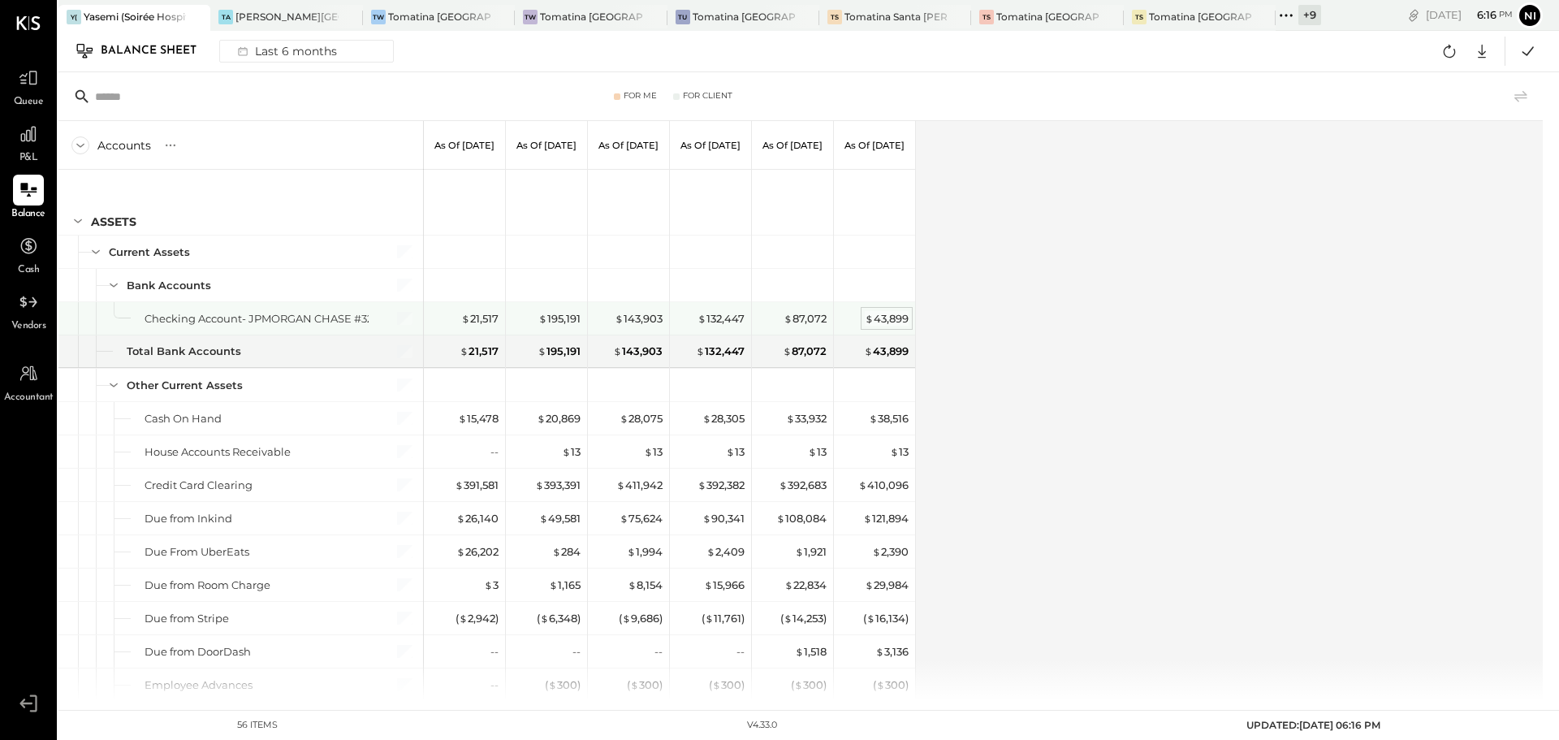
click at [874, 319] on div "$ 43,899" at bounding box center [887, 318] width 44 height 15
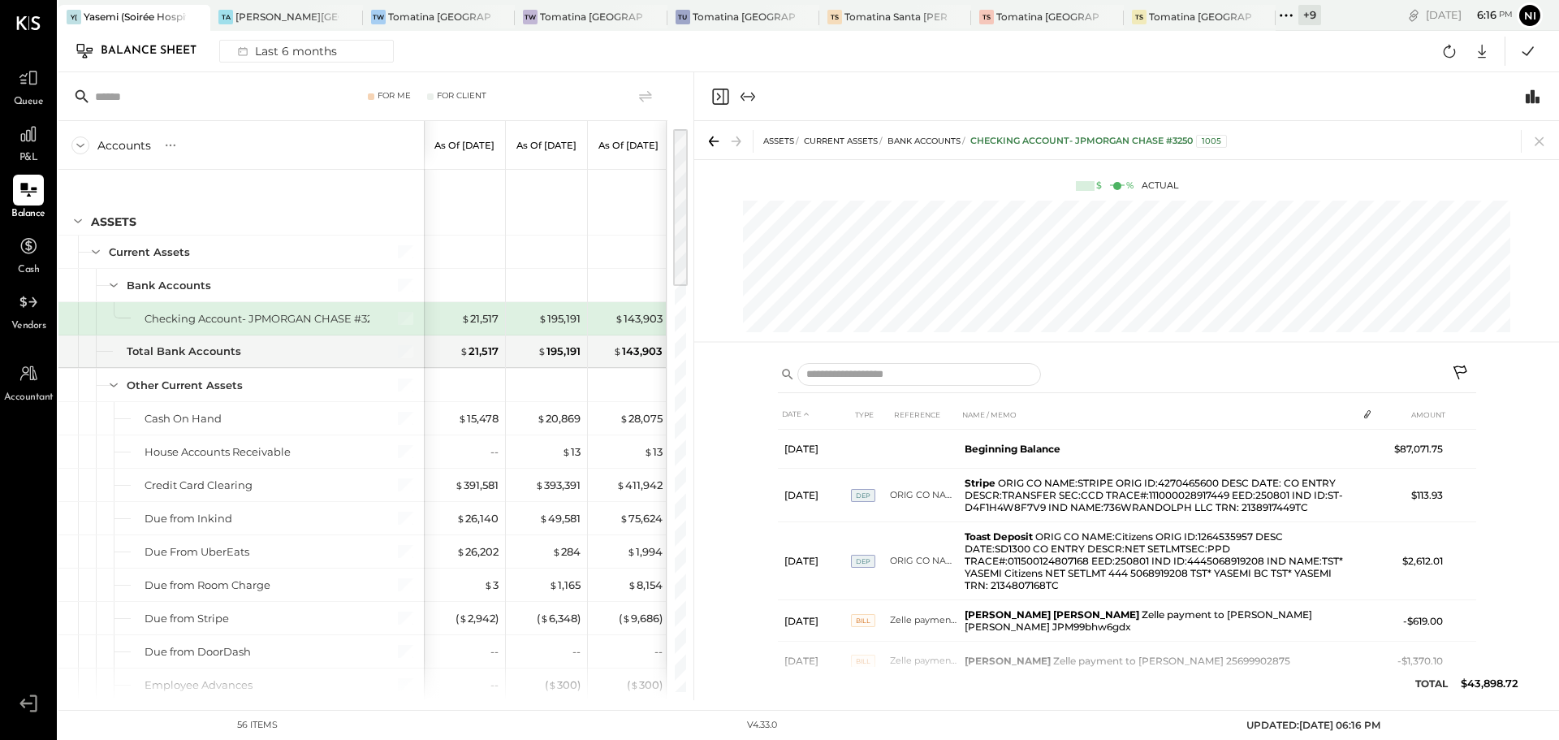
click at [1465, 369] on icon at bounding box center [1461, 372] width 14 height 14
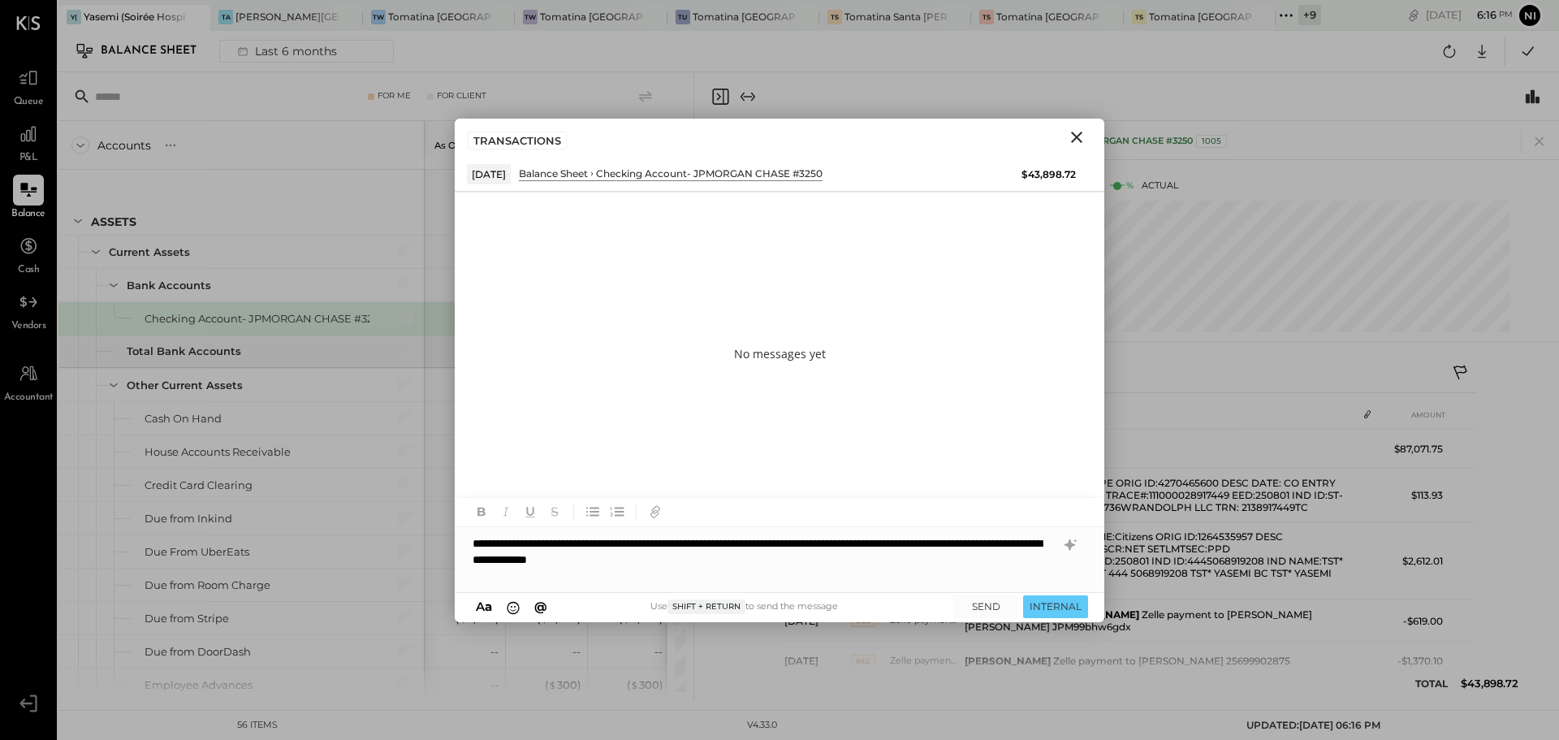
click at [469, 544] on div "**********" at bounding box center [780, 559] width 650 height 65
type input "****"
click at [608, 529] on span "manish" at bounding box center [611, 524] width 128 height 15
click at [928, 560] on div "**********" at bounding box center [780, 559] width 650 height 65
click at [986, 600] on button "SEND" at bounding box center [986, 606] width 65 height 22
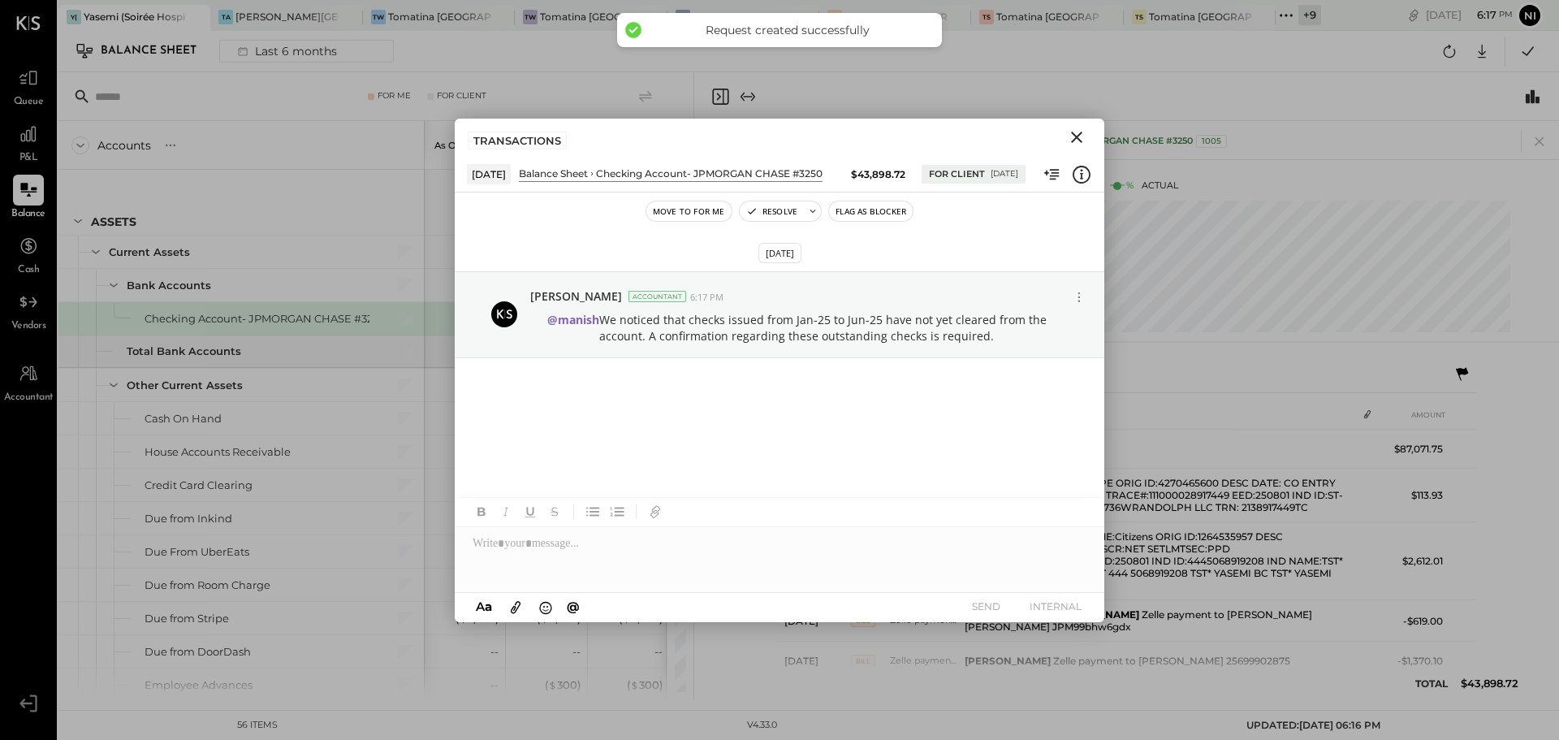
click at [1078, 134] on icon "Close" at bounding box center [1076, 137] width 19 height 19
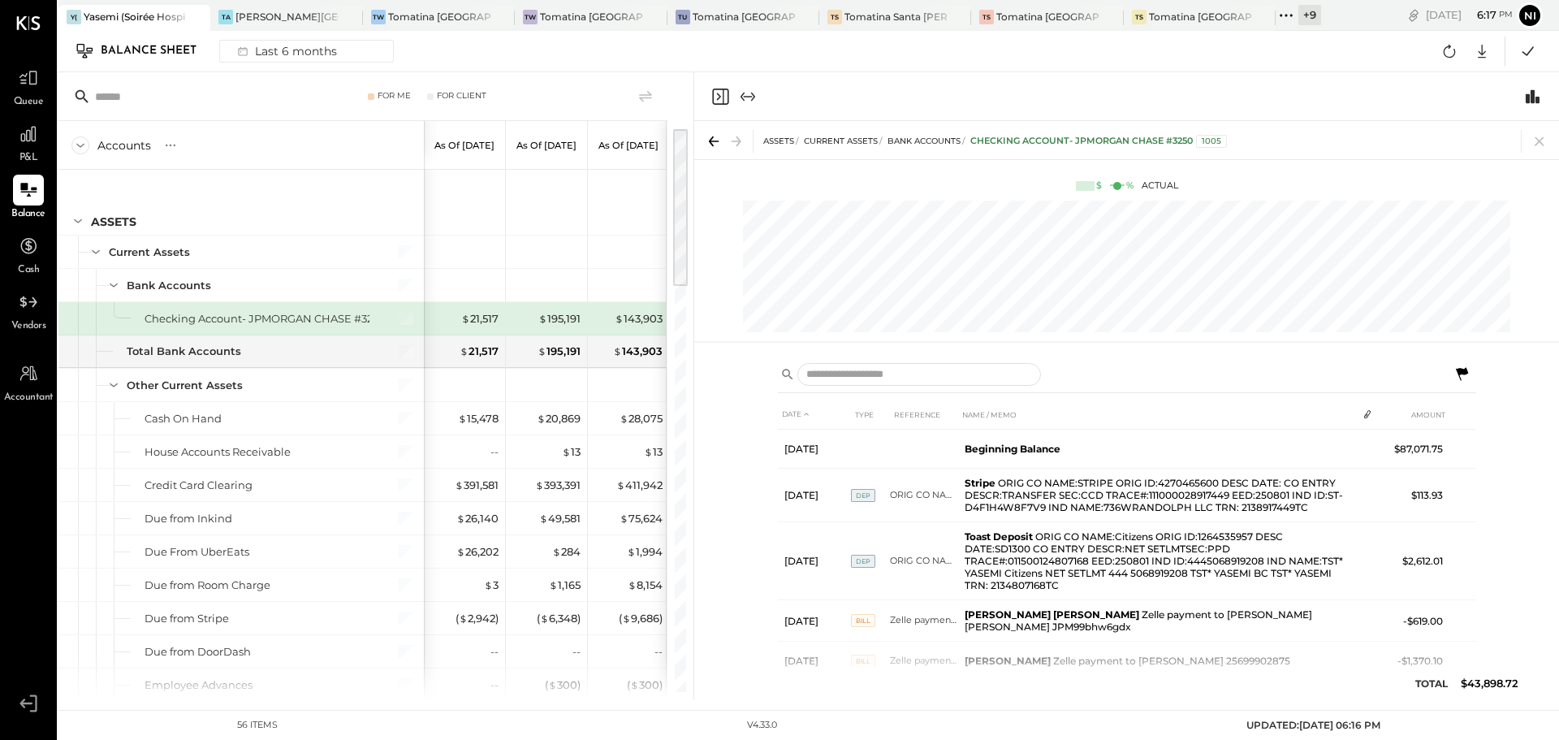
drag, startPoint x: 1541, startPoint y: 142, endPoint x: 1250, endPoint y: 512, distance: 470.9
click at [1541, 142] on icon at bounding box center [1539, 141] width 9 height 9
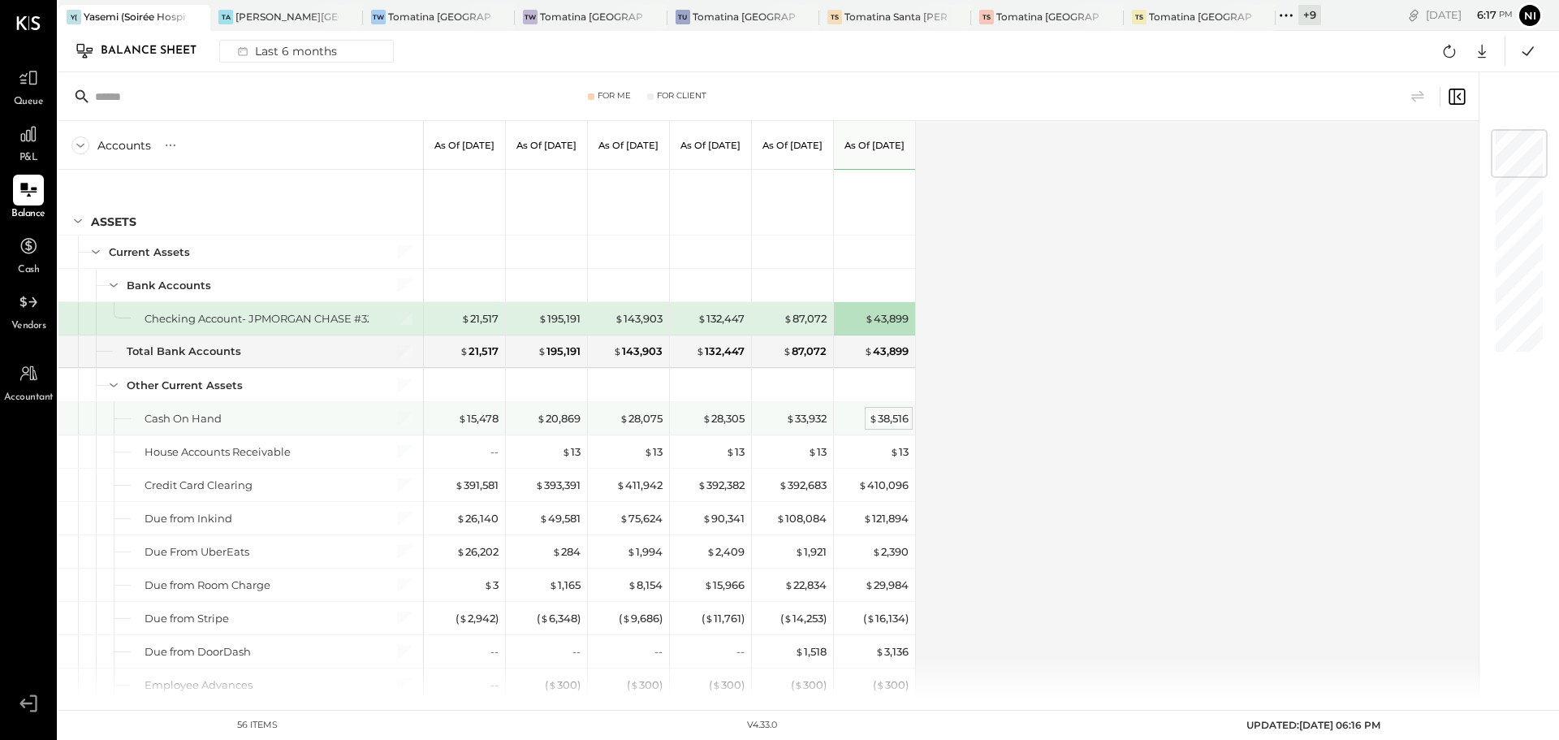
click at [887, 422] on div "$ 38,516" at bounding box center [889, 418] width 40 height 15
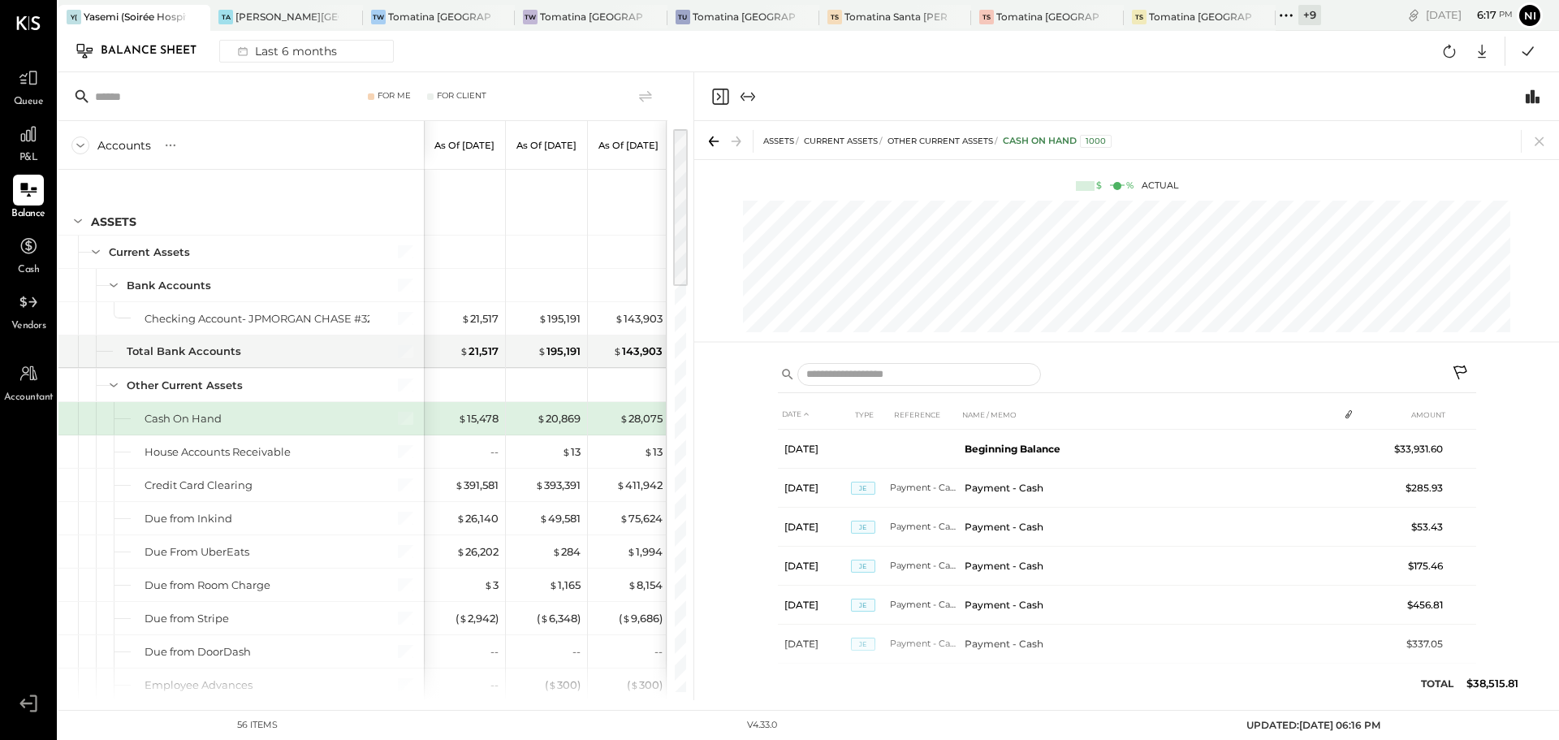
click at [1458, 370] on icon at bounding box center [1461, 374] width 19 height 19
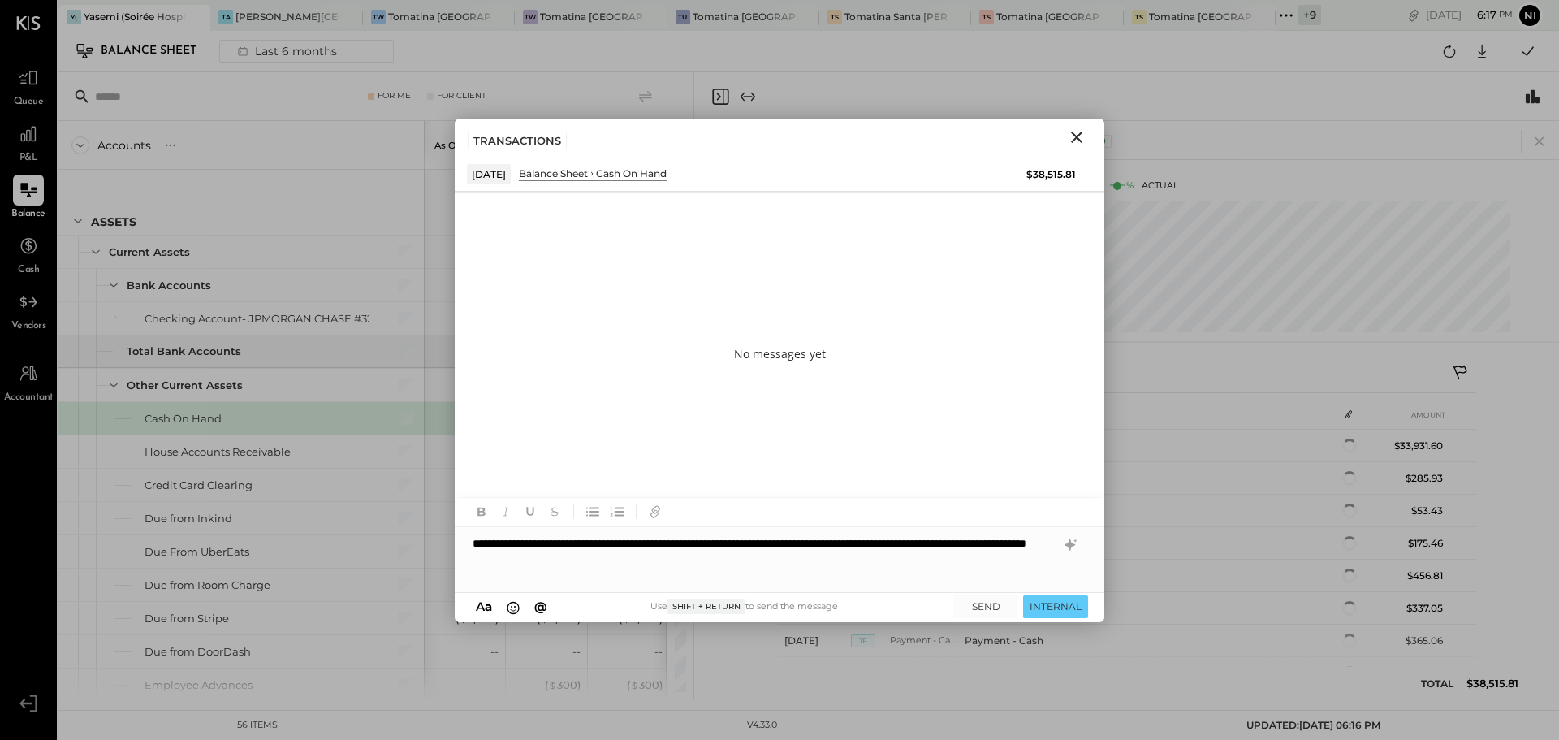
click at [470, 544] on div "**********" at bounding box center [780, 559] width 650 height 65
type input "***"
click at [594, 494] on span "manish" at bounding box center [611, 491] width 128 height 15
click at [988, 605] on button "SEND" at bounding box center [986, 606] width 65 height 22
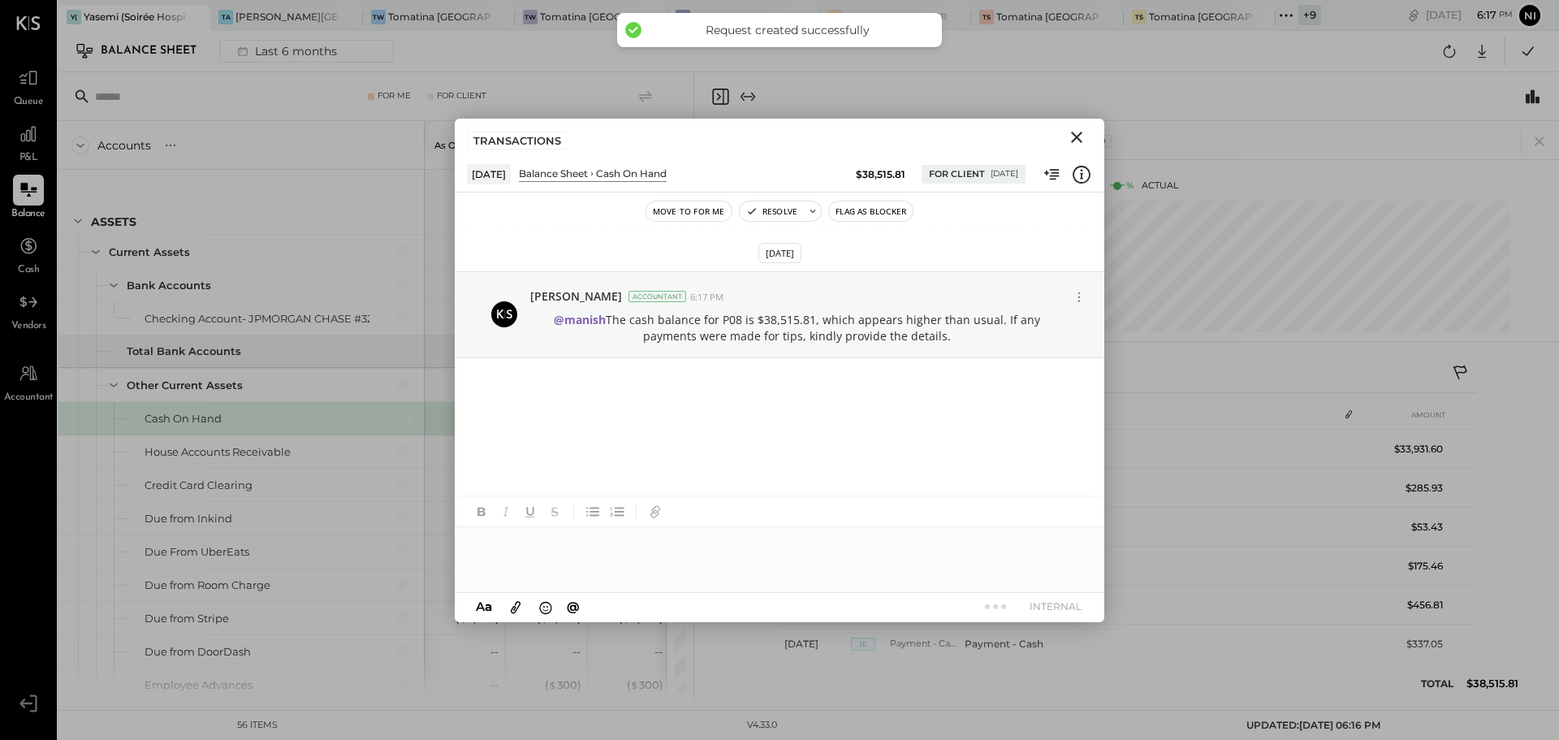
click at [1081, 128] on icon "Close" at bounding box center [1076, 137] width 19 height 19
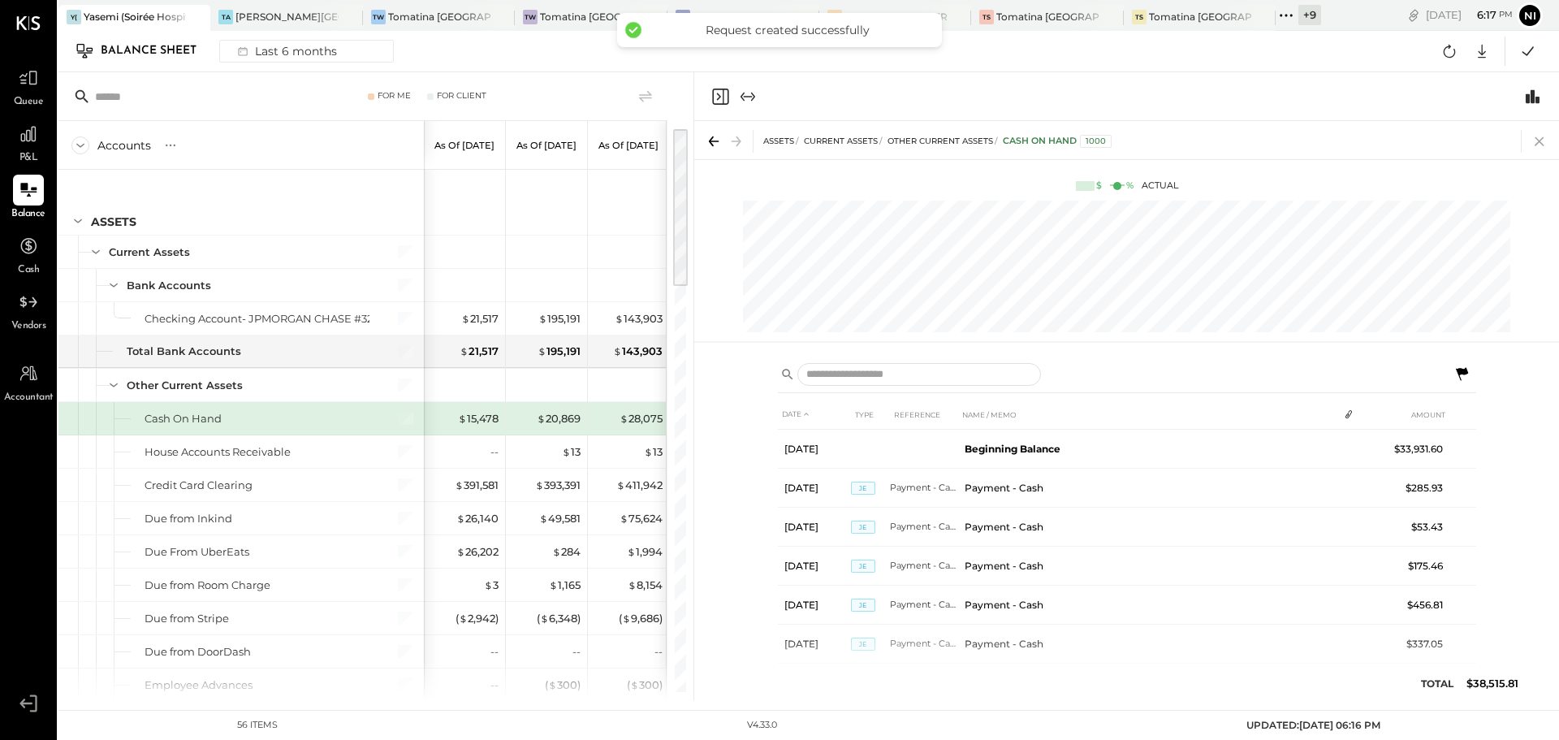
click at [1540, 142] on icon at bounding box center [1539, 141] width 9 height 9
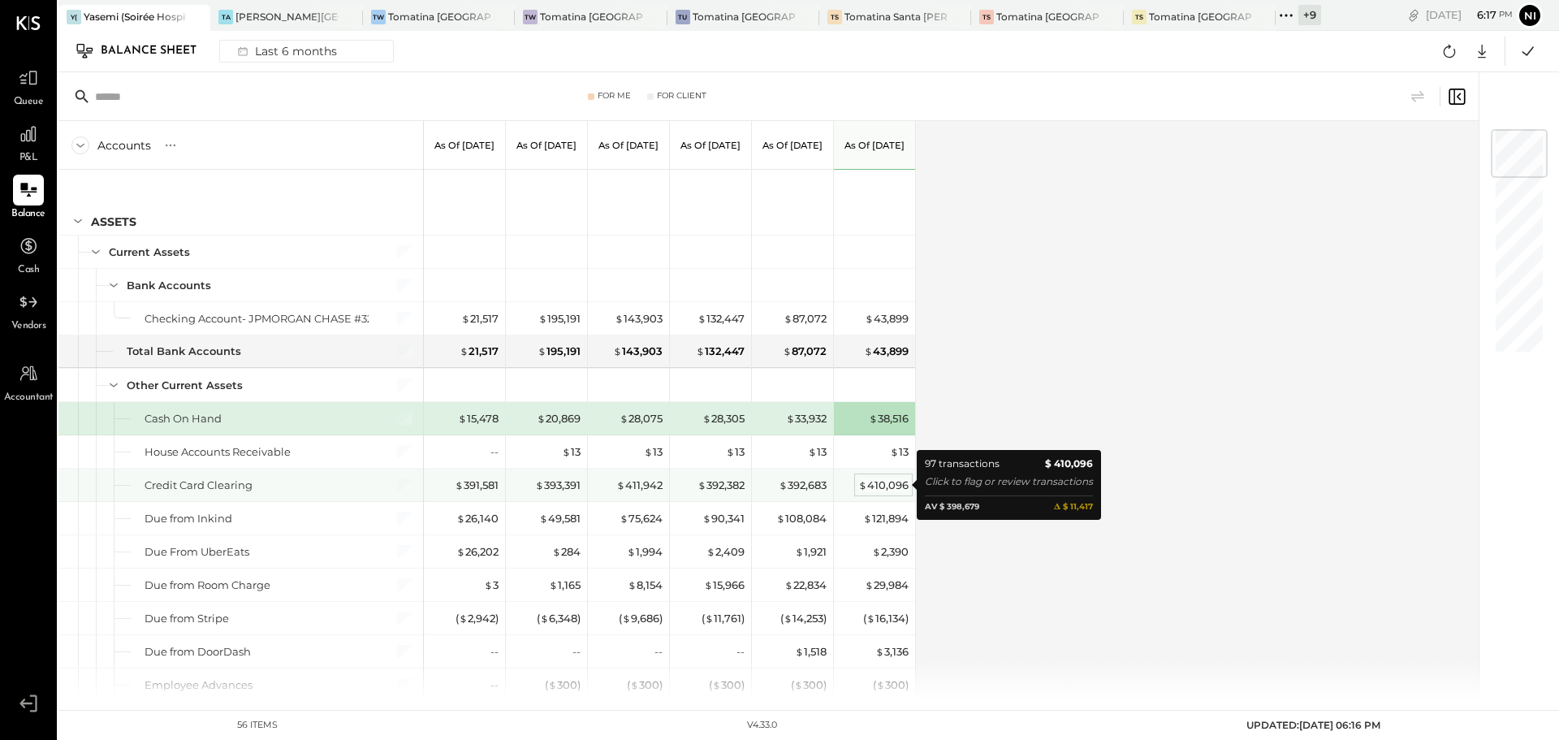
click at [887, 484] on div "$ 410,096" at bounding box center [883, 485] width 50 height 15
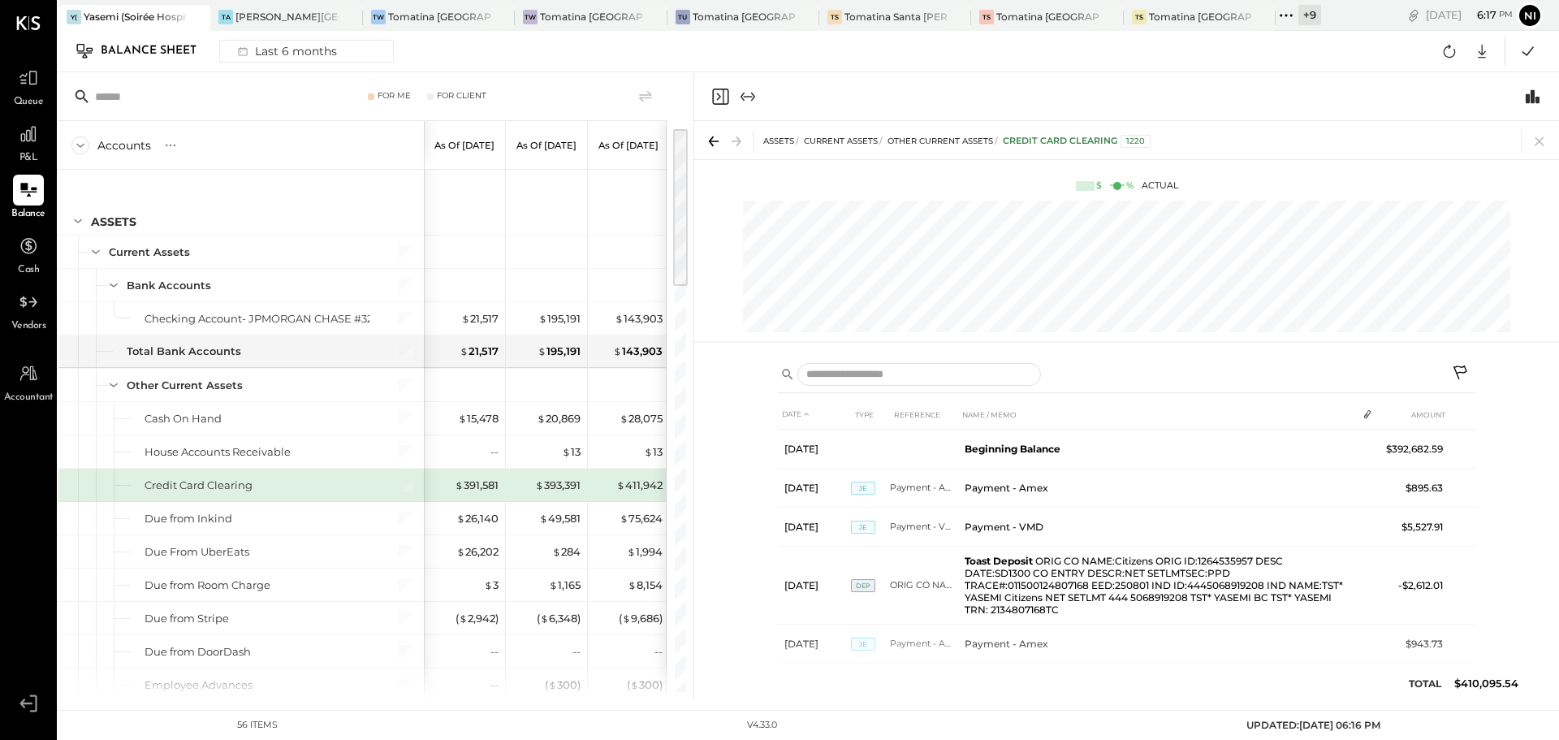
click at [1467, 368] on icon at bounding box center [1461, 374] width 19 height 19
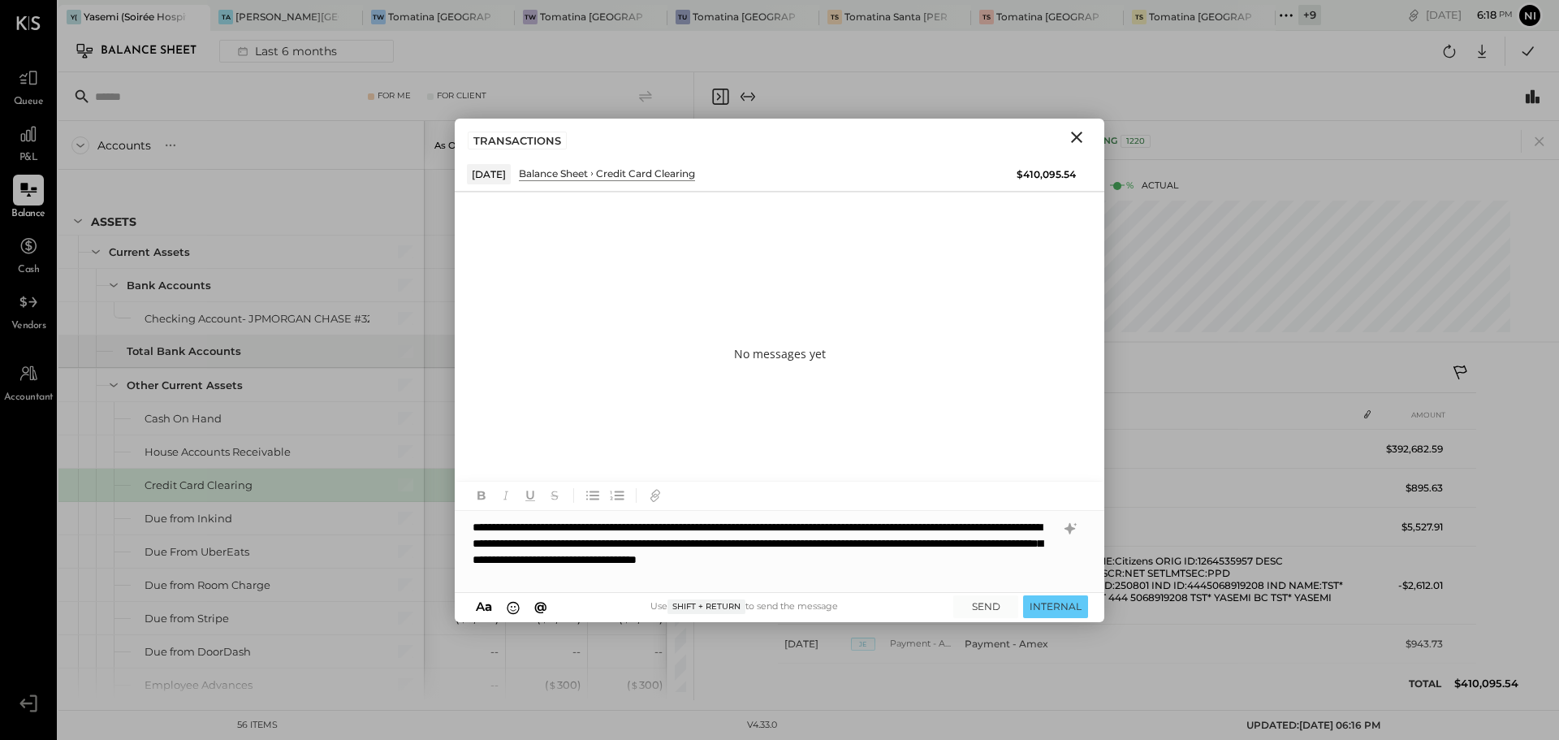
click at [474, 523] on div "**********" at bounding box center [780, 551] width 650 height 81
type input "*****"
click at [612, 520] on span "manish" at bounding box center [611, 524] width 128 height 15
click at [986, 604] on button "SEND" at bounding box center [986, 606] width 65 height 22
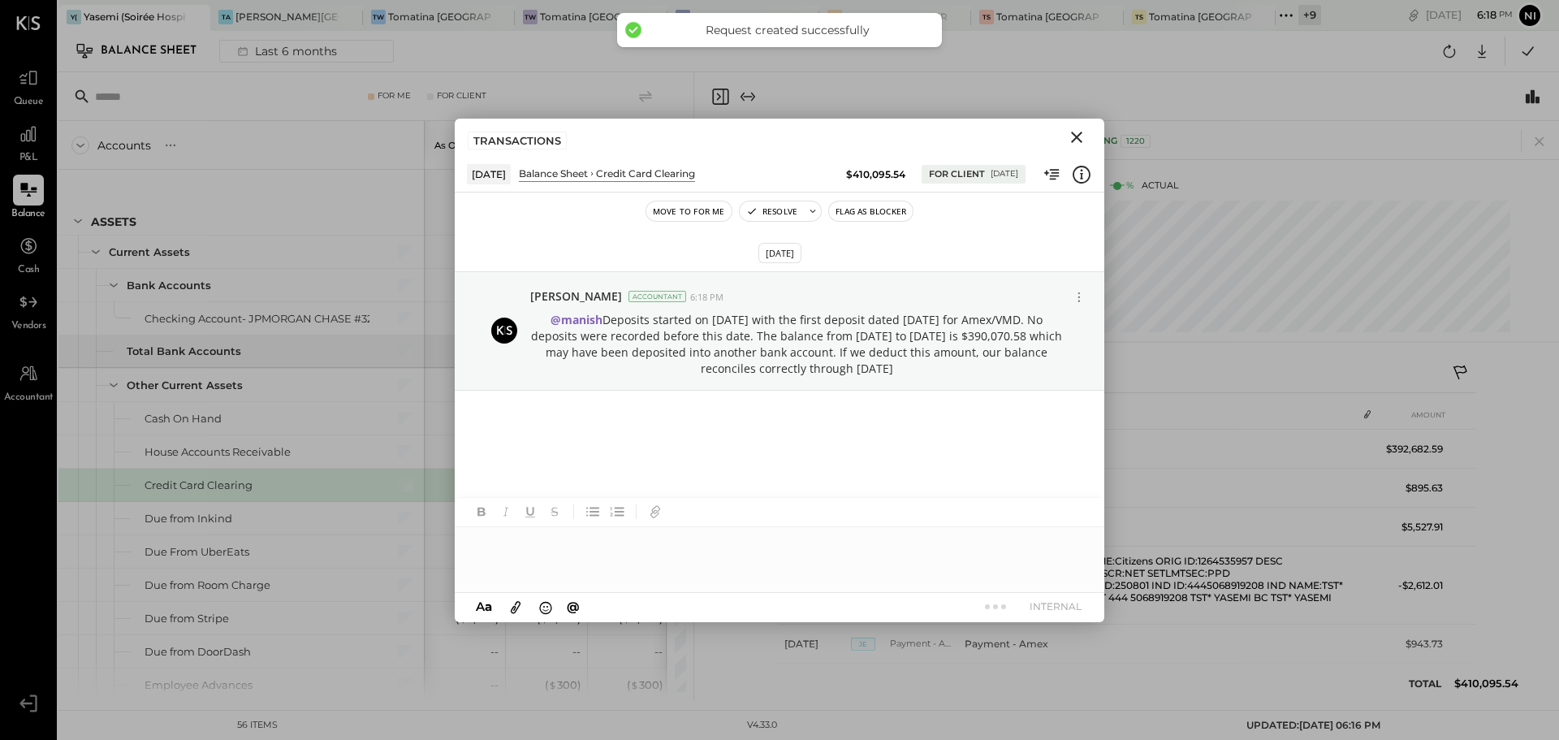
click at [1076, 139] on icon "Close" at bounding box center [1076, 137] width 19 height 19
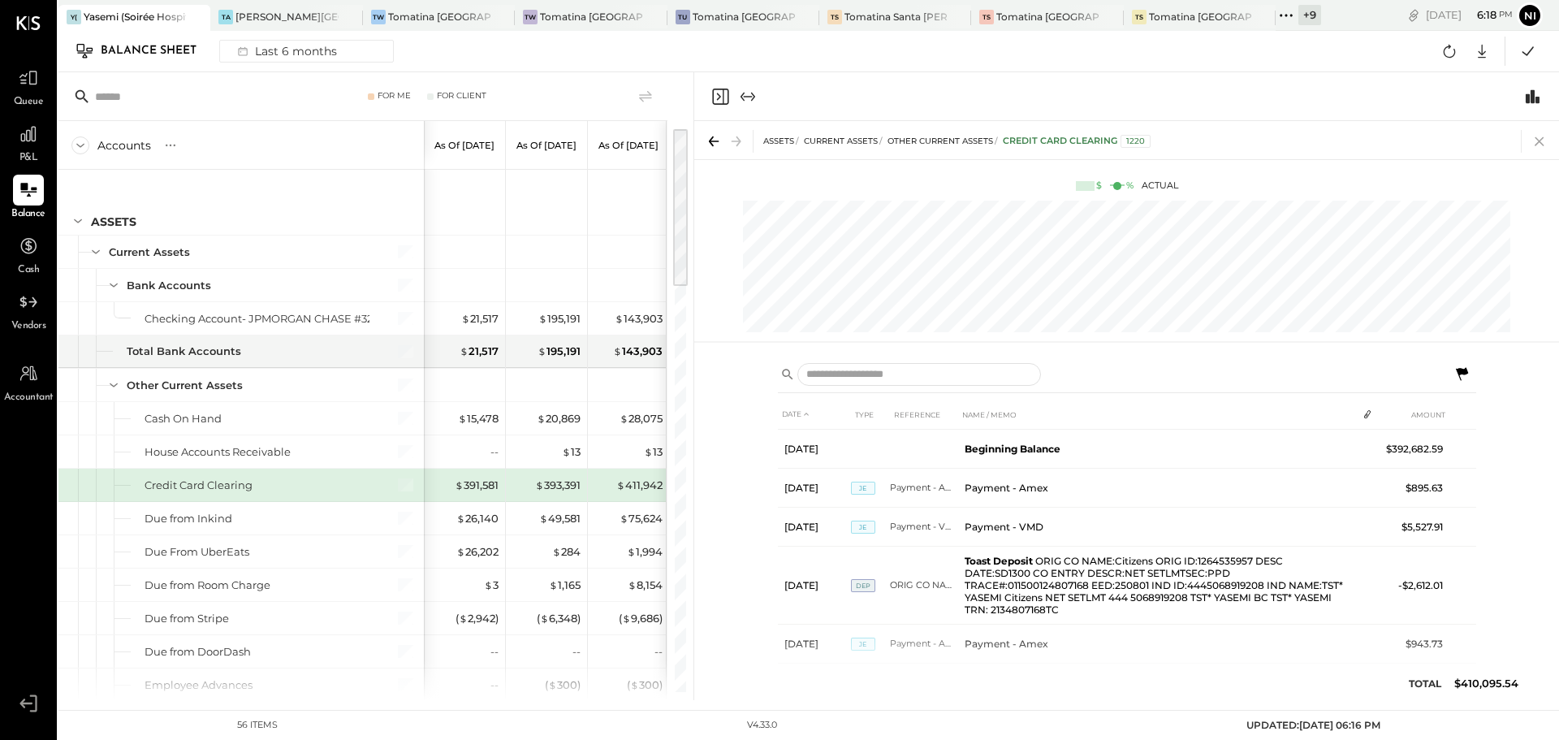
click at [1543, 138] on icon at bounding box center [1539, 141] width 9 height 9
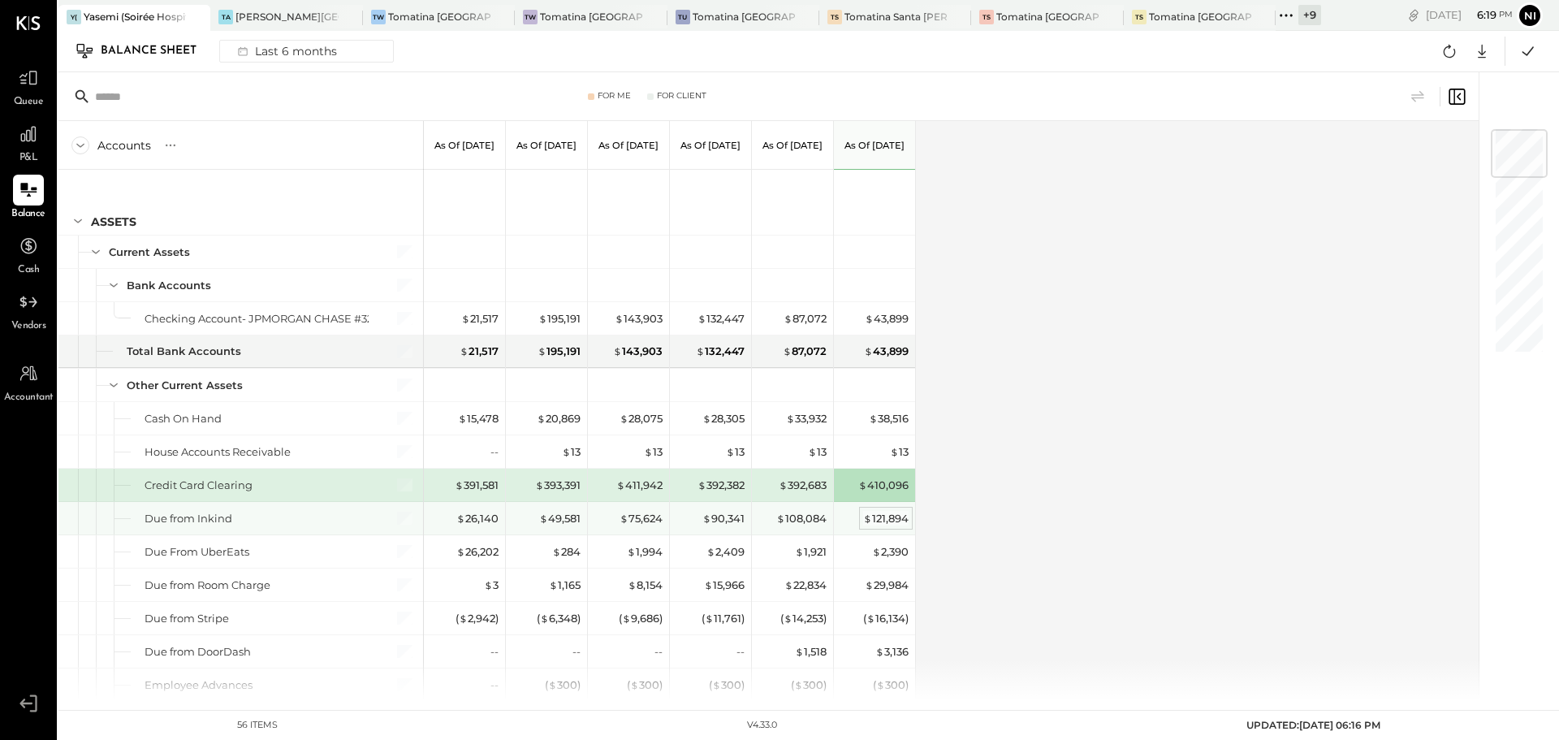
click at [880, 517] on div "$ 121,894" at bounding box center [885, 518] width 45 height 15
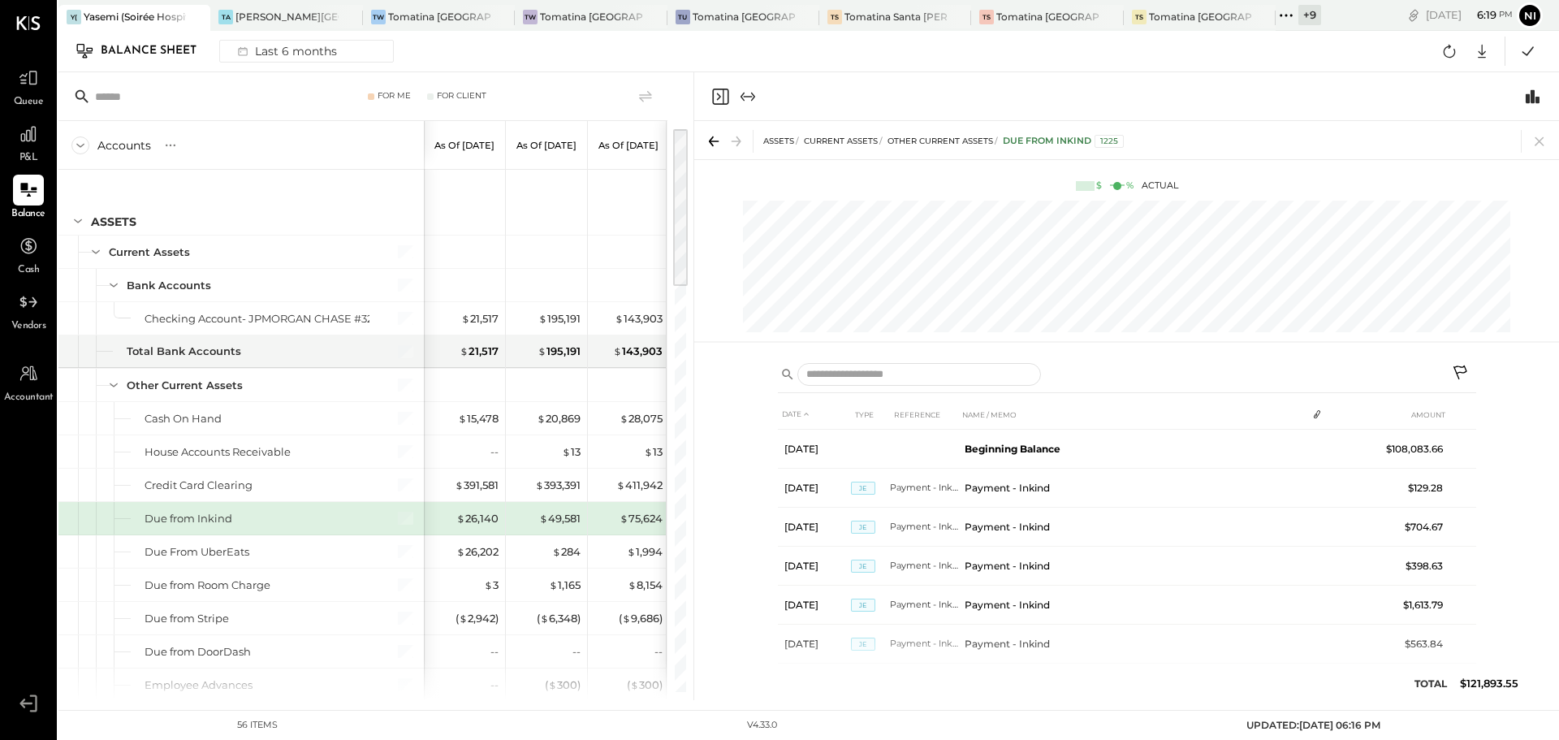
click at [1460, 374] on icon at bounding box center [1461, 374] width 19 height 19
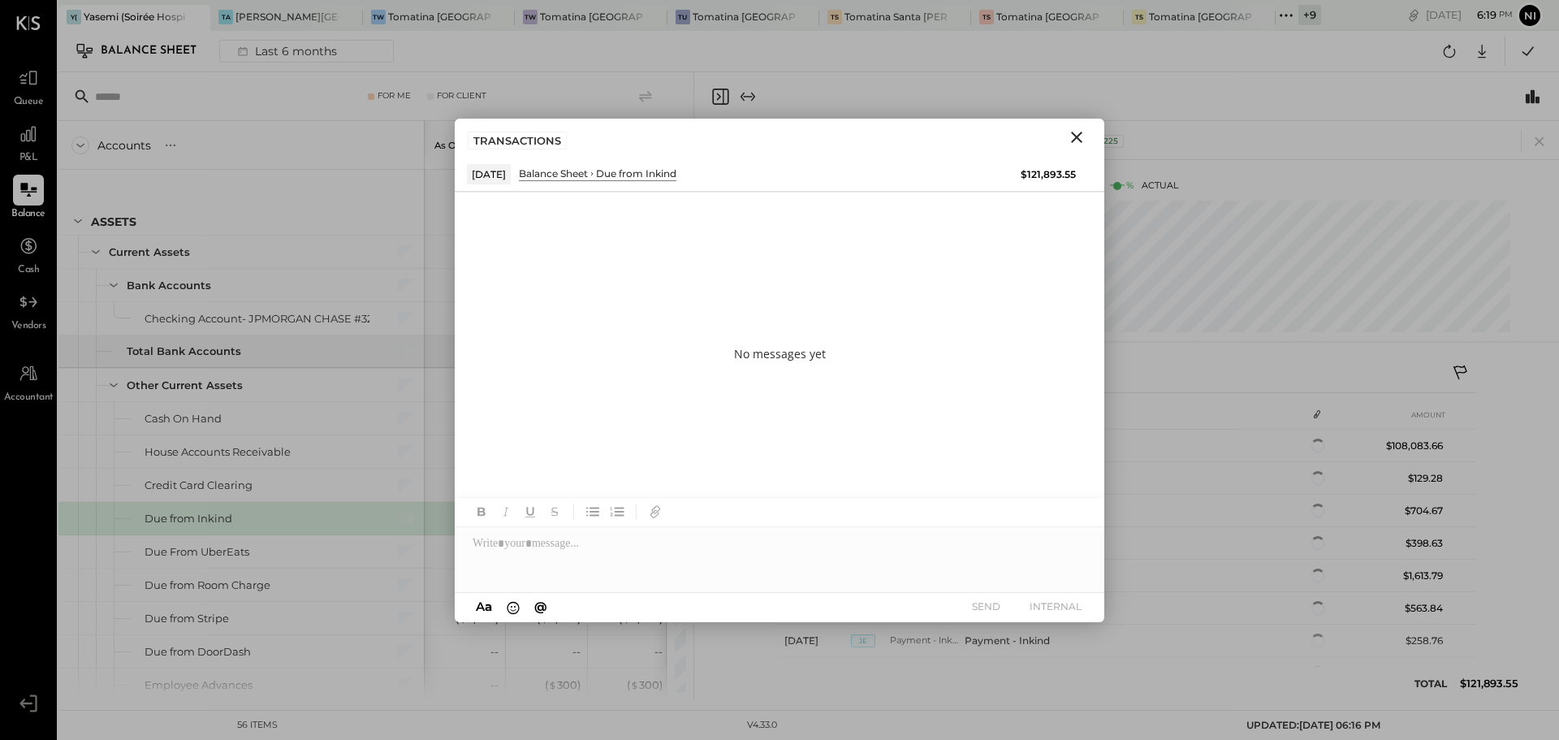
click at [1081, 138] on icon "Close" at bounding box center [1076, 137] width 19 height 19
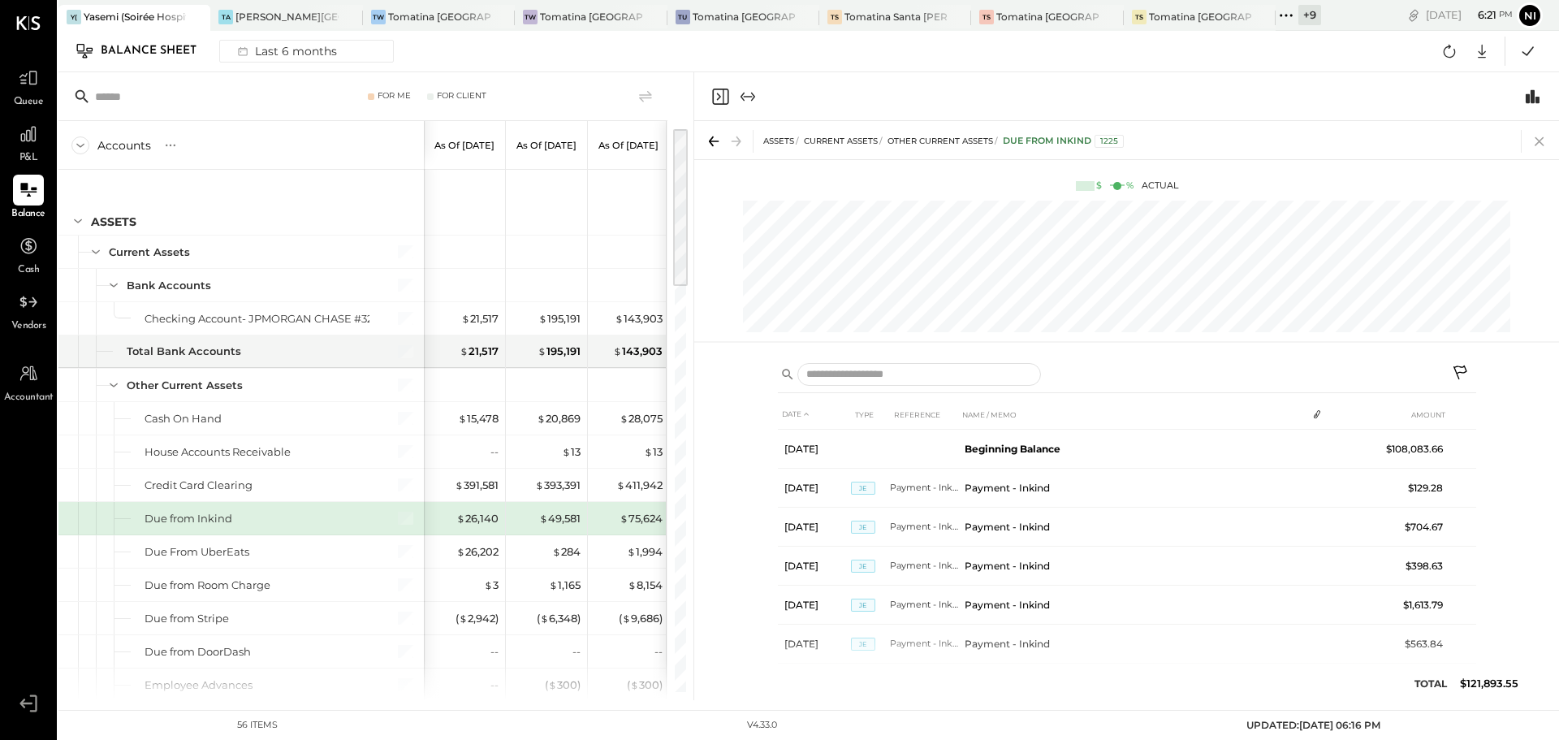
click at [1537, 143] on icon at bounding box center [1539, 141] width 9 height 9
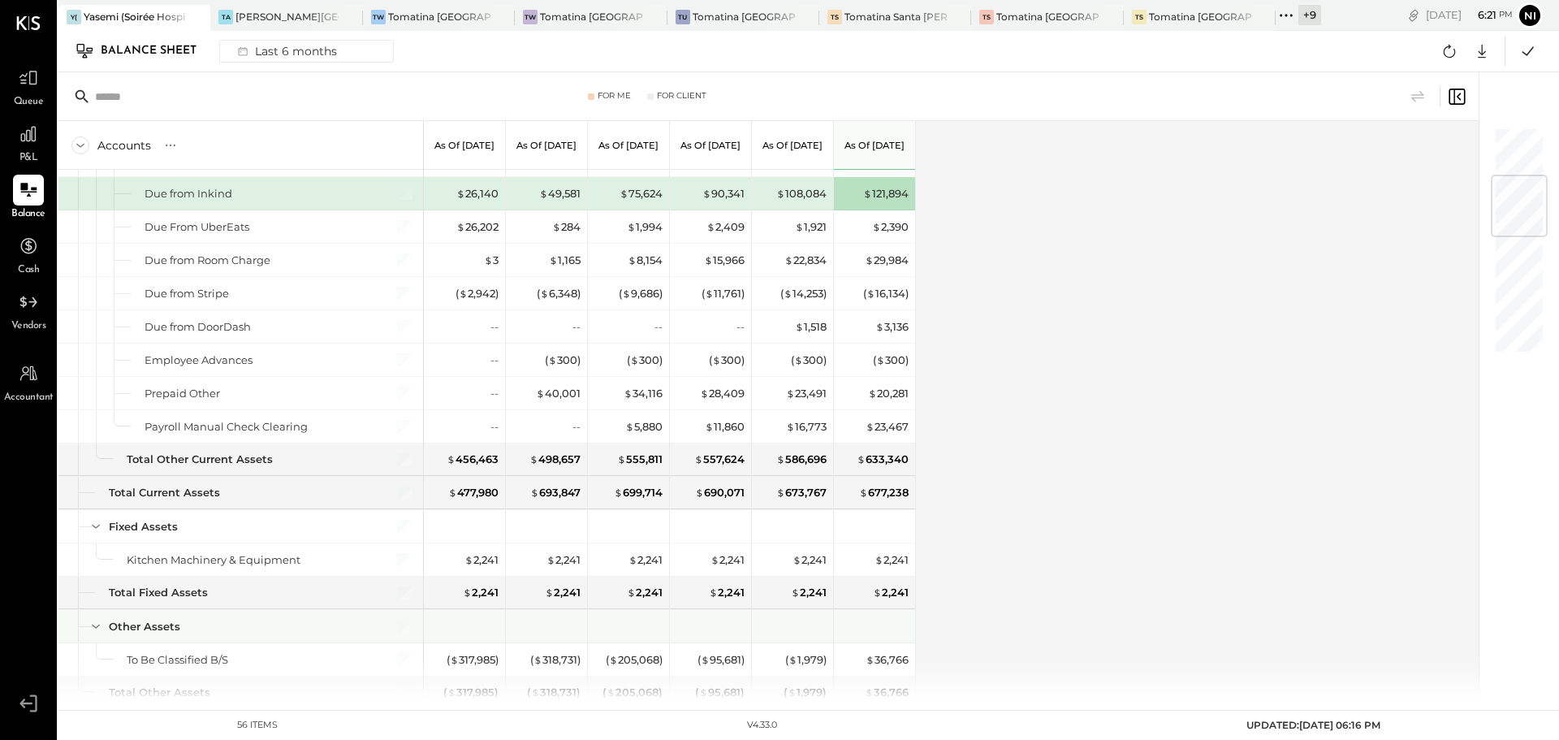
scroll to position [406, 0]
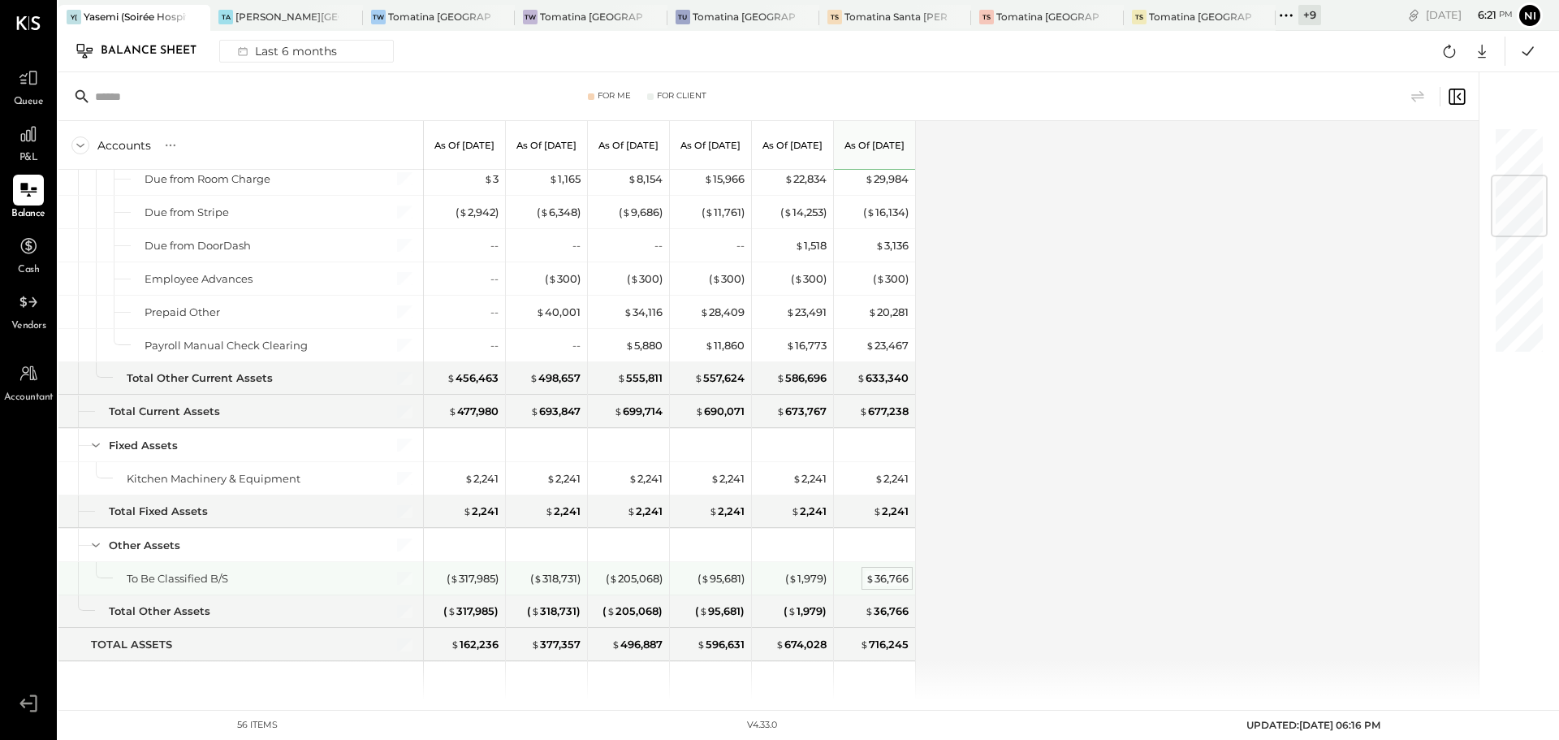
click at [894, 578] on div "$ 36,766" at bounding box center [887, 578] width 43 height 15
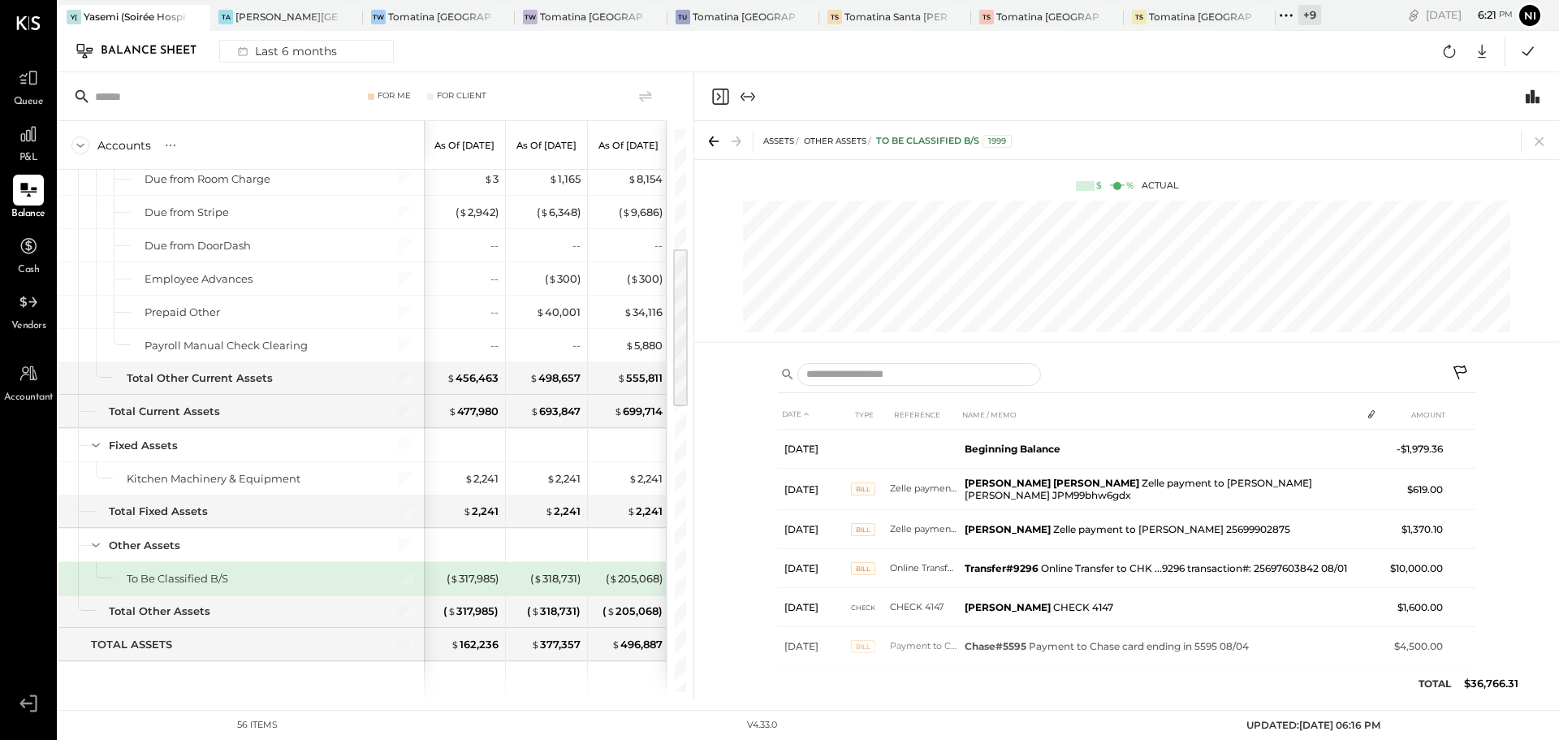
click at [1464, 370] on icon at bounding box center [1461, 374] width 19 height 19
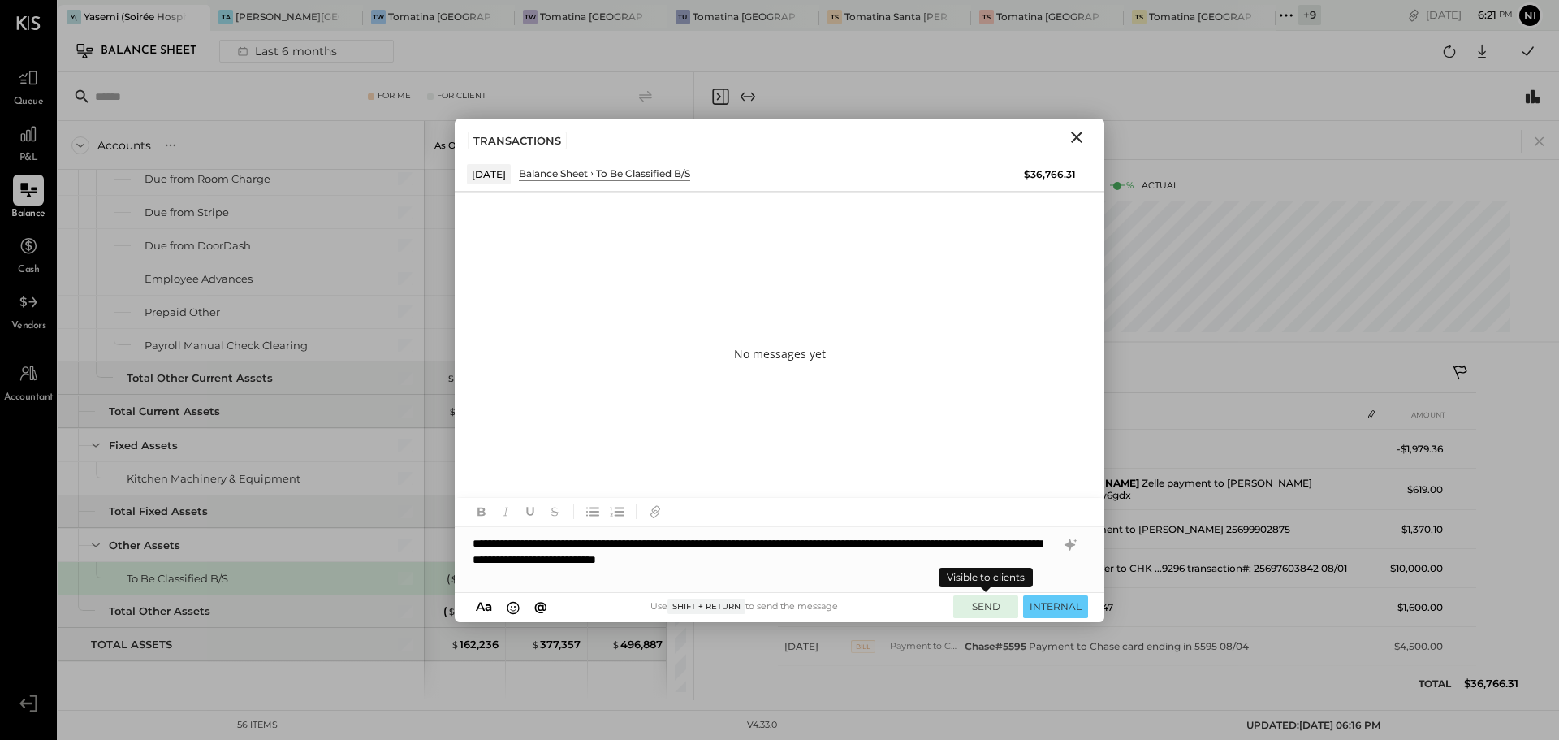
click at [975, 609] on button "SEND" at bounding box center [986, 606] width 65 height 22
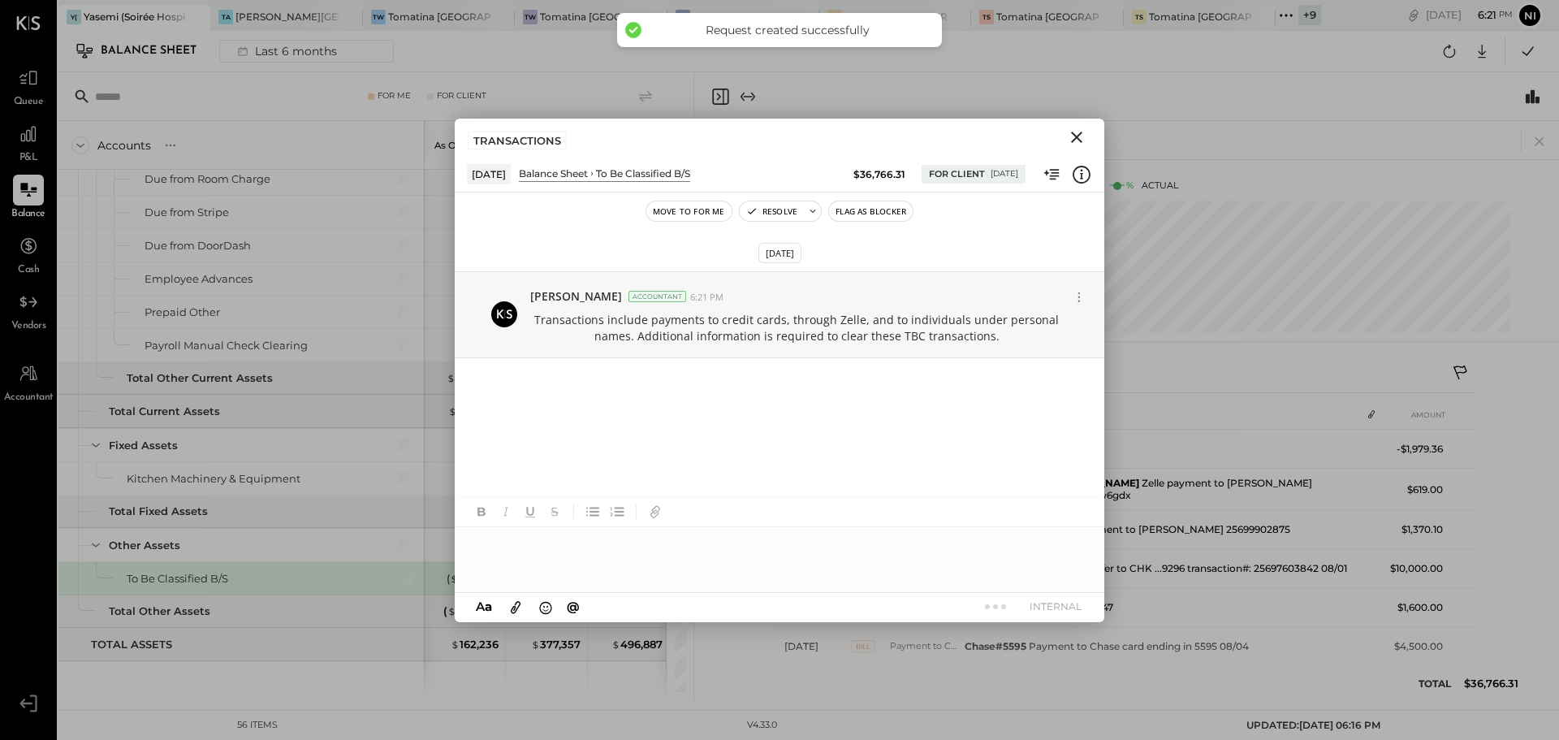
click at [1076, 139] on icon "Close" at bounding box center [1076, 137] width 19 height 19
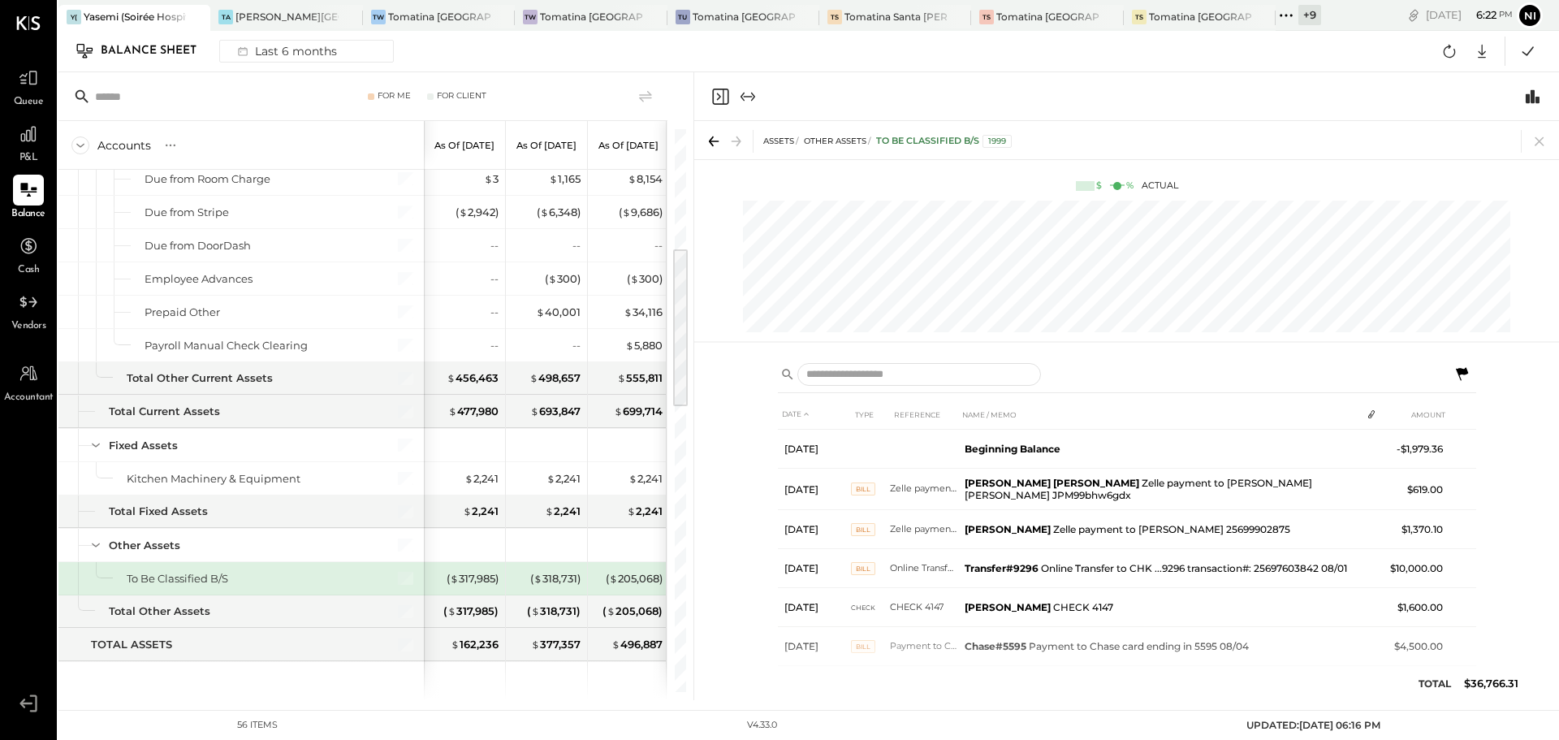
drag, startPoint x: 1538, startPoint y: 139, endPoint x: 1151, endPoint y: 588, distance: 593.1
click at [1538, 139] on icon at bounding box center [1540, 141] width 23 height 23
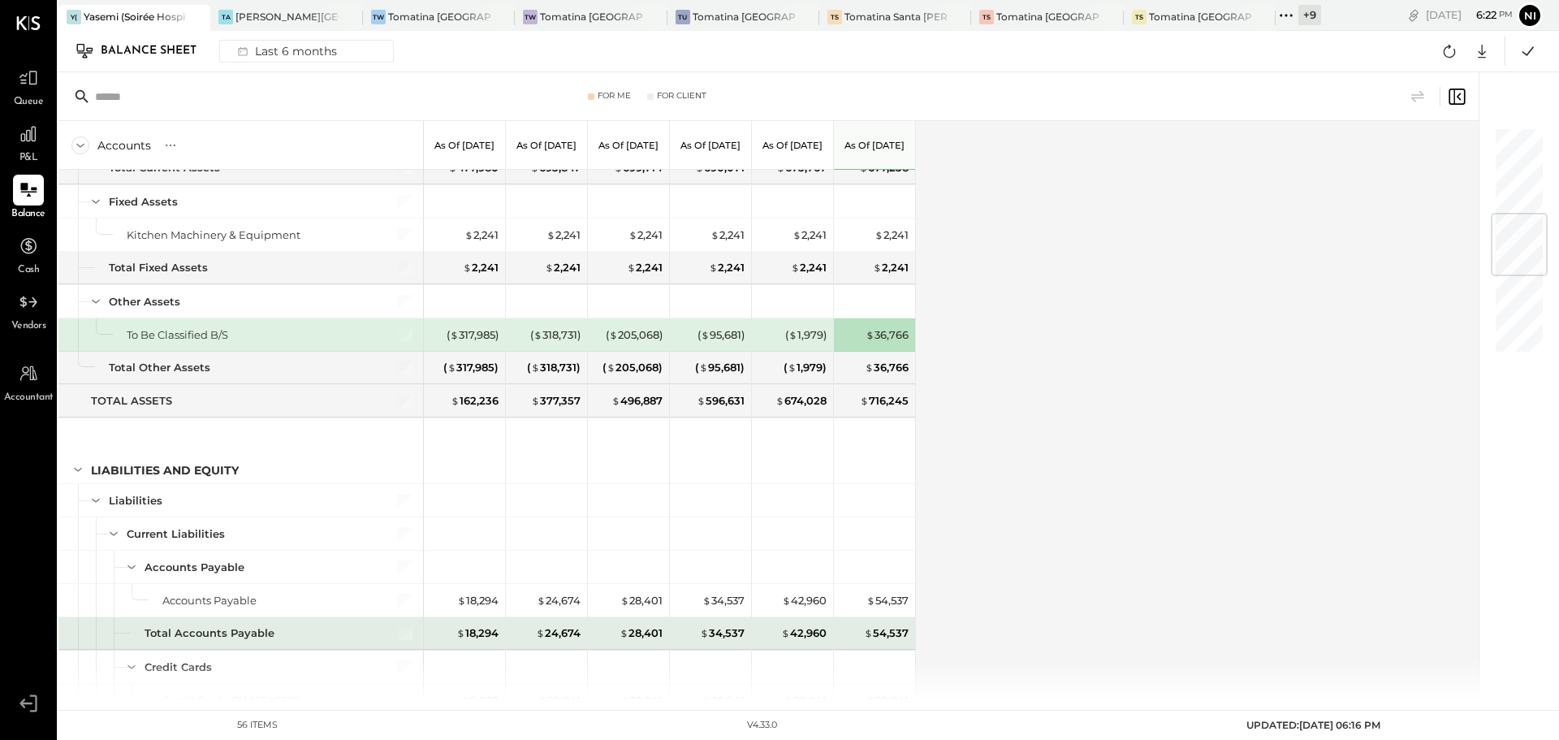
scroll to position [812, 0]
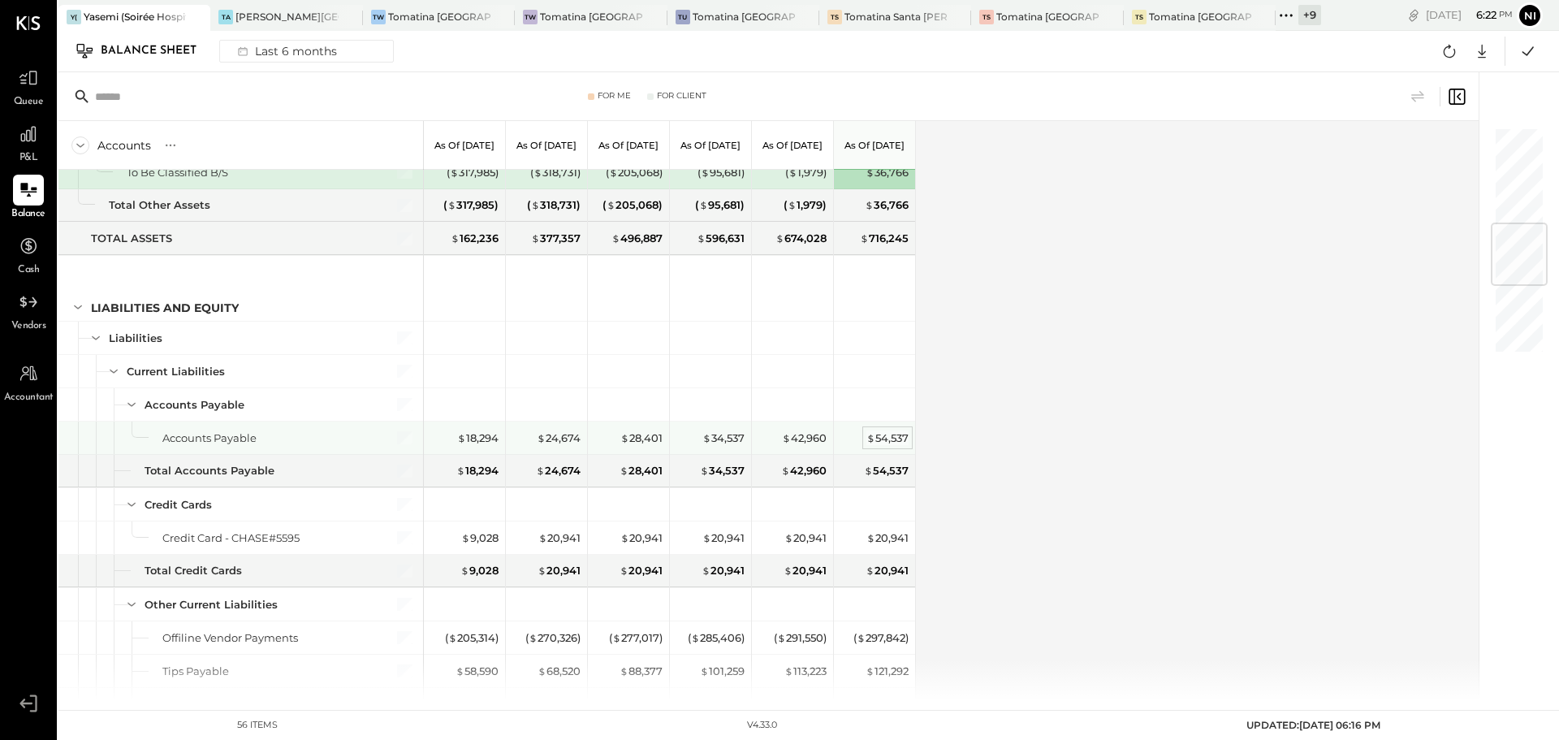
click at [879, 439] on div "$ 54,537" at bounding box center [888, 437] width 42 height 15
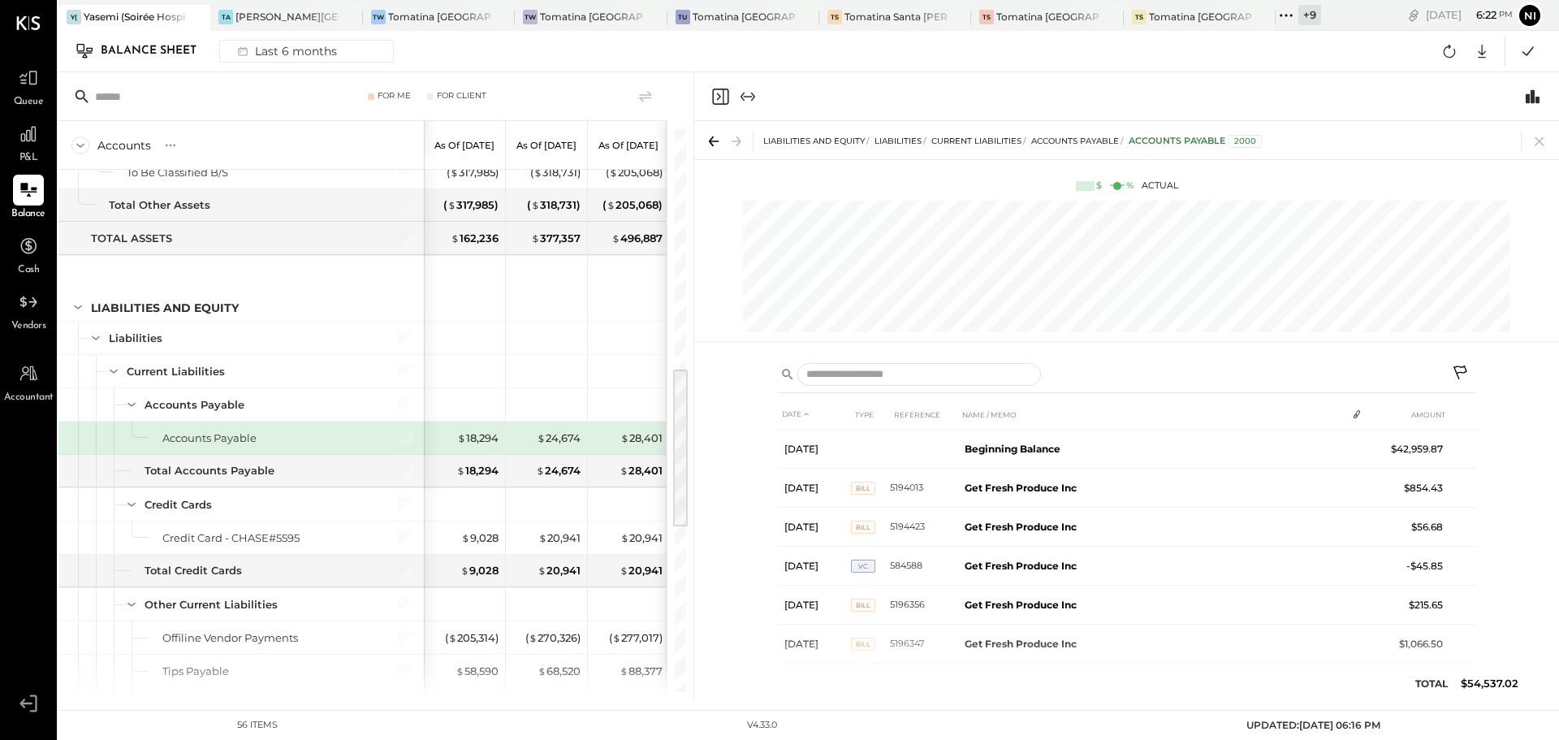
click at [1466, 365] on icon at bounding box center [1461, 374] width 19 height 19
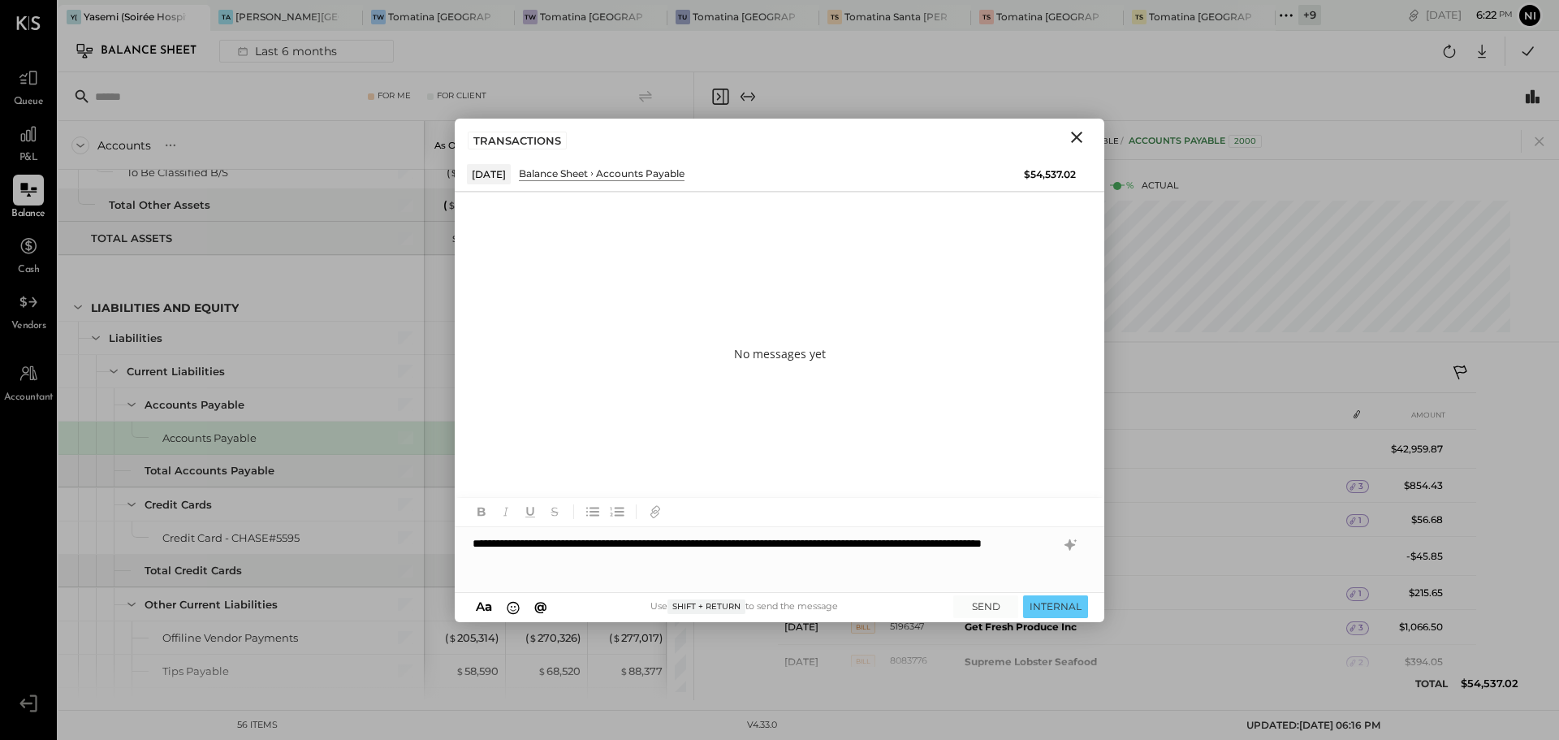
click at [703, 543] on div "**********" at bounding box center [780, 559] width 650 height 65
click at [976, 603] on button "SEND" at bounding box center [986, 606] width 65 height 22
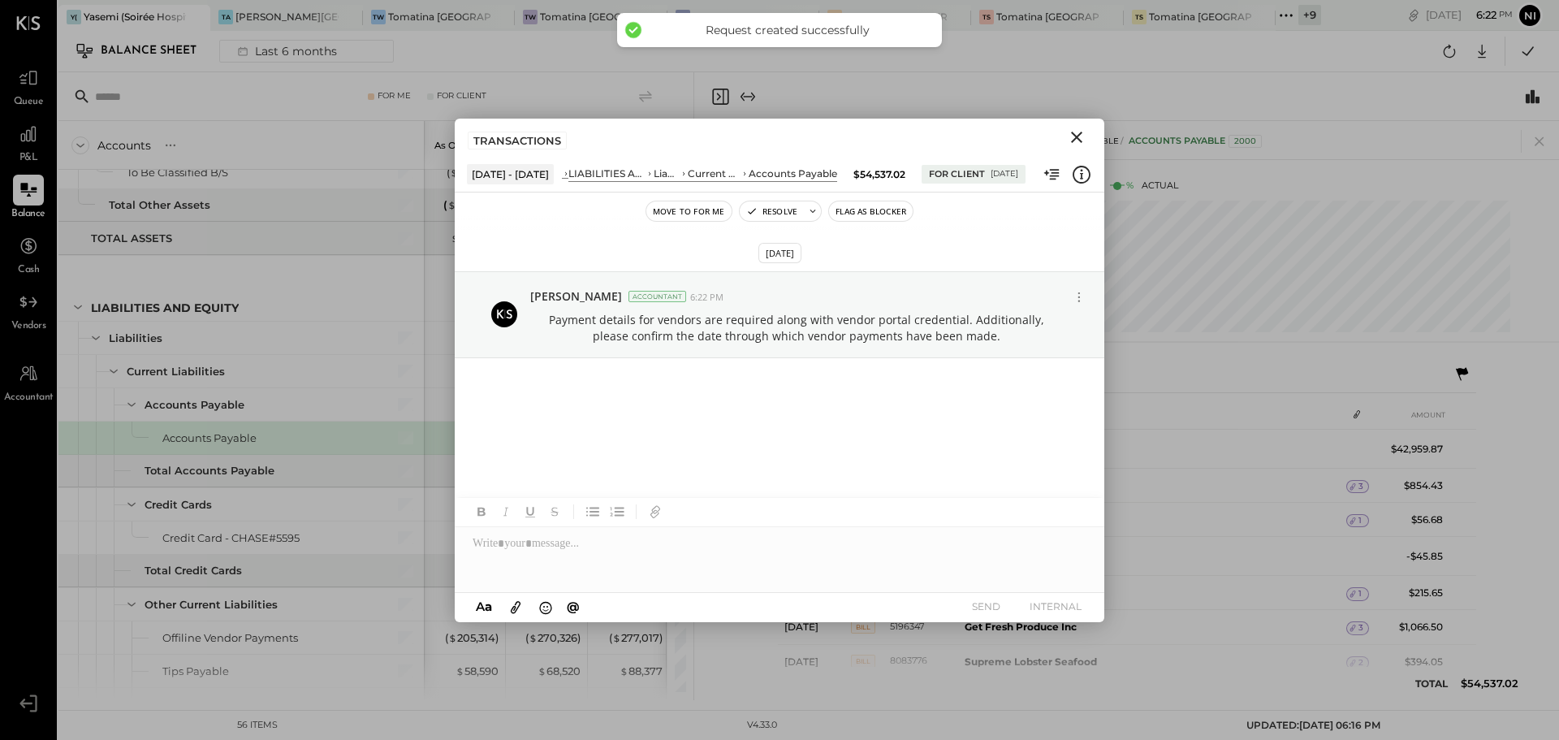
click at [1073, 143] on icon "Close" at bounding box center [1076, 137] width 19 height 19
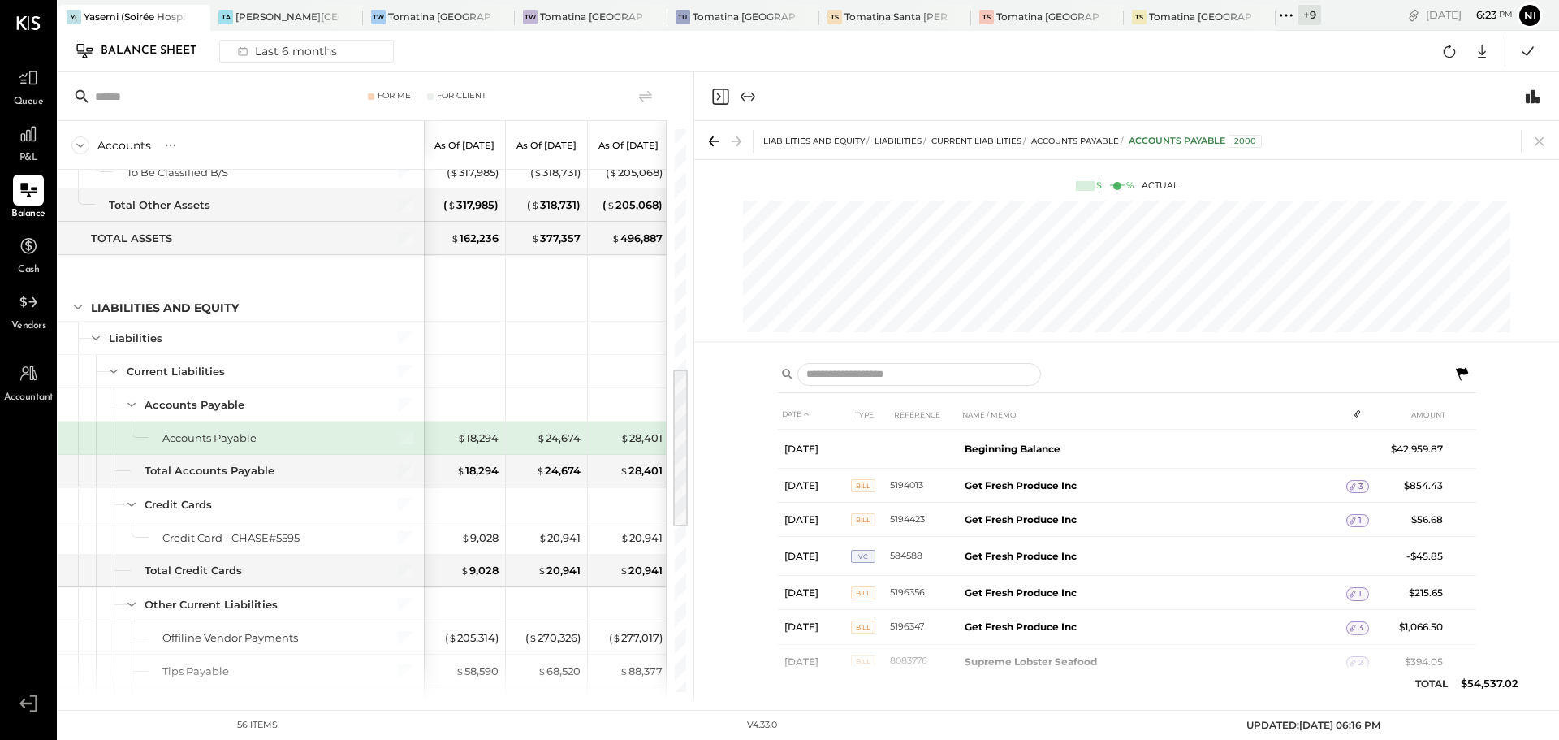
drag, startPoint x: 1536, startPoint y: 141, endPoint x: 1208, endPoint y: 499, distance: 485.1
click at [1536, 141] on icon at bounding box center [1540, 141] width 23 height 23
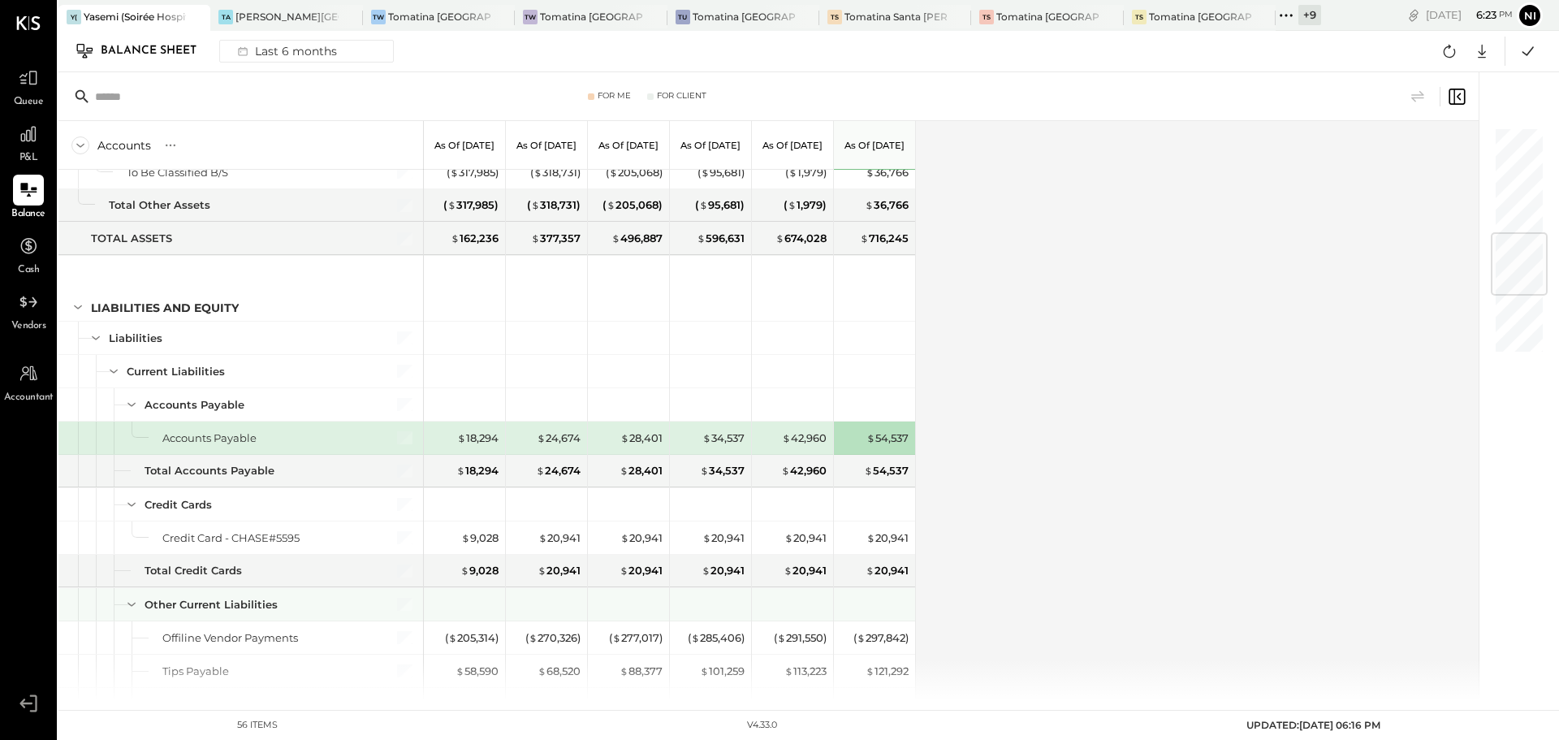
scroll to position [893, 0]
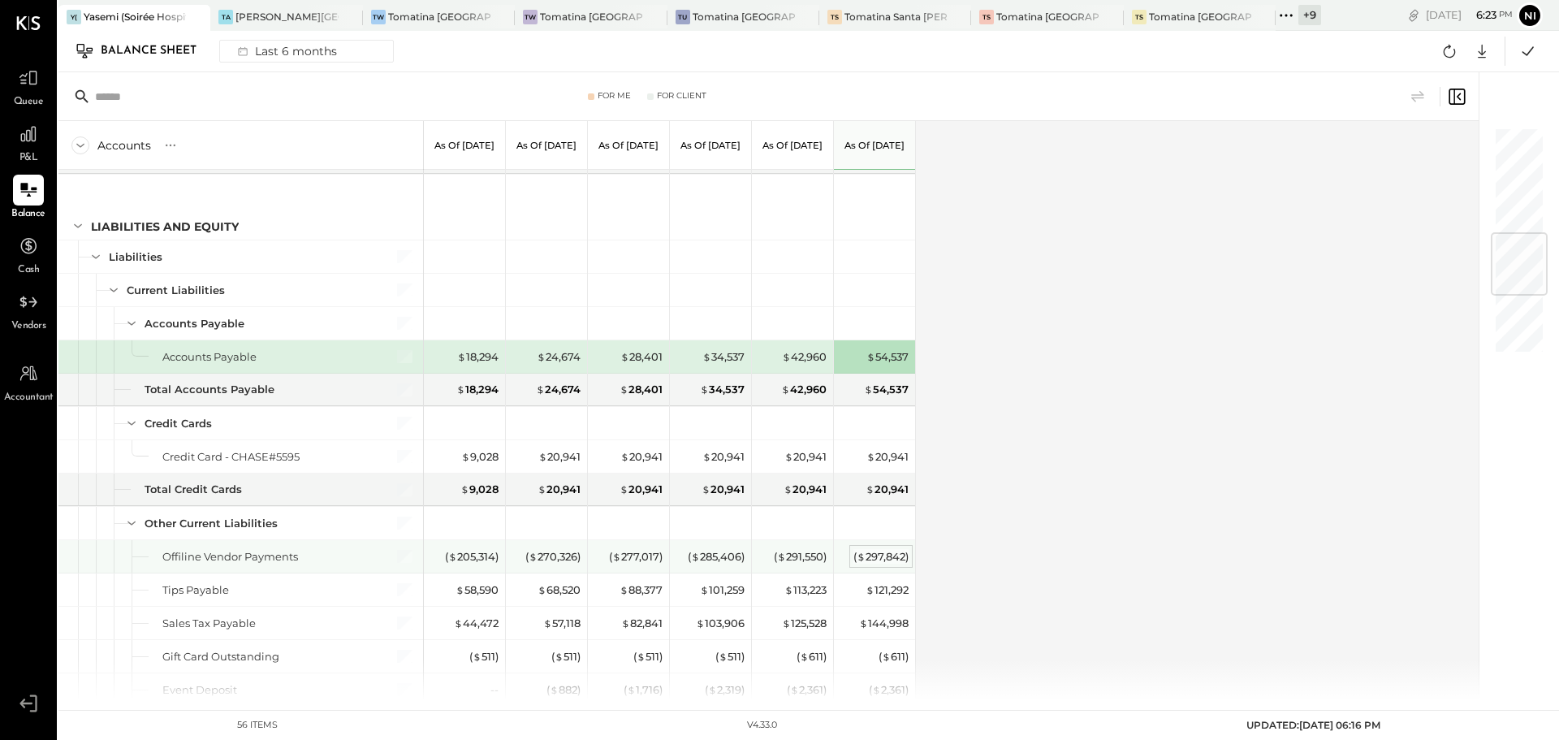
click at [893, 555] on div "( $ 297,842 )" at bounding box center [881, 556] width 55 height 15
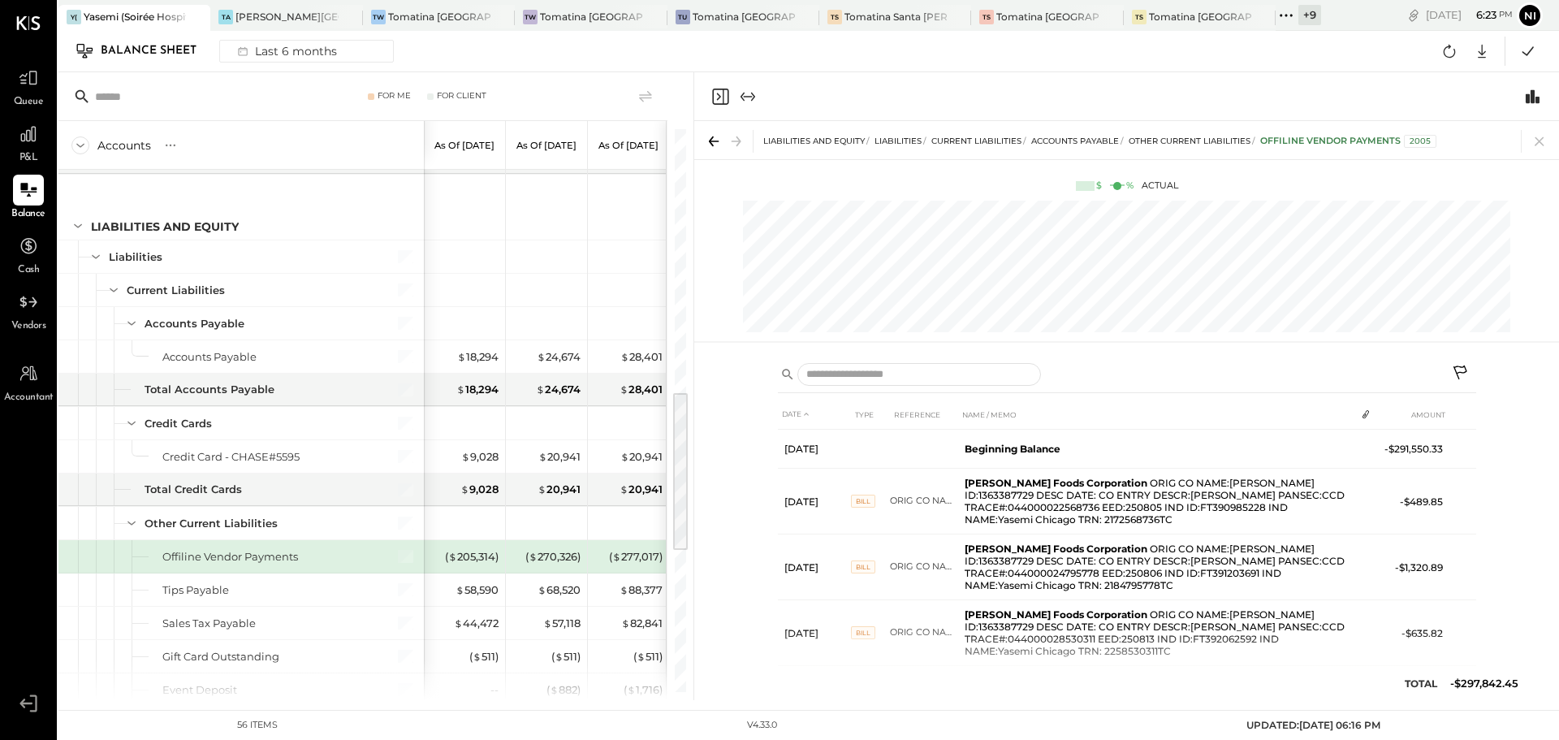
click at [1465, 368] on icon at bounding box center [1461, 372] width 14 height 14
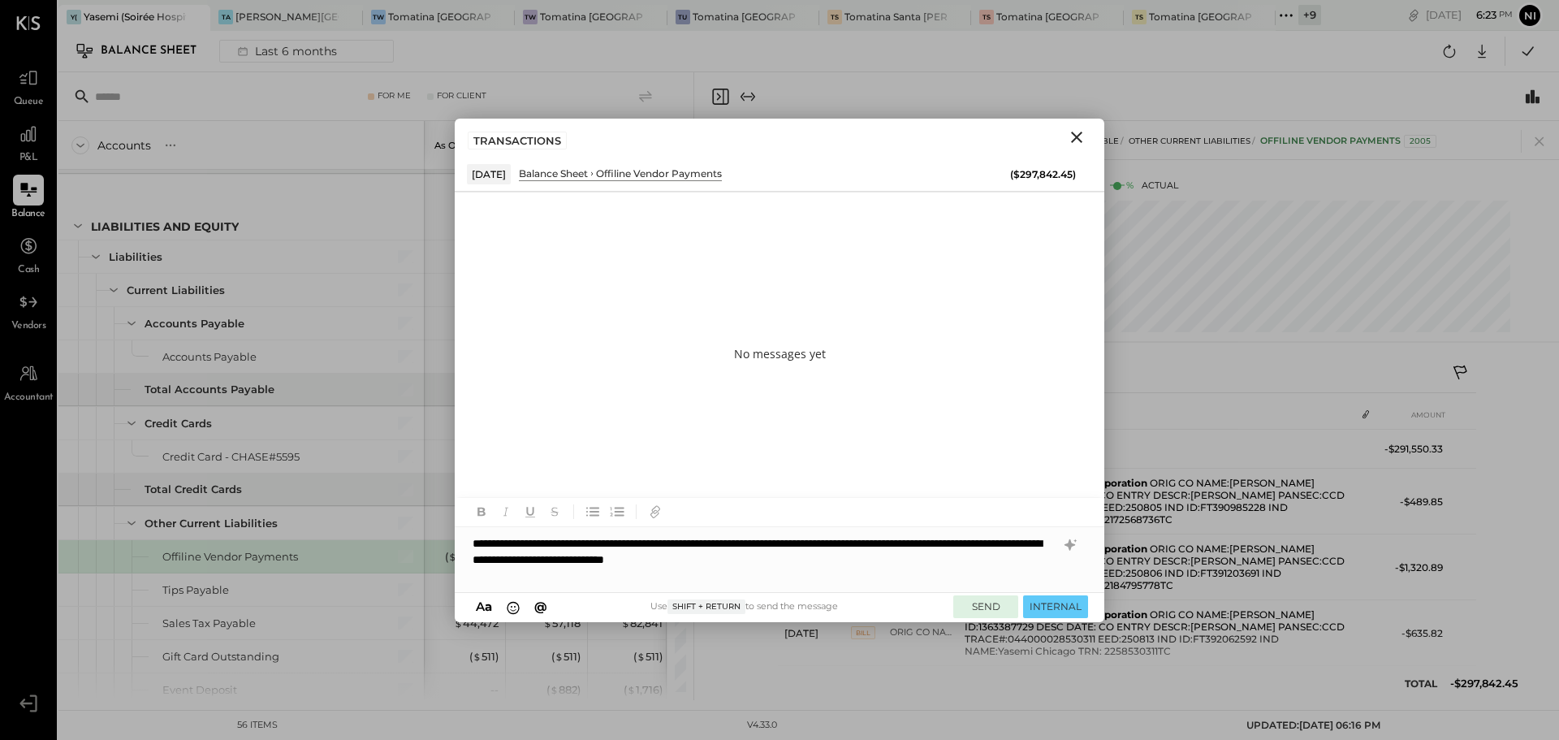
click at [982, 604] on button "SEND" at bounding box center [986, 606] width 65 height 22
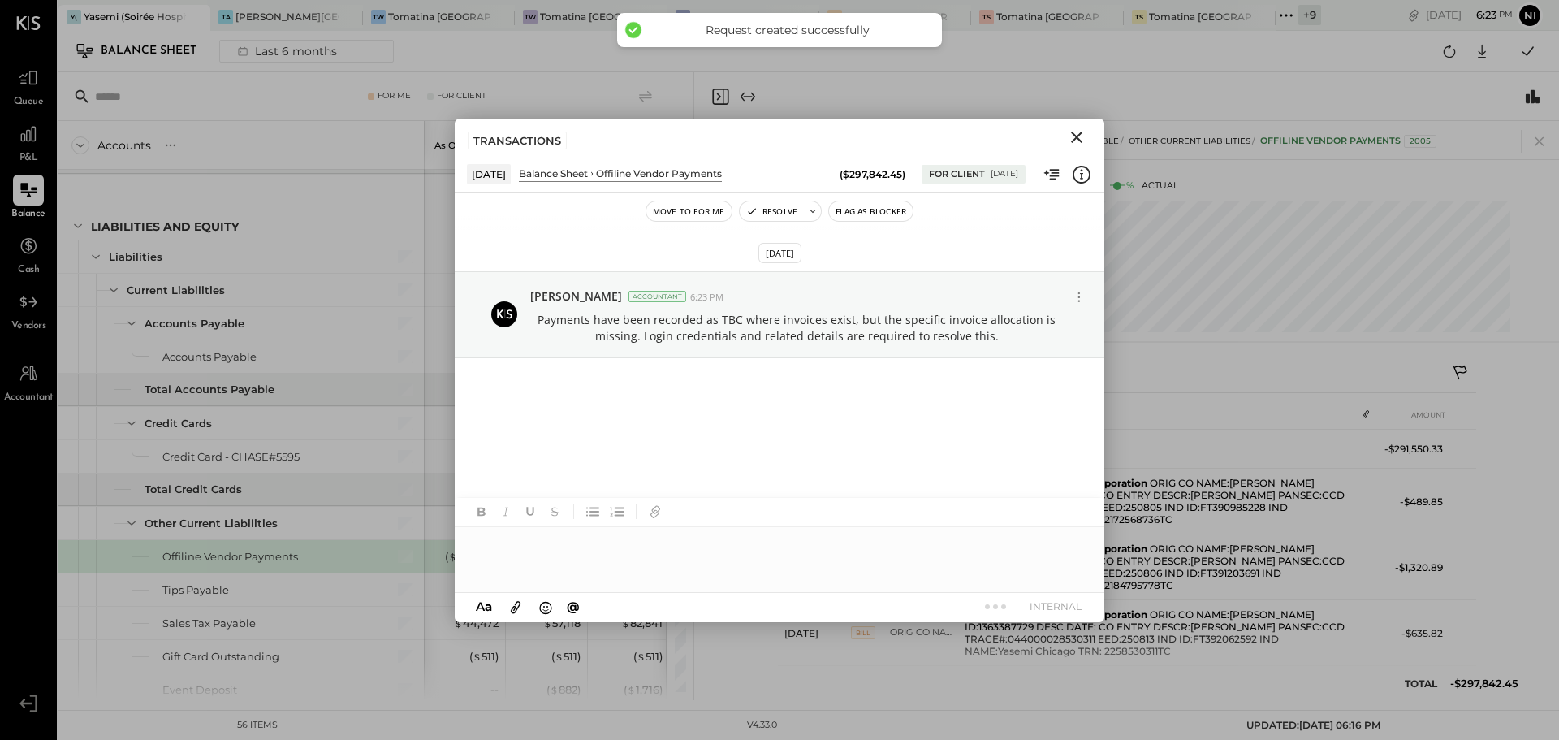
click at [1070, 134] on icon "Close" at bounding box center [1076, 137] width 19 height 19
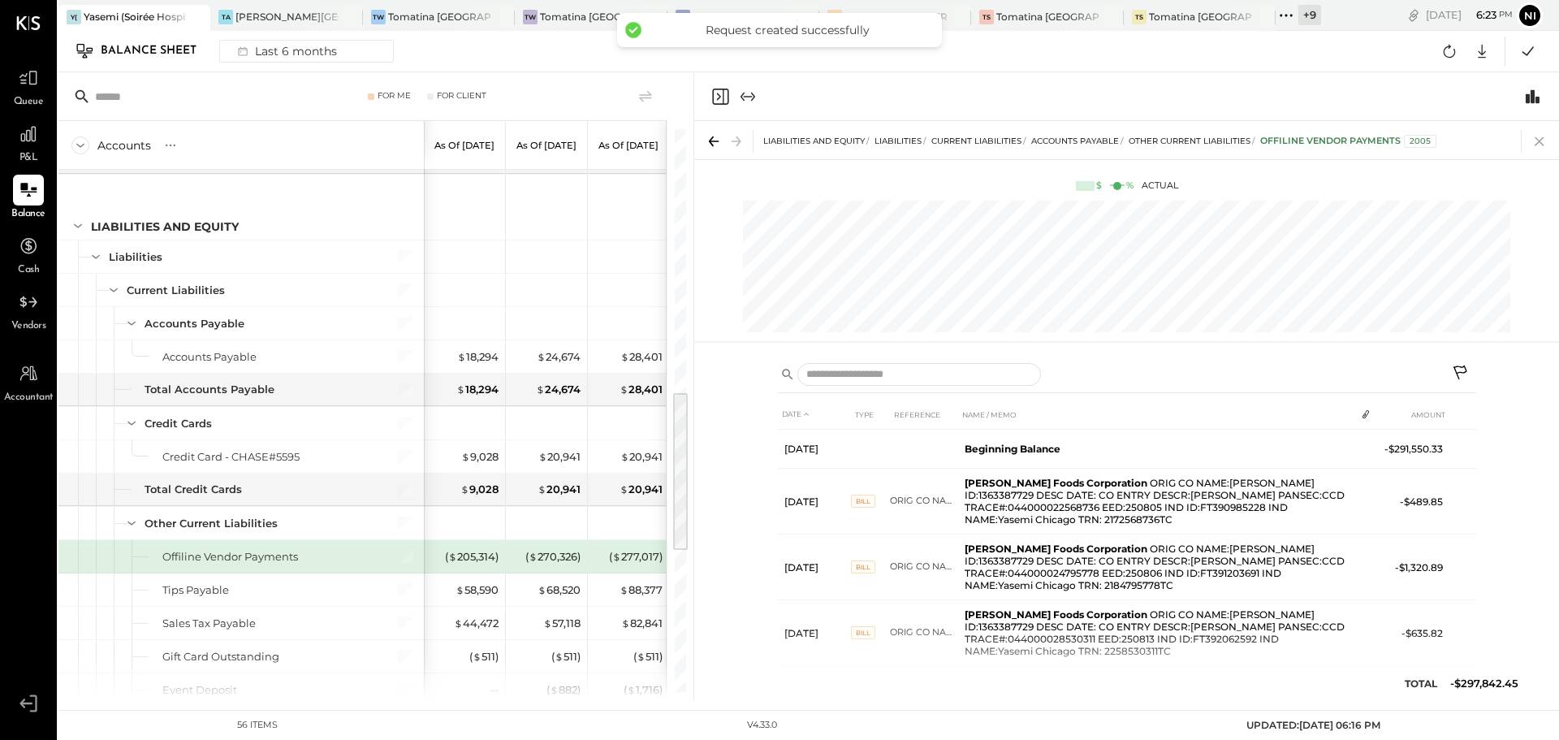
click at [1543, 141] on icon at bounding box center [1540, 141] width 23 height 23
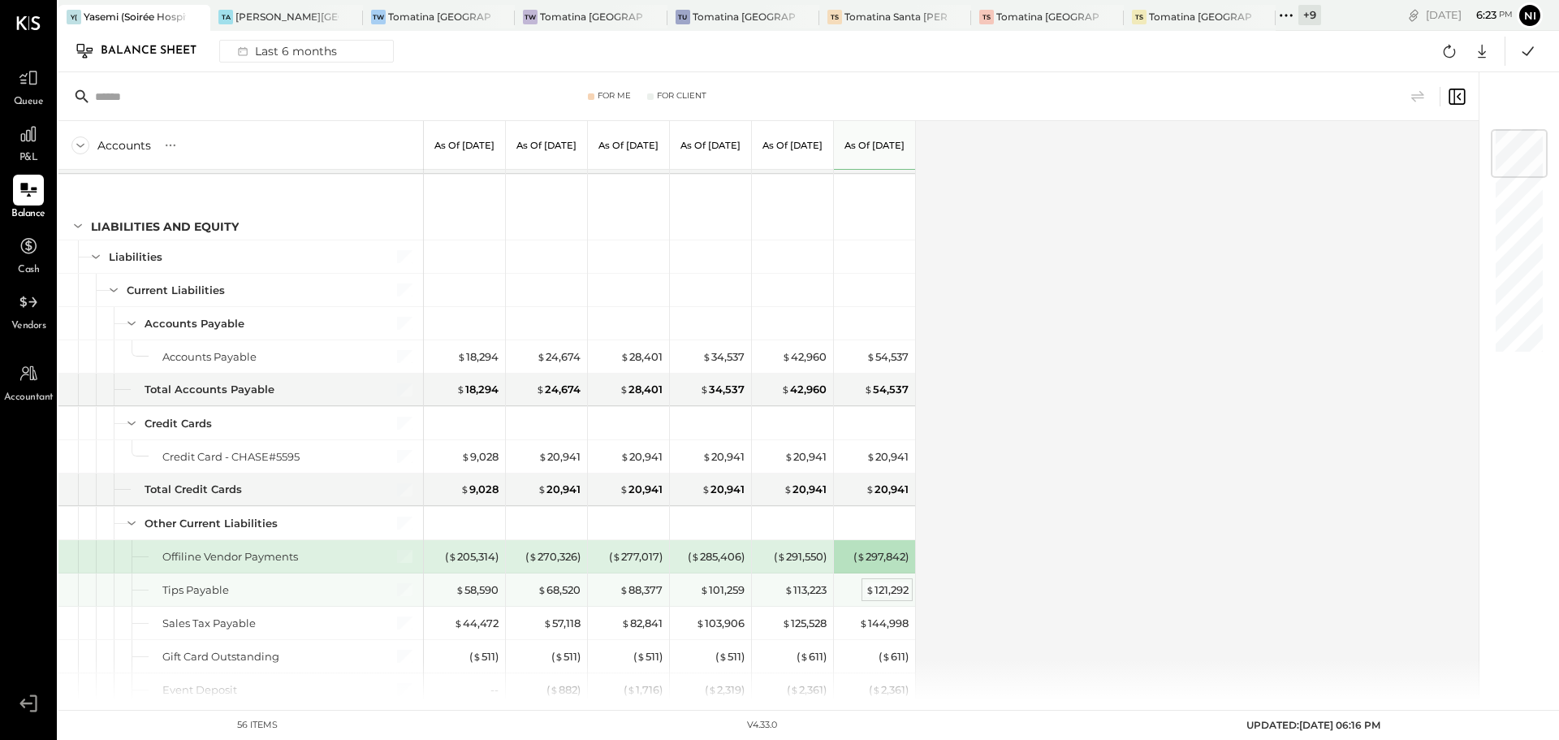
click at [874, 591] on div "$ 121,292" at bounding box center [887, 589] width 43 height 15
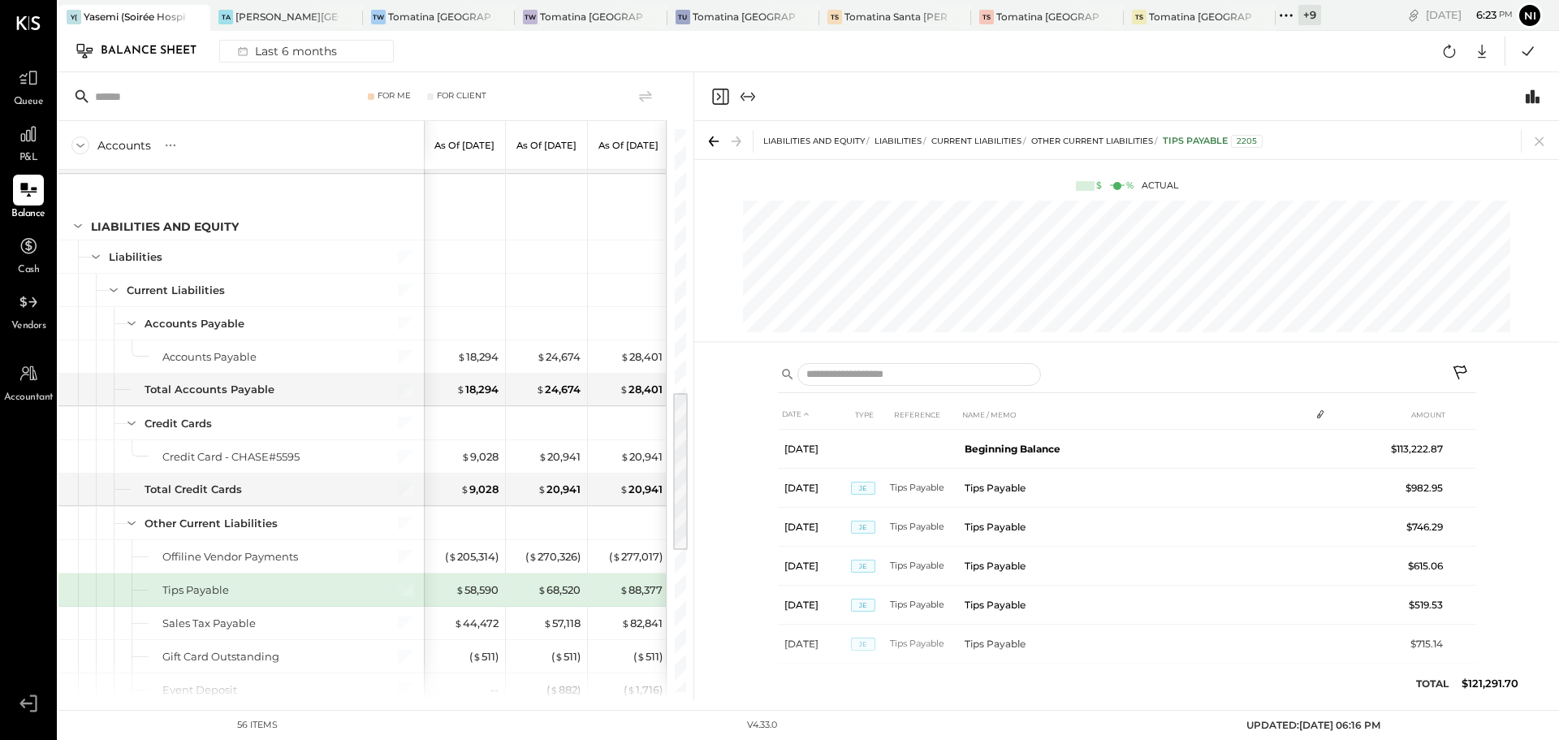
click at [1460, 377] on icon at bounding box center [1461, 374] width 19 height 19
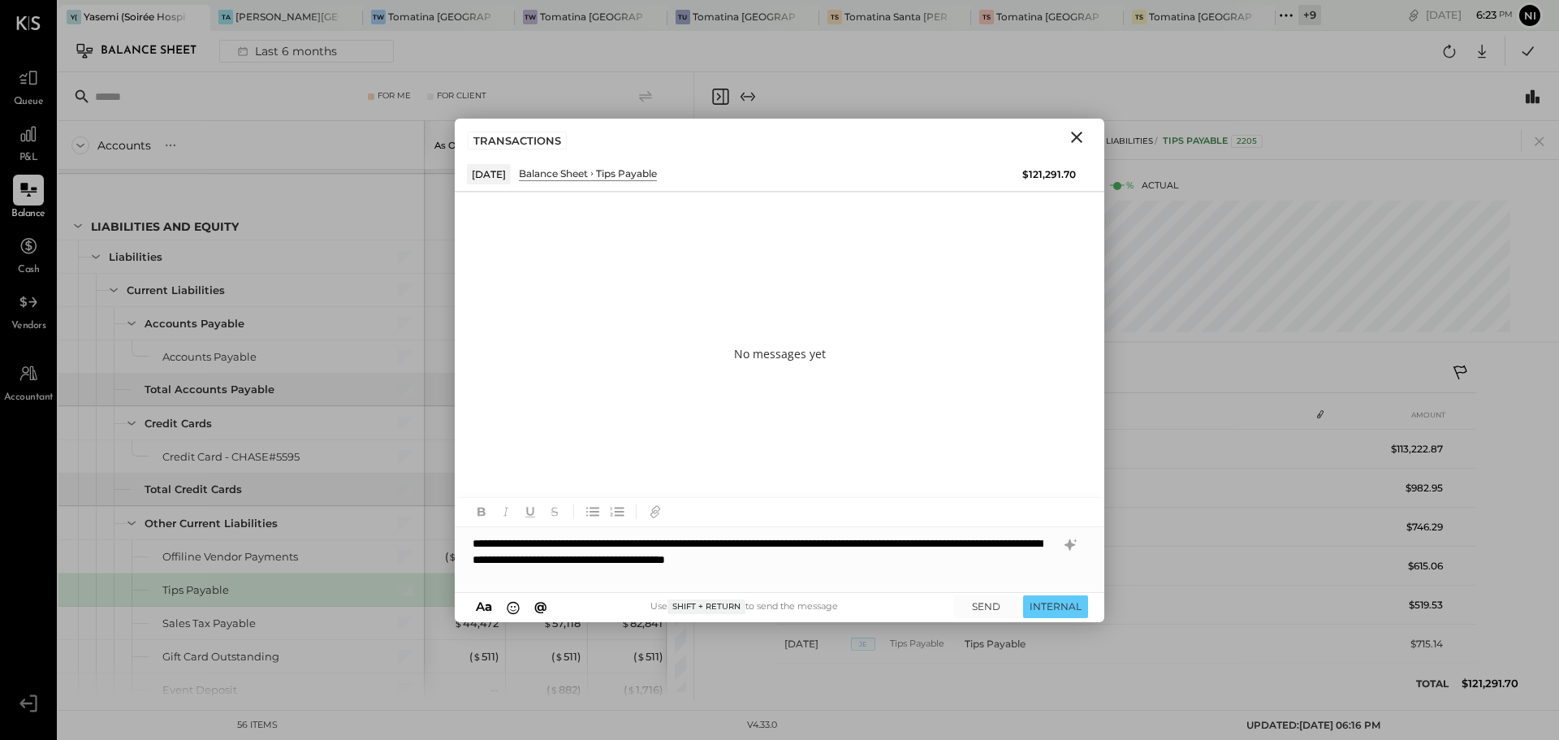
click at [476, 538] on div "**********" at bounding box center [780, 559] width 650 height 65
click at [1009, 566] on div "**********" at bounding box center [780, 559] width 650 height 65
click at [984, 599] on button "SEND" at bounding box center [986, 606] width 65 height 22
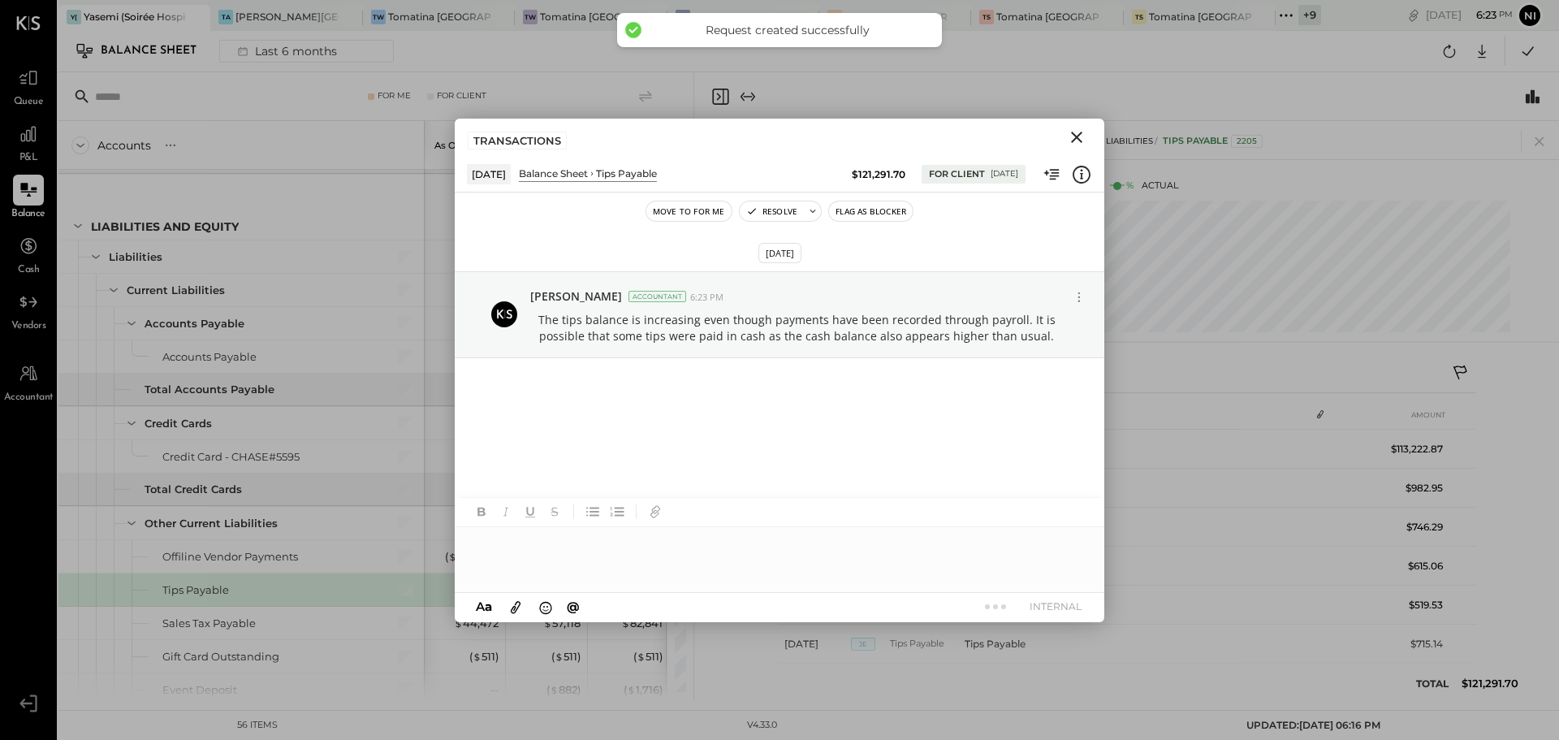
click at [1080, 137] on icon "Close" at bounding box center [1076, 137] width 19 height 19
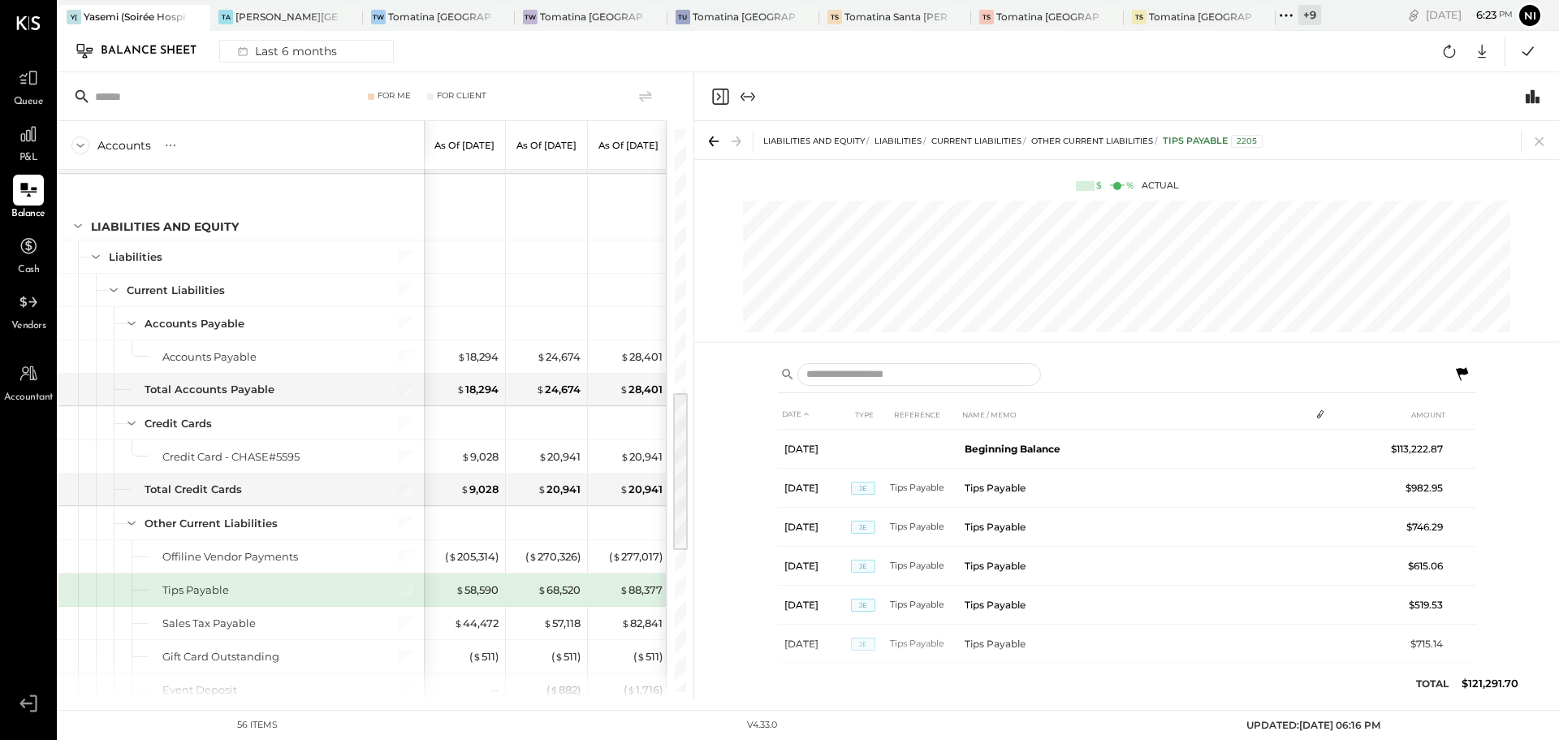
click at [1539, 136] on icon at bounding box center [1540, 141] width 23 height 23
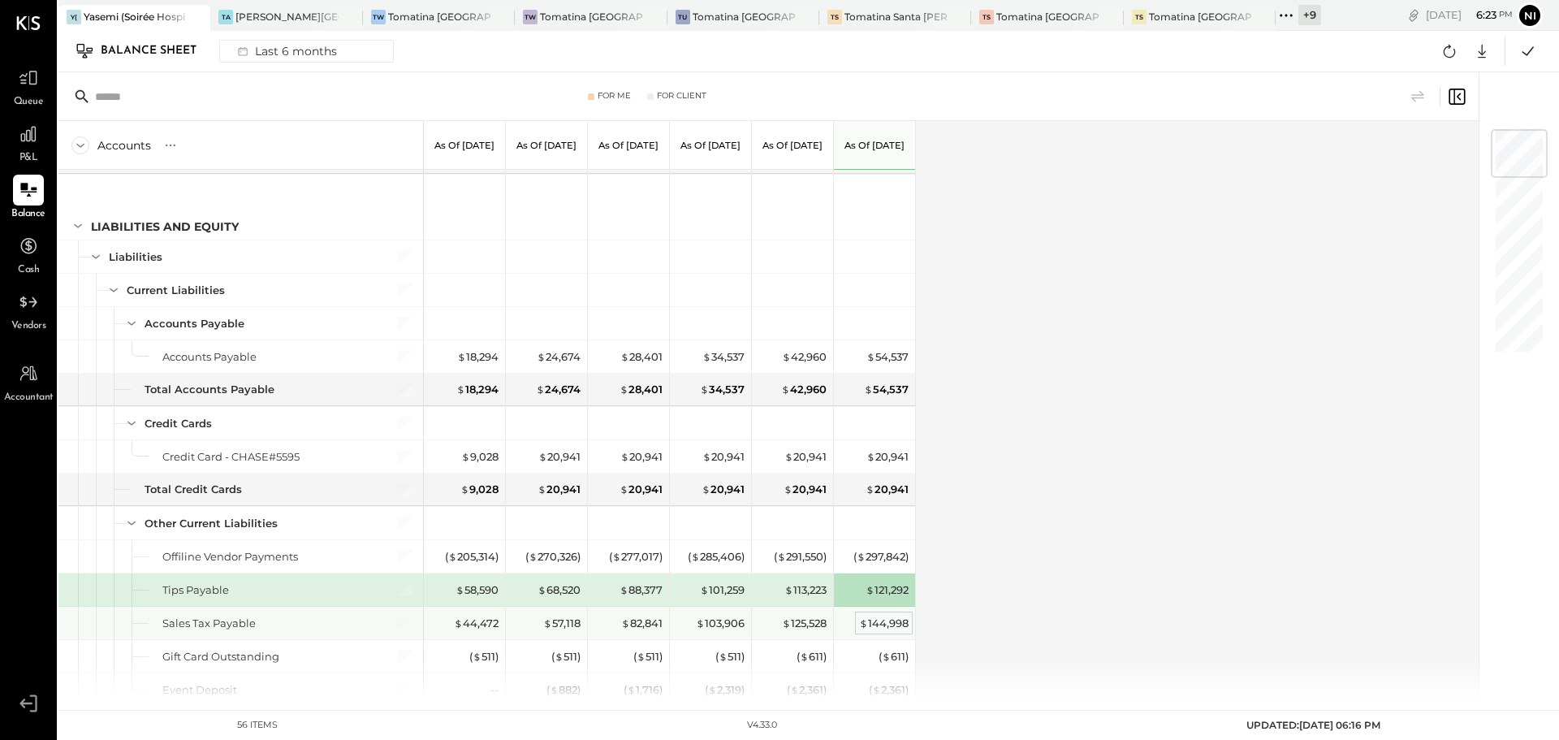
click at [882, 626] on div "$ 144,998" at bounding box center [884, 623] width 50 height 15
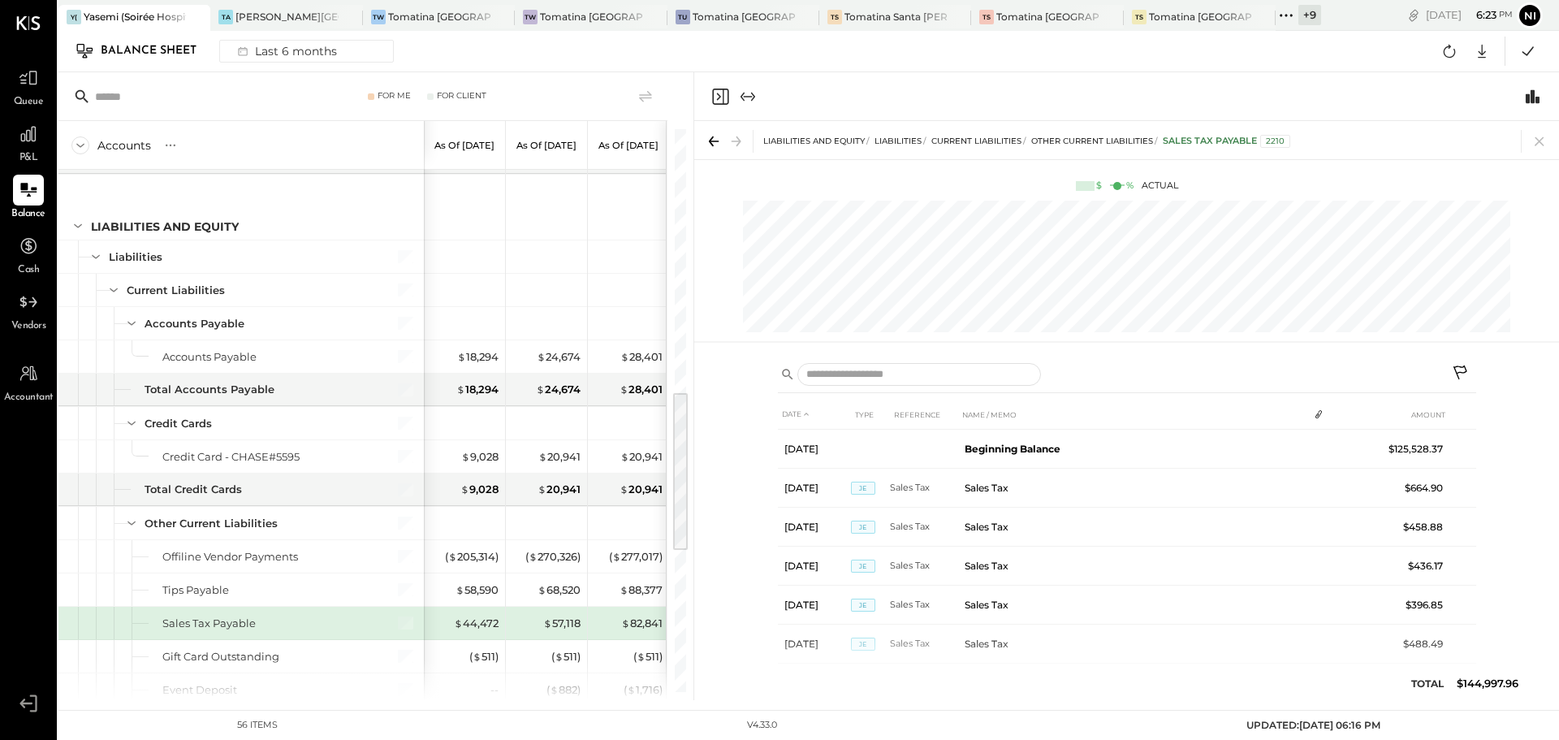
click at [1464, 365] on icon at bounding box center [1461, 372] width 14 height 14
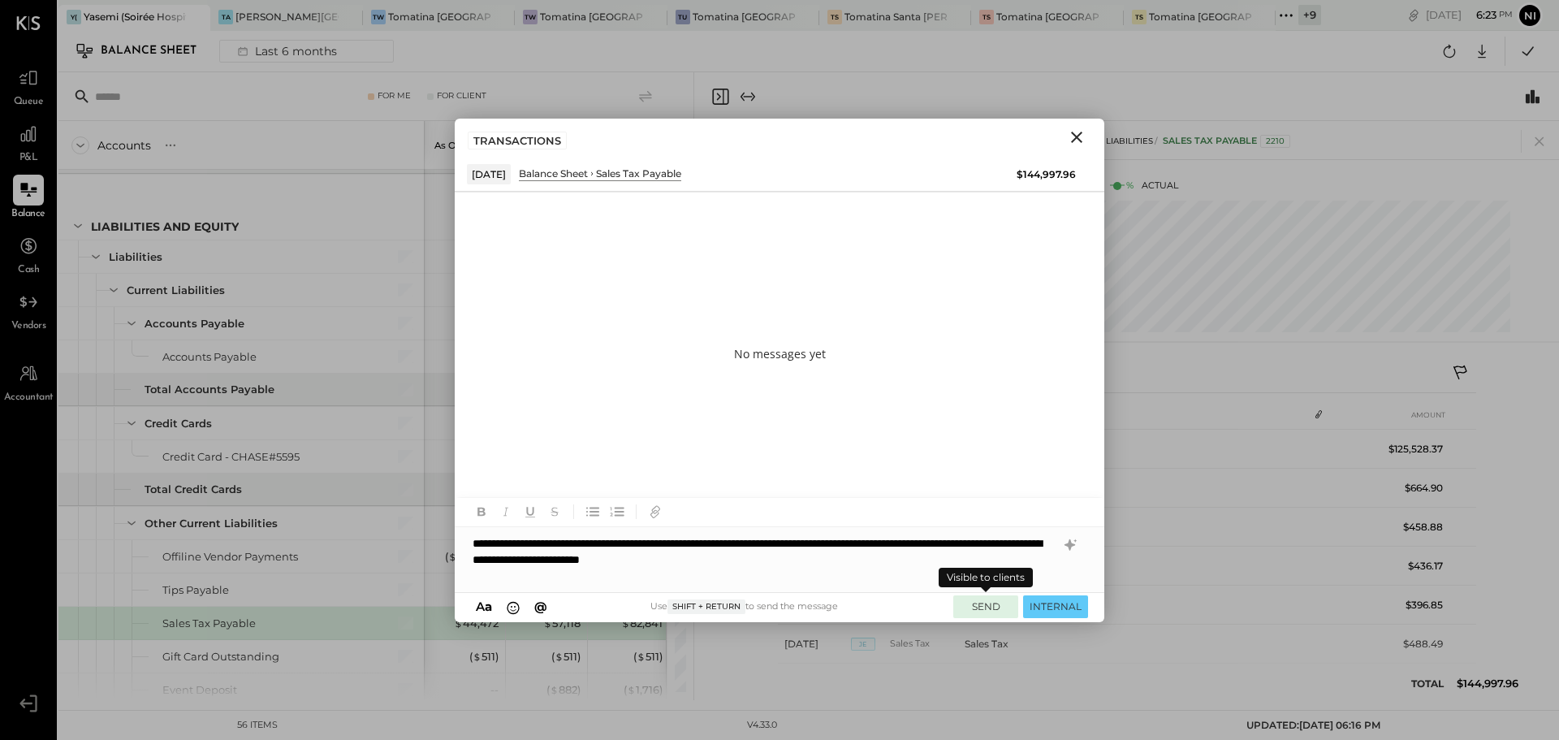
click at [971, 607] on button "SEND" at bounding box center [986, 606] width 65 height 22
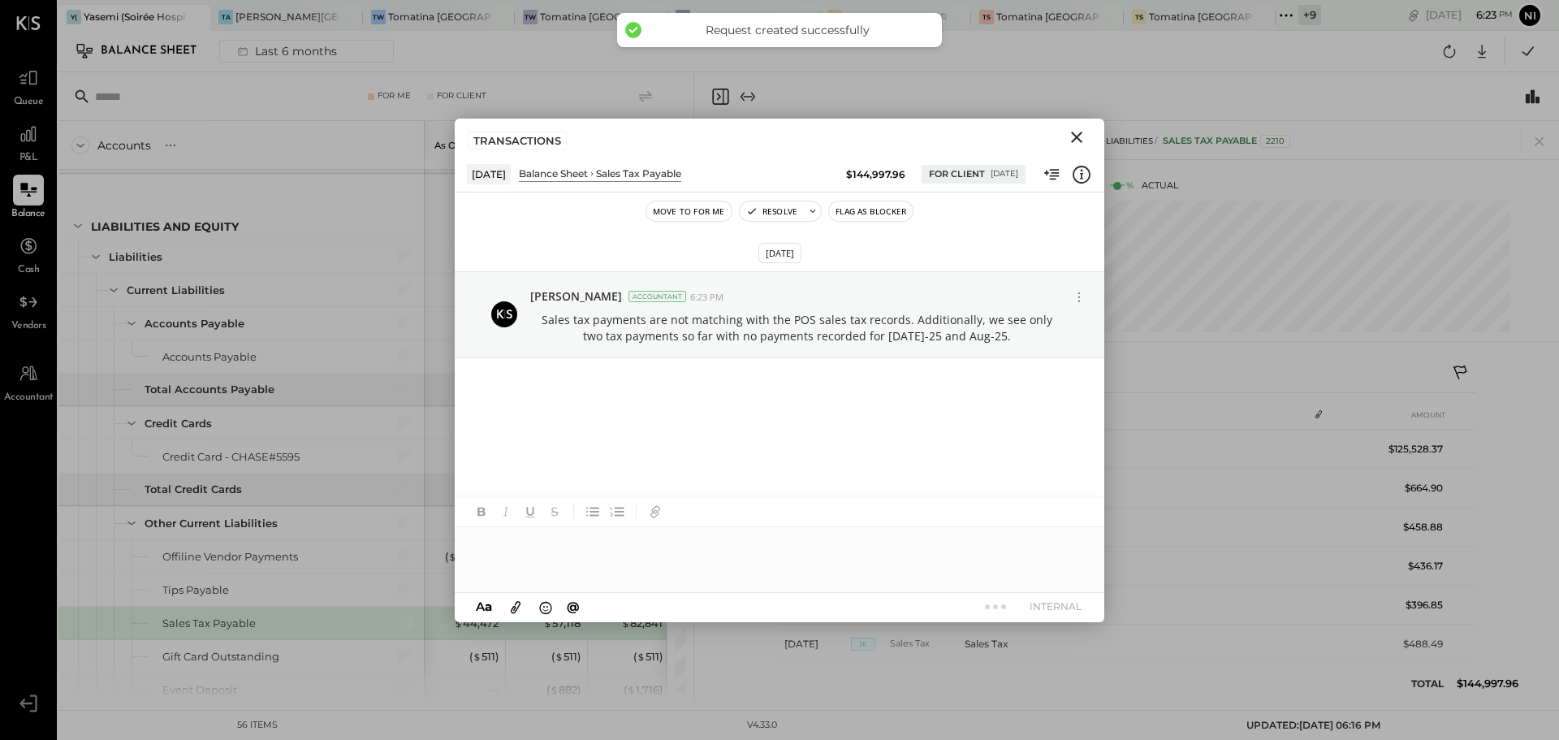
click at [1075, 139] on icon "Close" at bounding box center [1076, 137] width 11 height 11
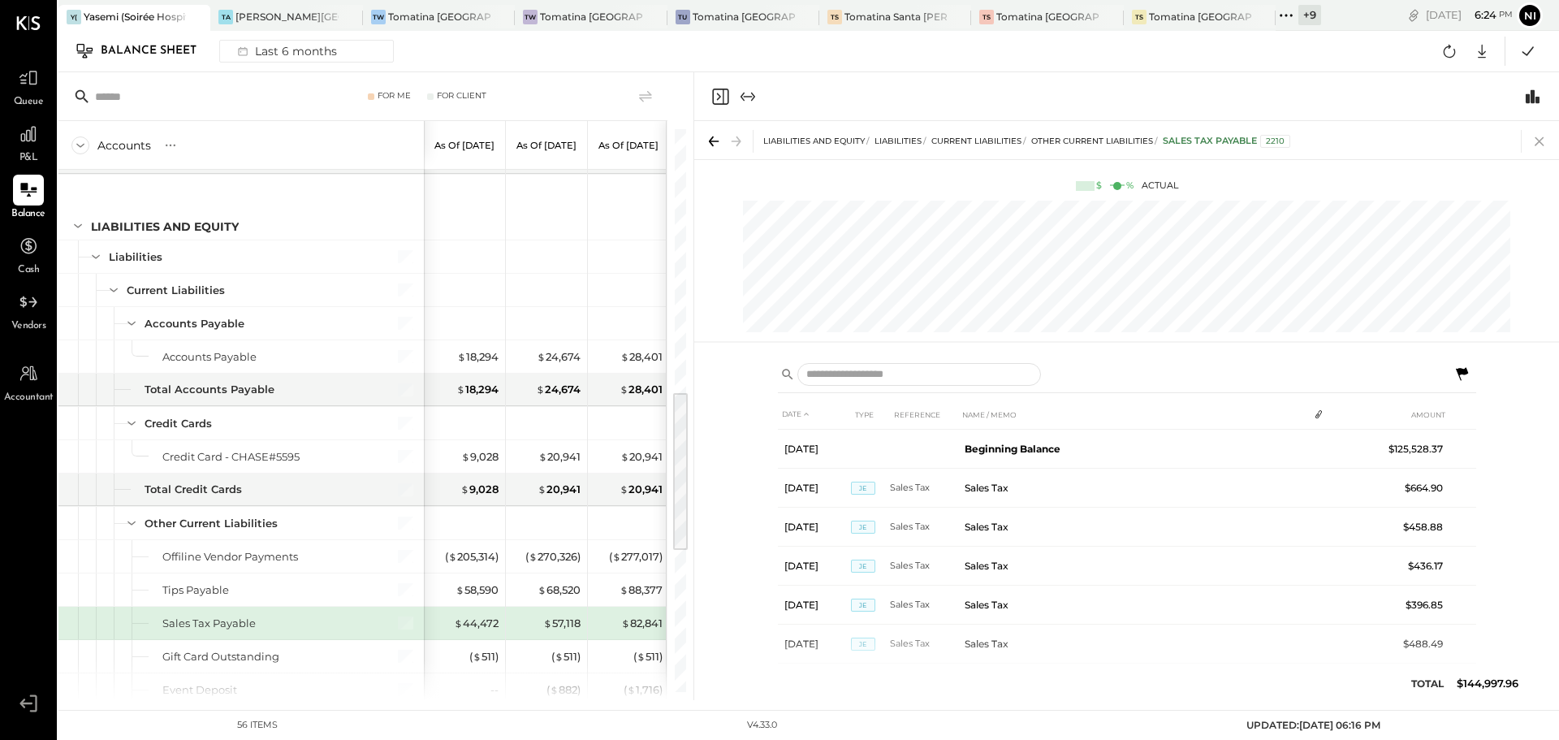
drag, startPoint x: 1533, startPoint y: 140, endPoint x: 1264, endPoint y: 27, distance: 292.3
click at [1536, 140] on icon at bounding box center [1540, 141] width 23 height 23
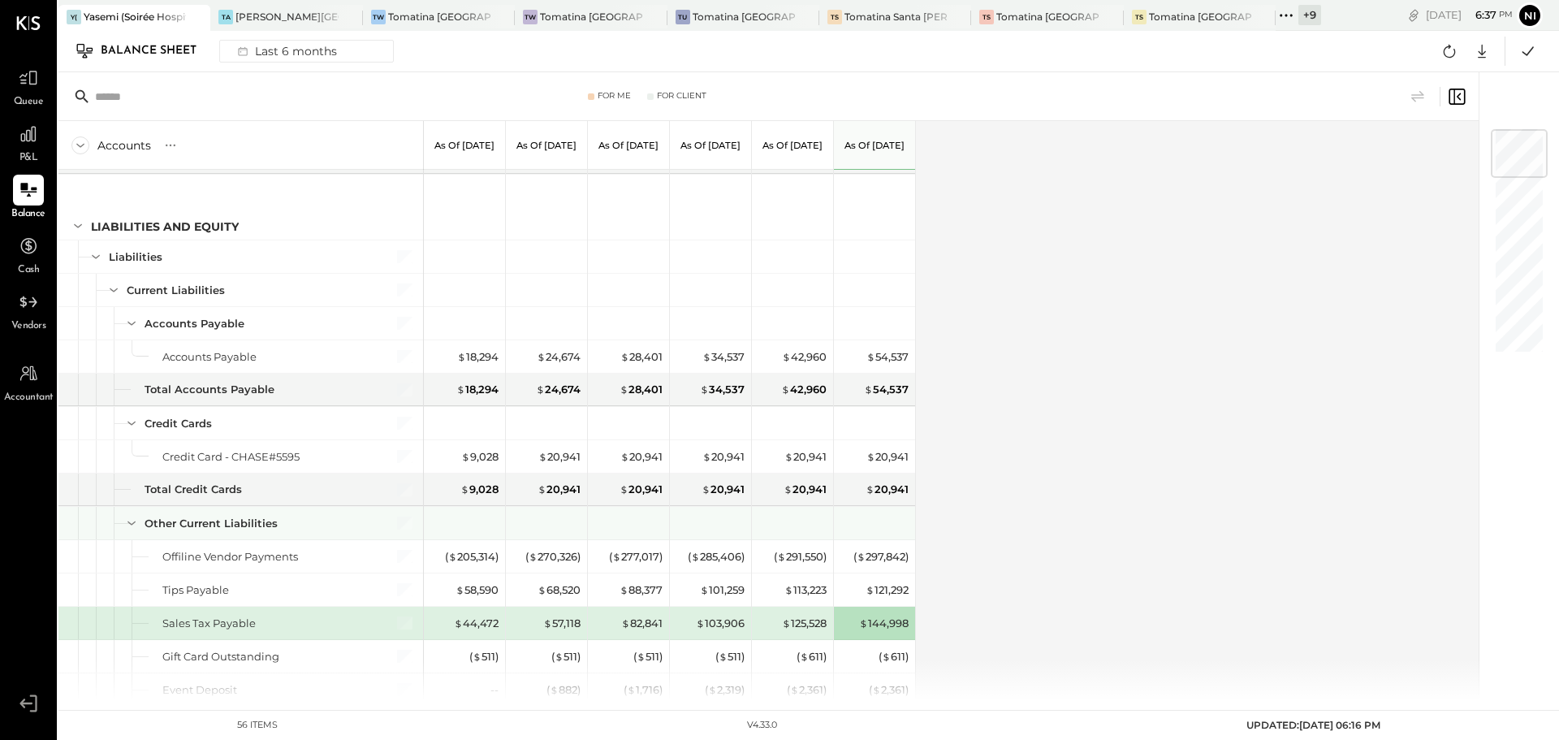
click at [1208, 458] on div "Accounts S GL As of Mar 31st 2025 As of Apr 30th 2025 As of May 31st 2025 As of…" at bounding box center [769, 410] width 1423 height 579
